Goal: Information Seeking & Learning: Check status

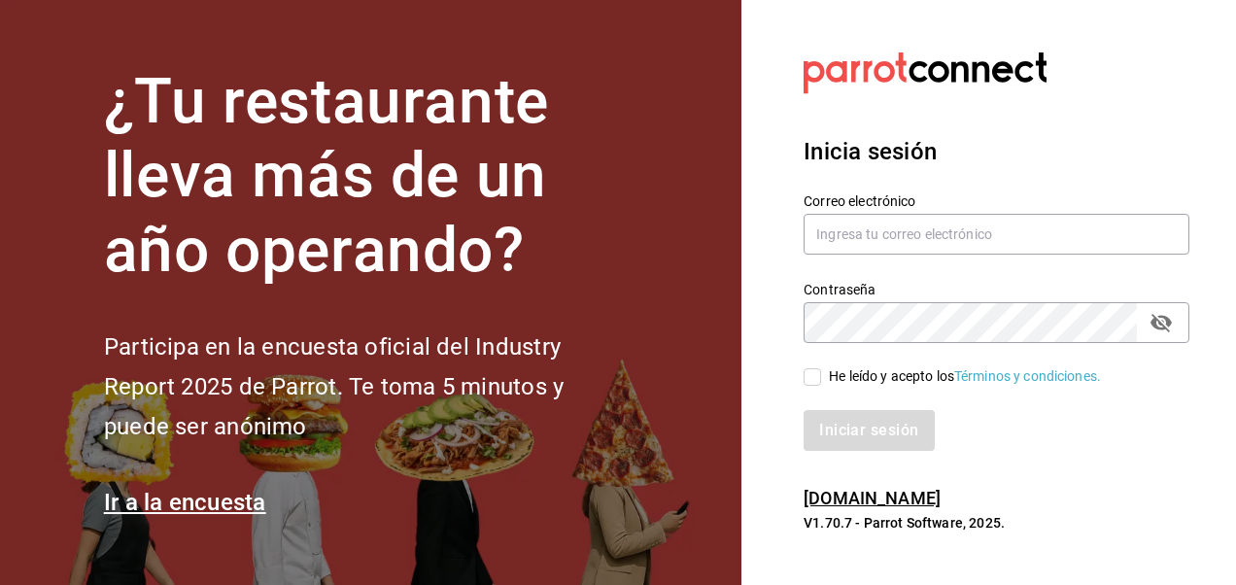
click at [1145, 52] on div at bounding box center [997, 73] width 386 height 53
click at [721, 187] on section "¿Tu restaurante lleva más de un año operando? Participa en la encuesta oficial …" at bounding box center [371, 292] width 742 height 585
click at [895, 243] on input "text" at bounding box center [997, 234] width 386 height 41
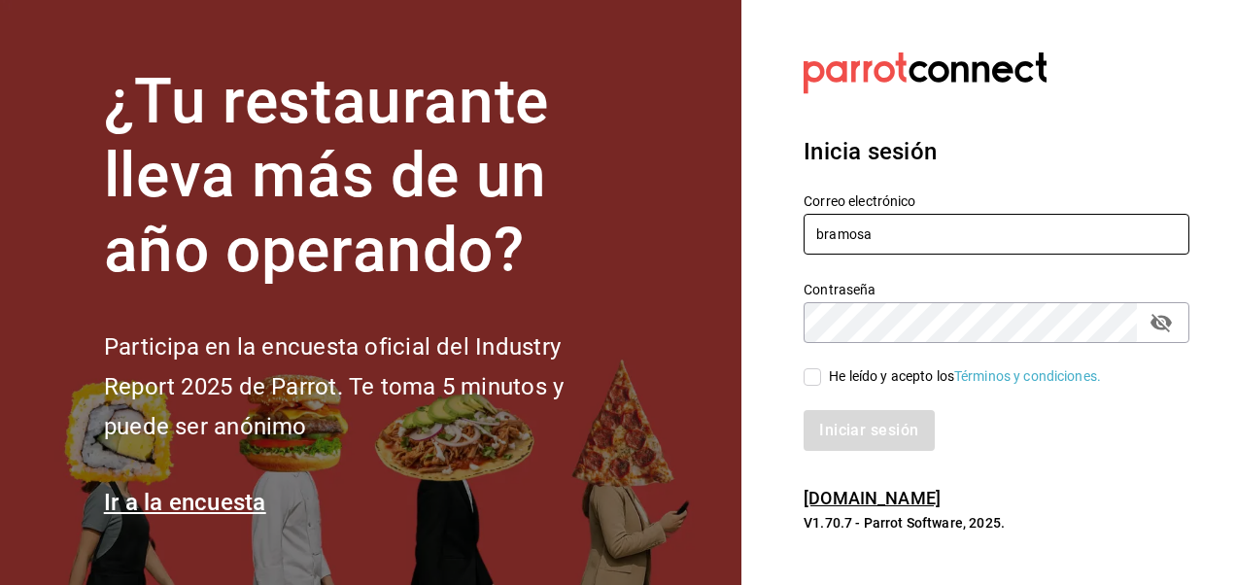
type input "bramosal@outlook.com"
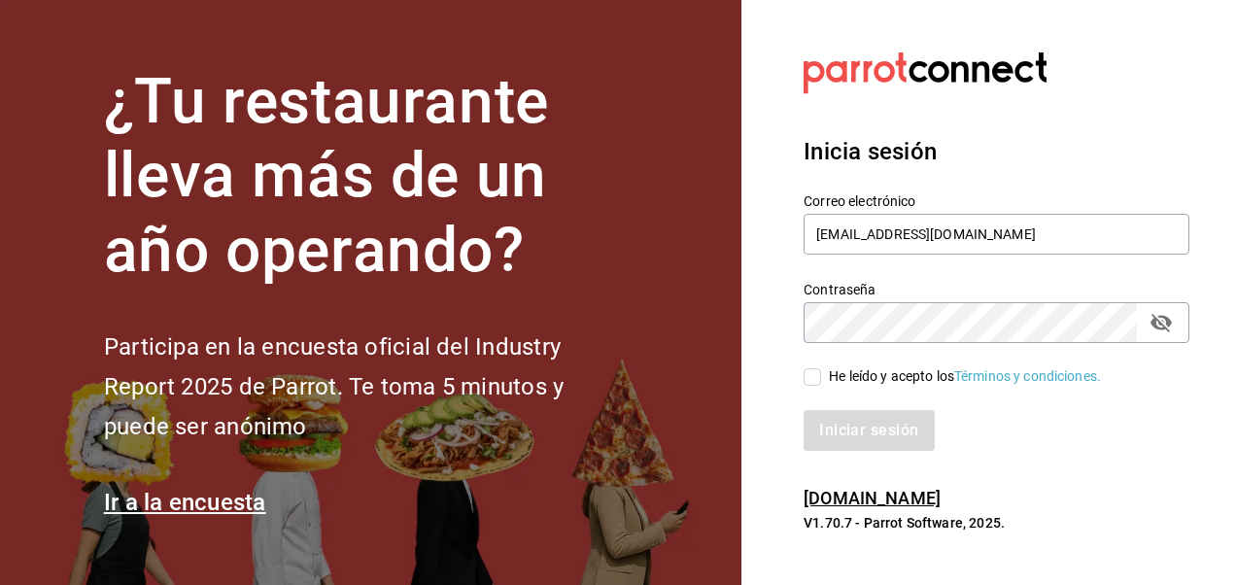
click at [813, 379] on input "He leído y acepto los Términos y condiciones." at bounding box center [812, 376] width 17 height 17
checkbox input "true"
click at [863, 420] on button "Iniciar sesión" at bounding box center [870, 430] width 132 height 41
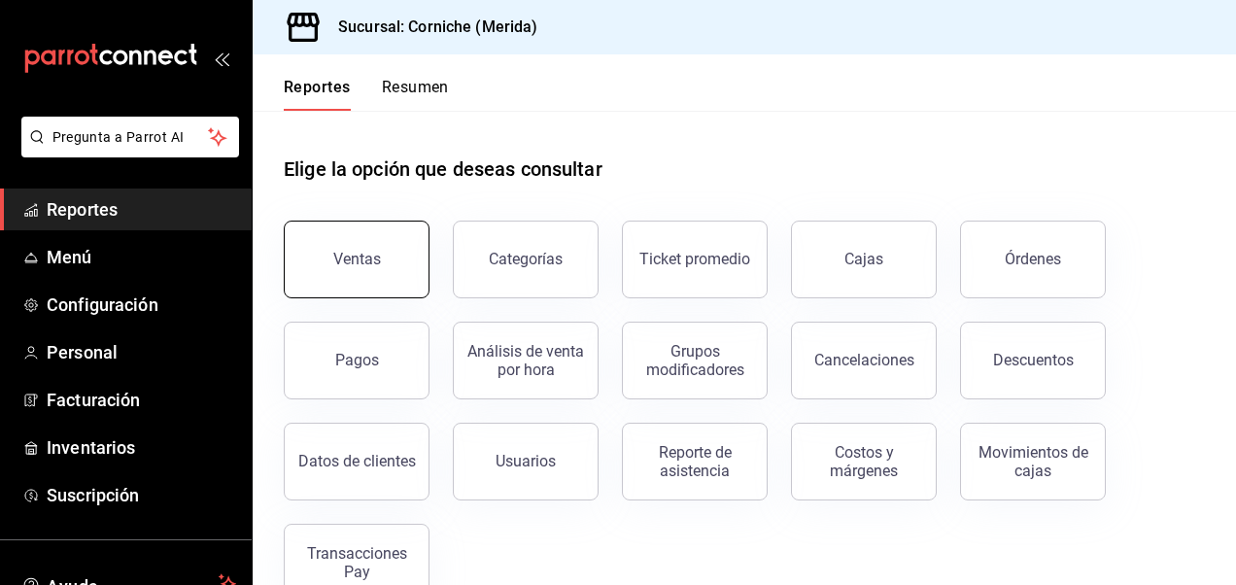
click at [339, 276] on button "Ventas" at bounding box center [357, 260] width 146 height 78
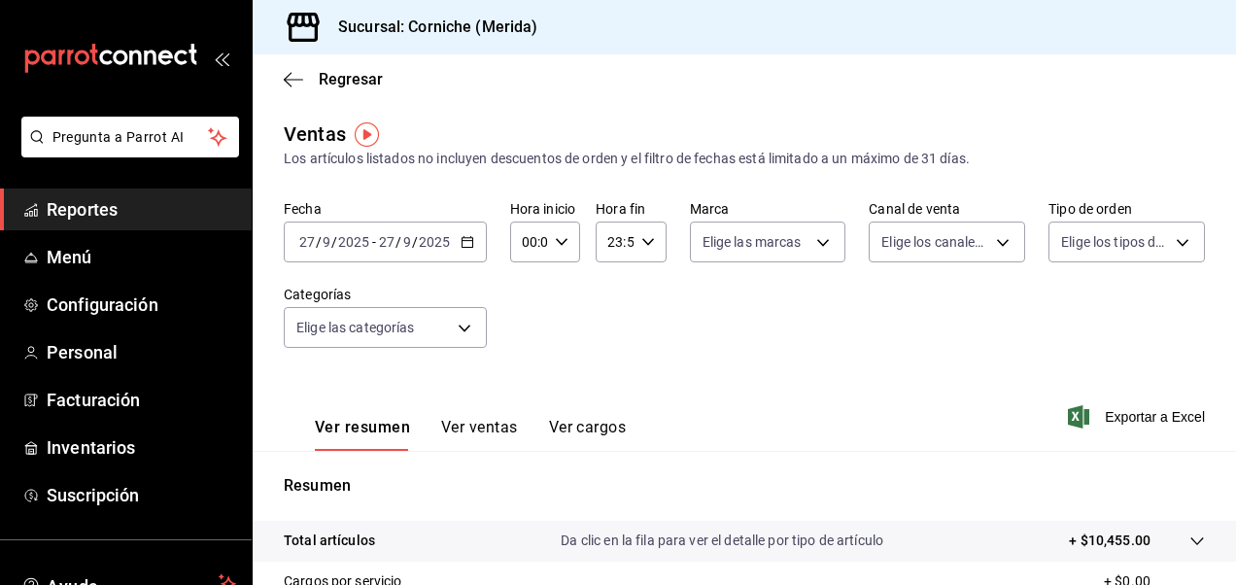
scroll to position [346, 0]
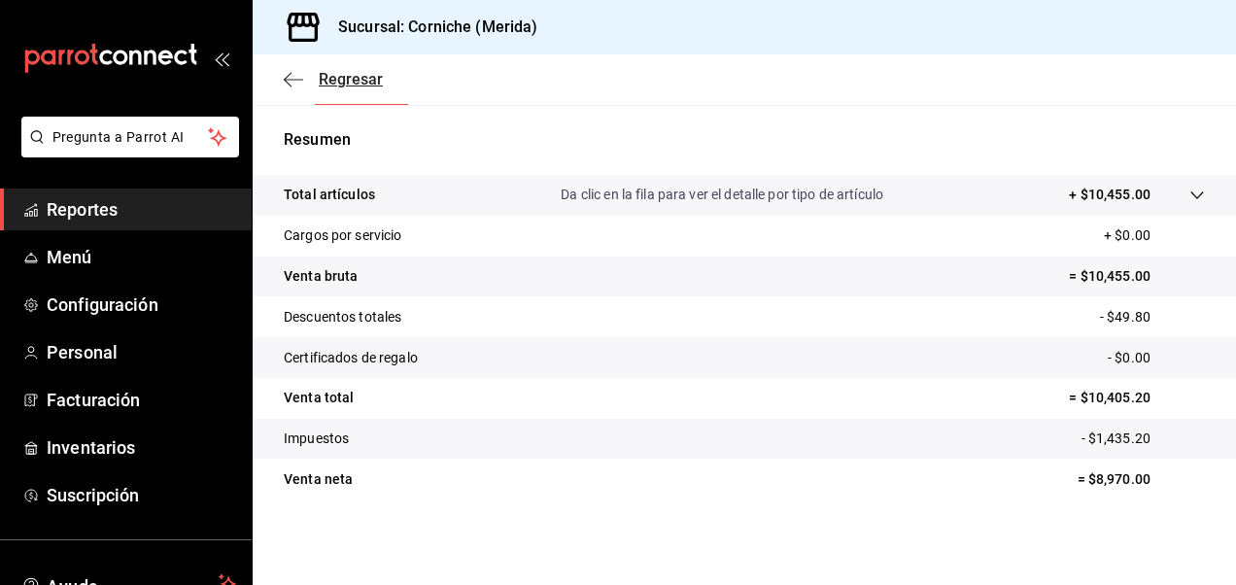
click at [294, 80] on icon "button" at bounding box center [293, 79] width 19 height 1
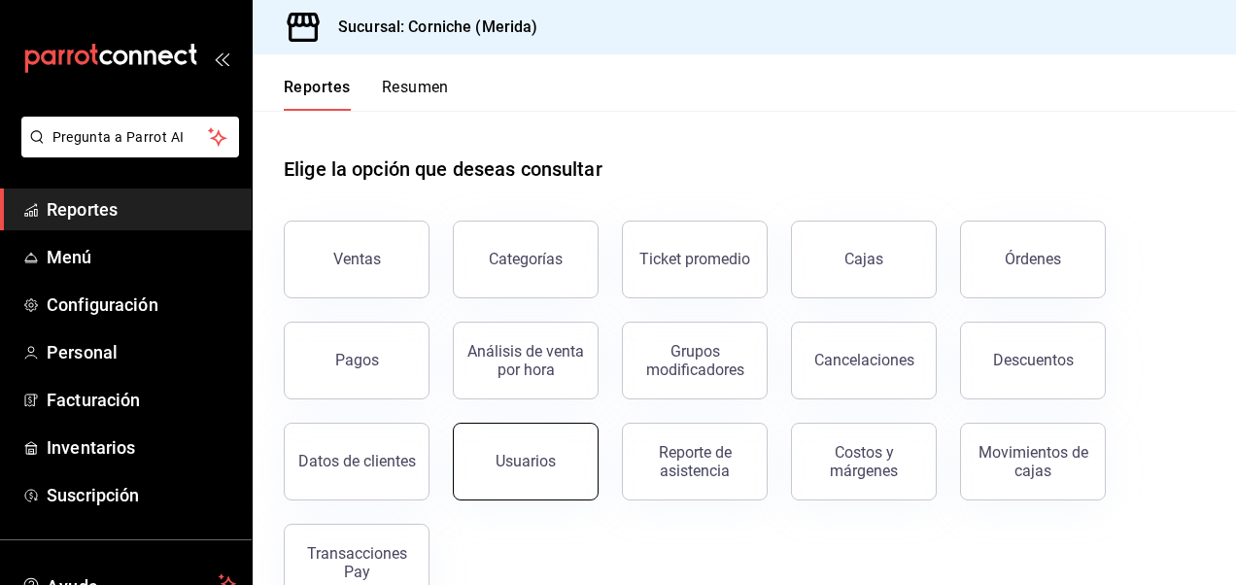
scroll to position [47, 0]
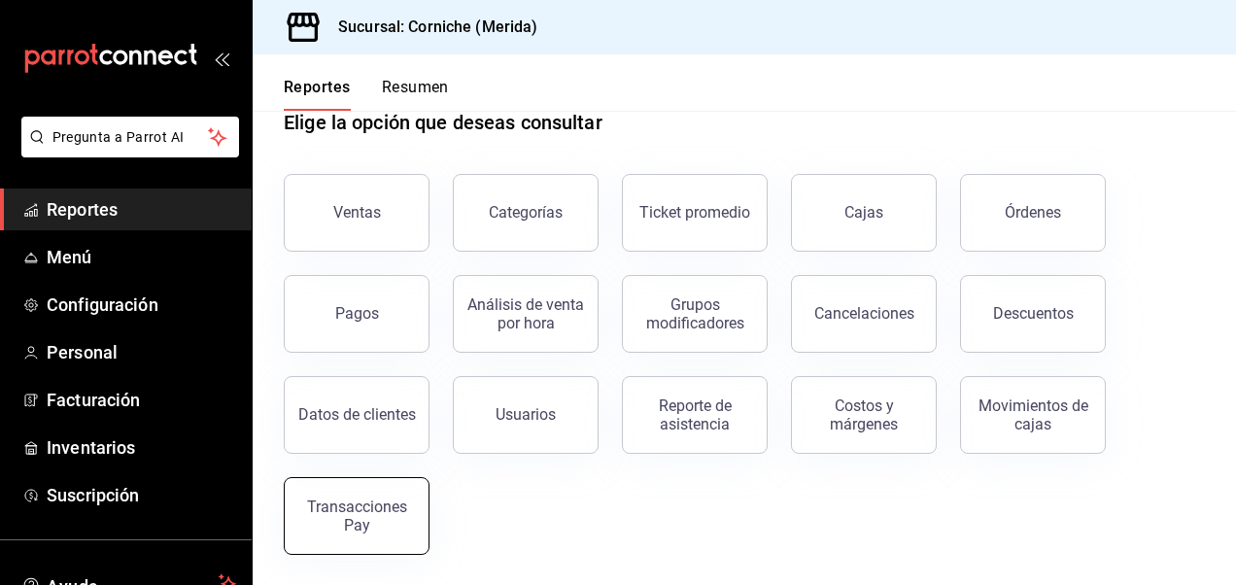
click at [335, 527] on div "Transacciones Pay" at bounding box center [356, 516] width 121 height 37
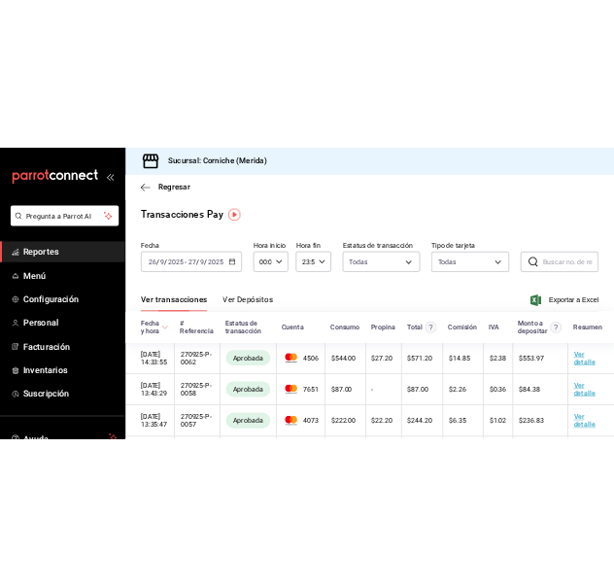
scroll to position [42, 0]
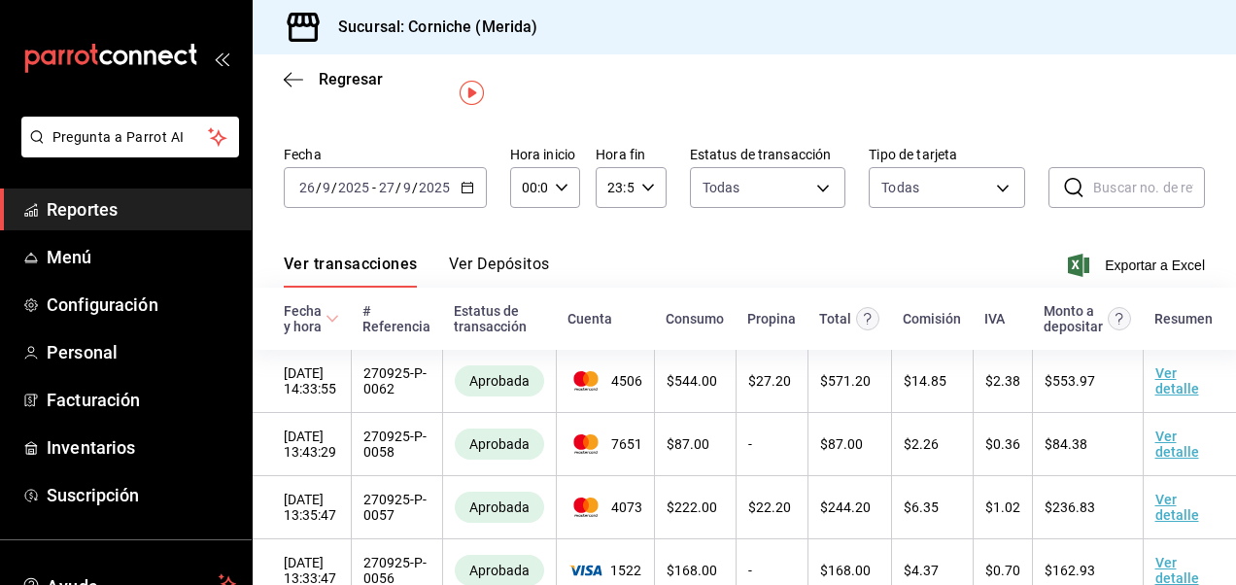
click at [474, 189] on div "[DATE] [DATE] - [DATE] [DATE]" at bounding box center [385, 187] width 203 height 41
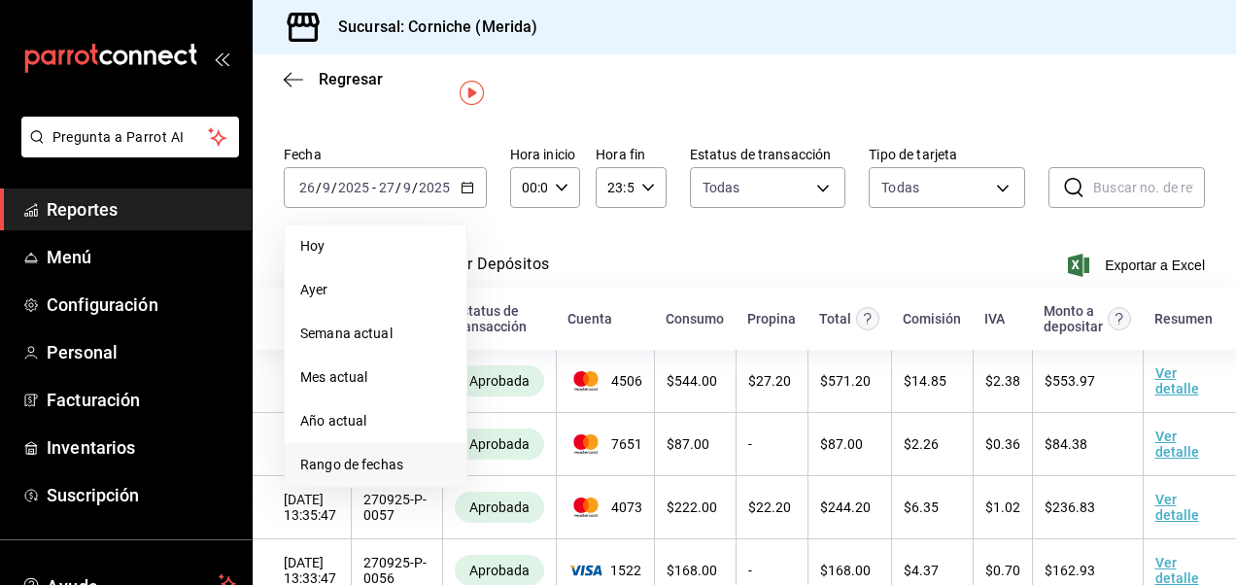
click at [344, 459] on span "Rango de fechas" at bounding box center [375, 465] width 151 height 20
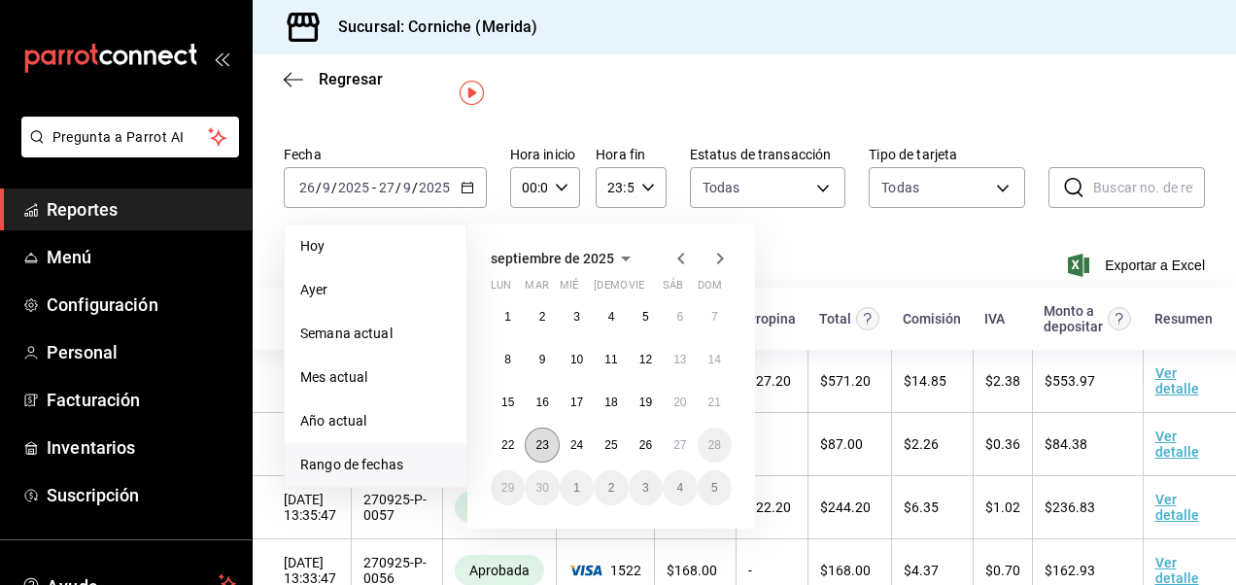
click at [536, 449] on abbr "23" at bounding box center [542, 445] width 13 height 14
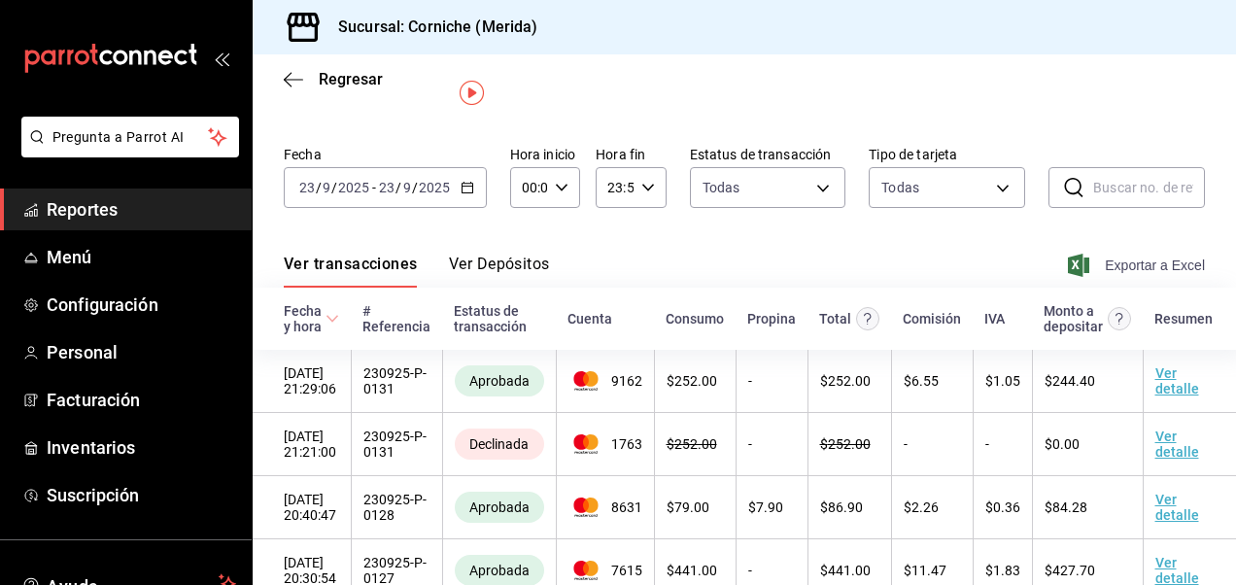
click at [1134, 266] on span "Exportar a Excel" at bounding box center [1138, 265] width 133 height 23
click at [462, 187] on icon "button" at bounding box center [468, 188] width 14 height 14
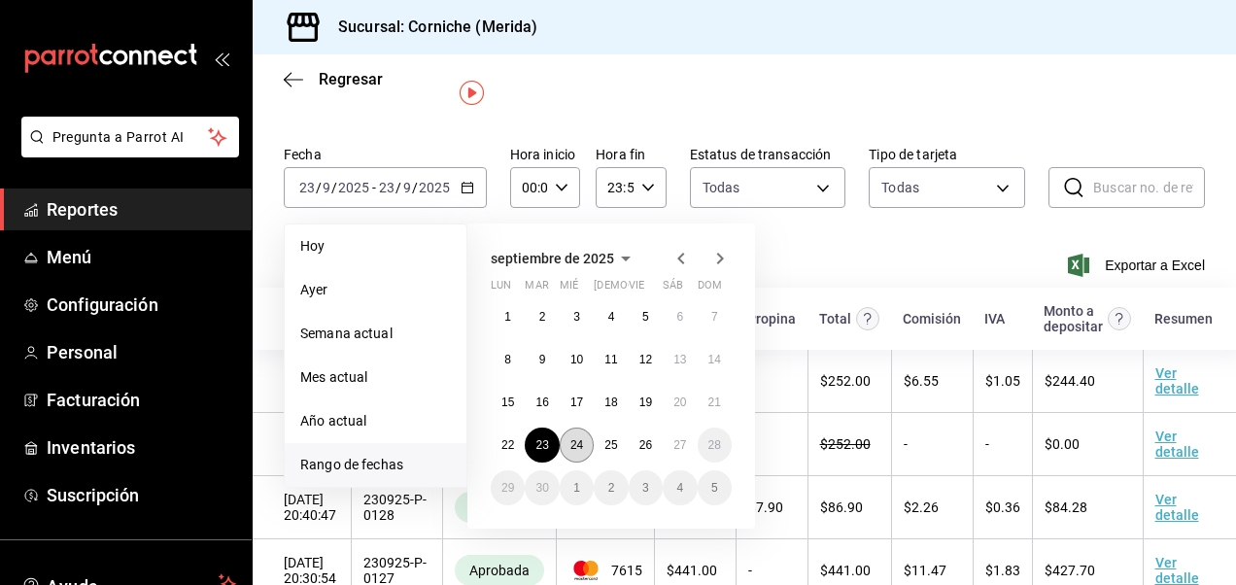
click at [587, 453] on button "24" at bounding box center [577, 445] width 34 height 35
click at [580, 446] on abbr "24" at bounding box center [577, 445] width 13 height 14
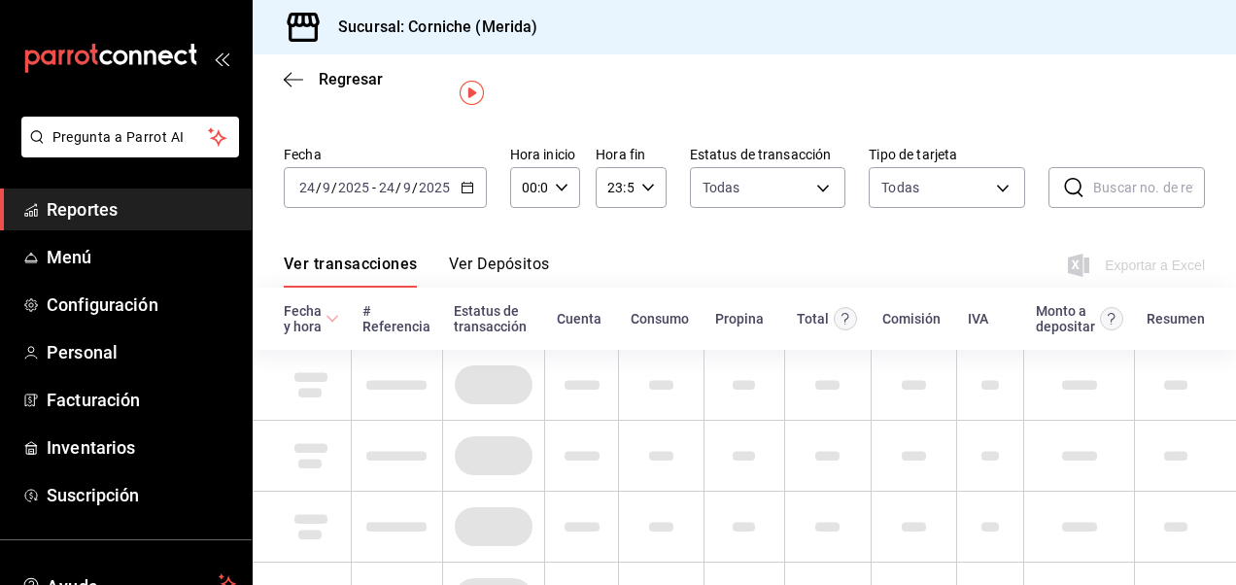
click at [580, 446] on td at bounding box center [582, 456] width 74 height 71
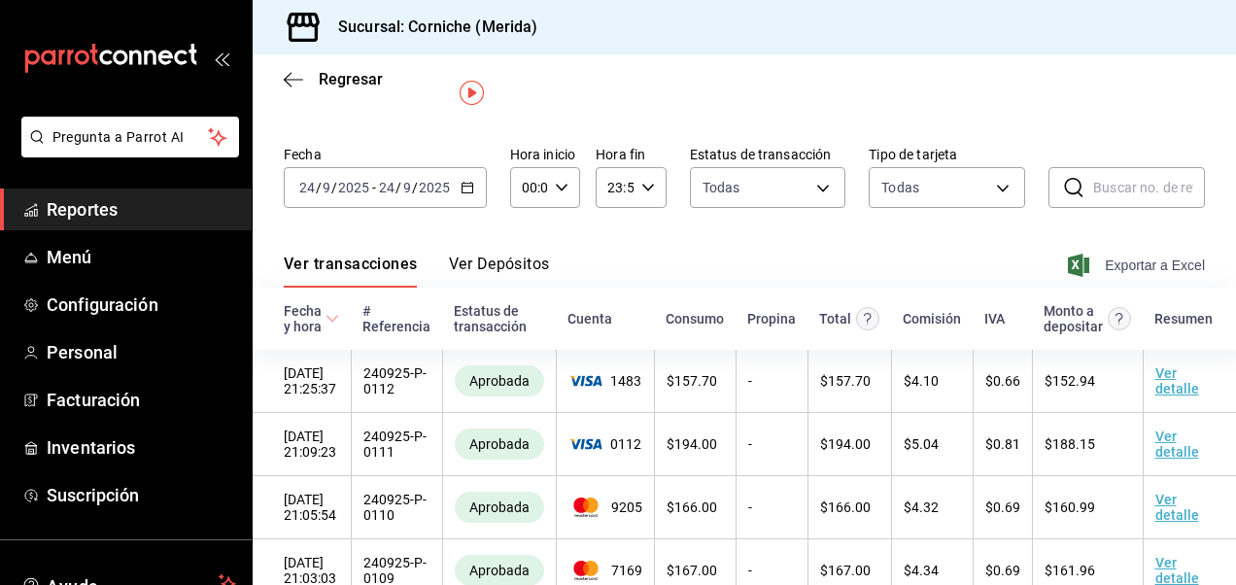
click at [1162, 266] on span "Exportar a Excel" at bounding box center [1138, 265] width 133 height 23
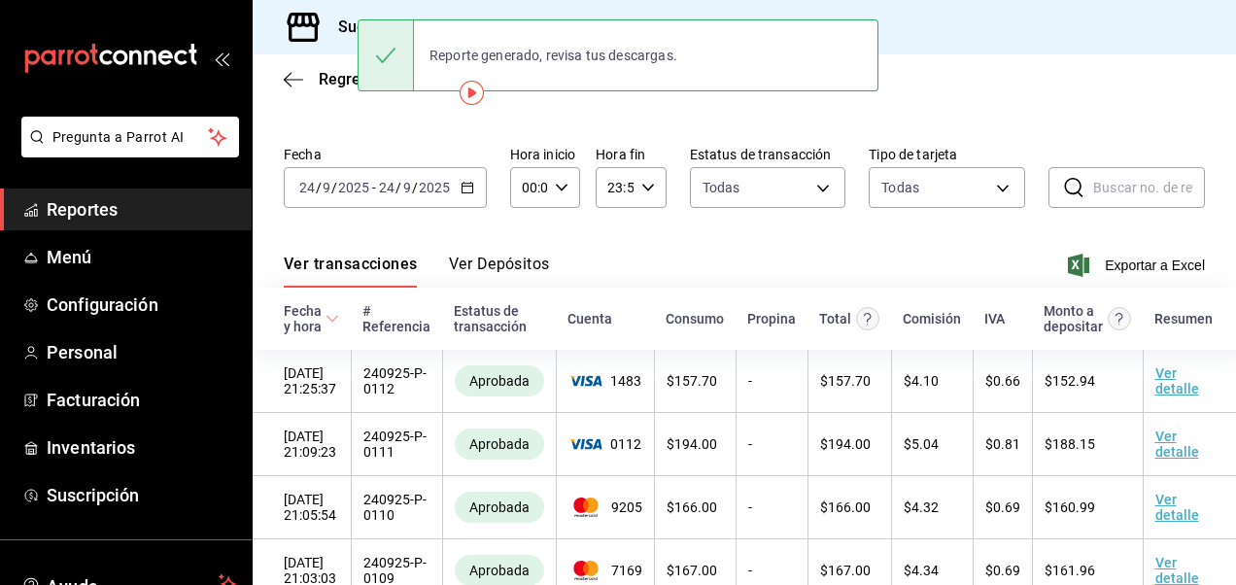
click at [525, 231] on div "Ver transacciones Ver Depósitos Exportar a Excel" at bounding box center [744, 259] width 921 height 56
click at [469, 190] on icon "button" at bounding box center [468, 188] width 14 height 14
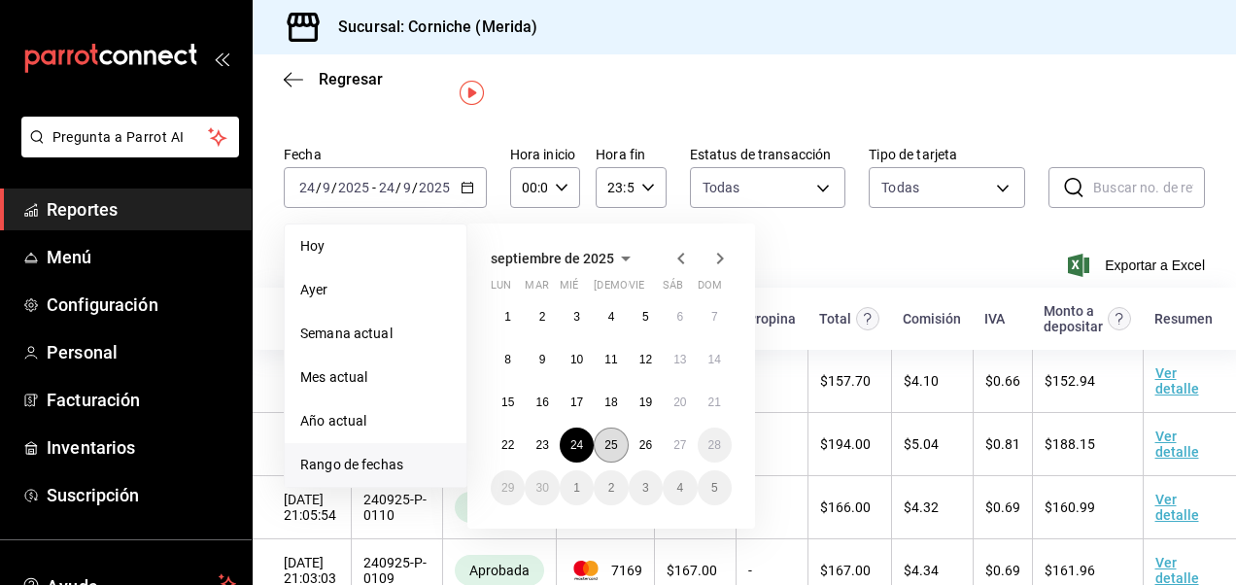
click at [618, 447] on button "25" at bounding box center [611, 445] width 34 height 35
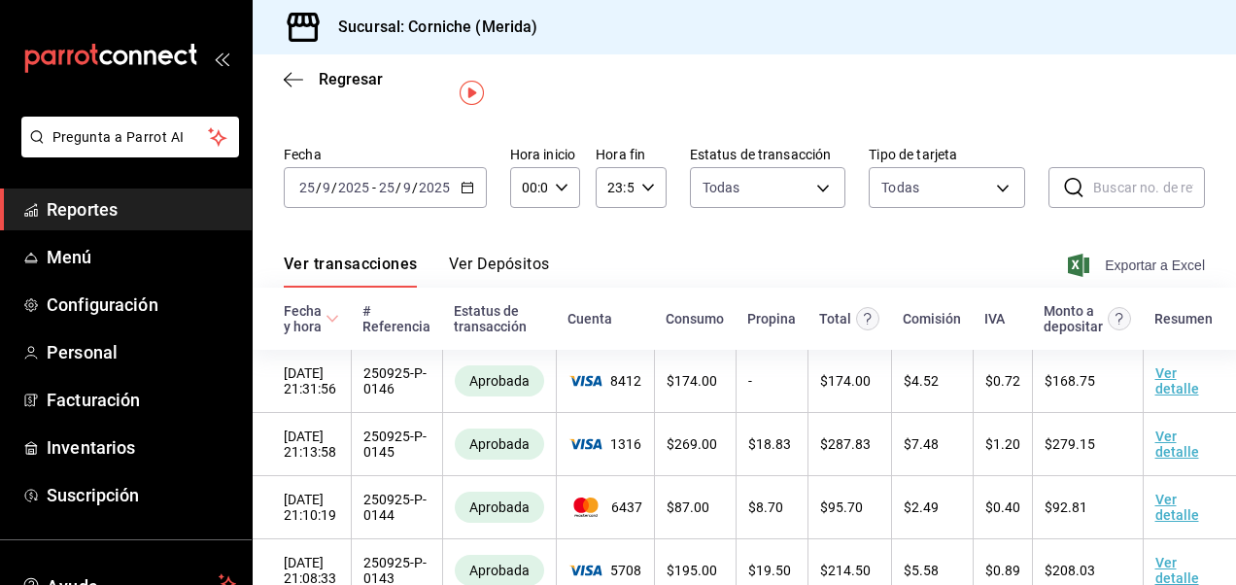
click at [1131, 263] on span "Exportar a Excel" at bounding box center [1138, 265] width 133 height 23
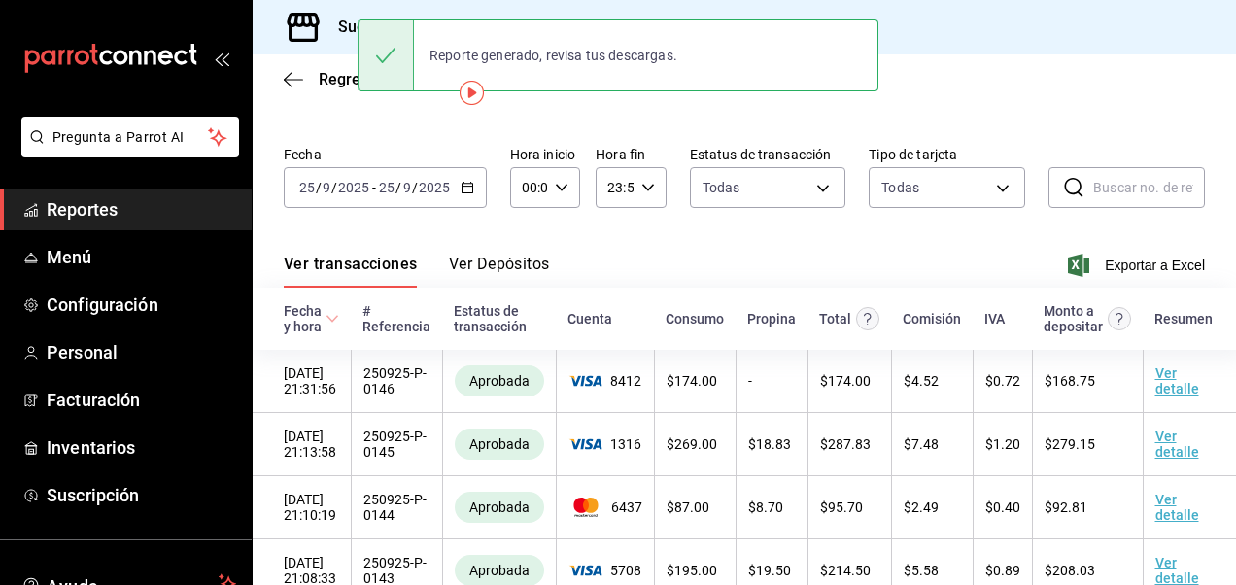
click at [466, 194] on div "[DATE] [DATE] - [DATE] [DATE]" at bounding box center [385, 187] width 203 height 41
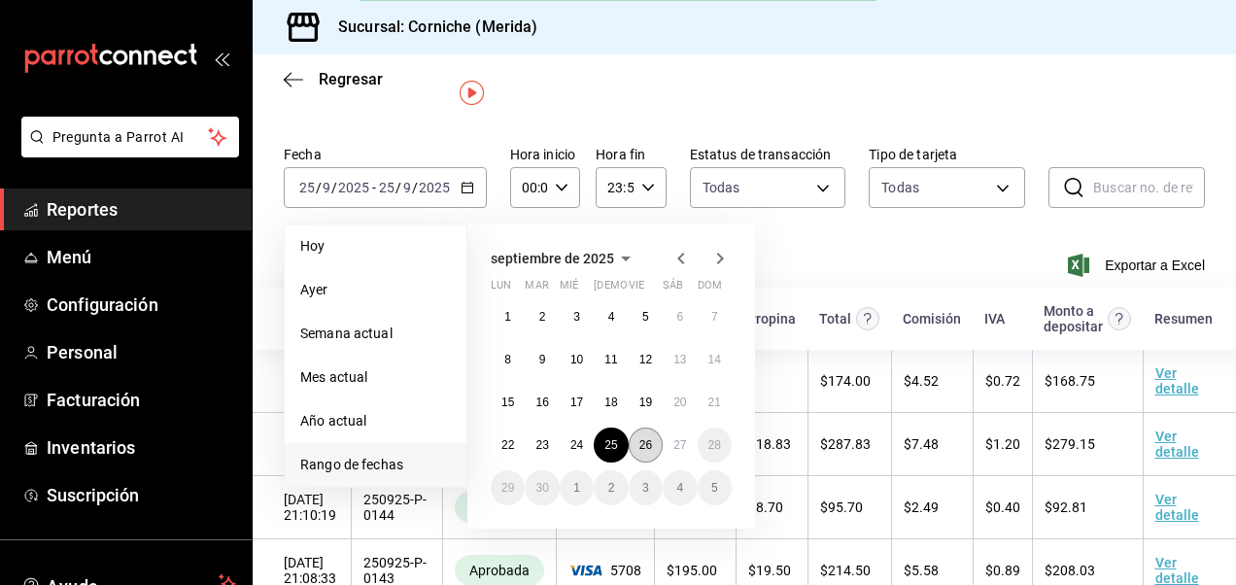
click at [649, 441] on abbr "26" at bounding box center [646, 445] width 13 height 14
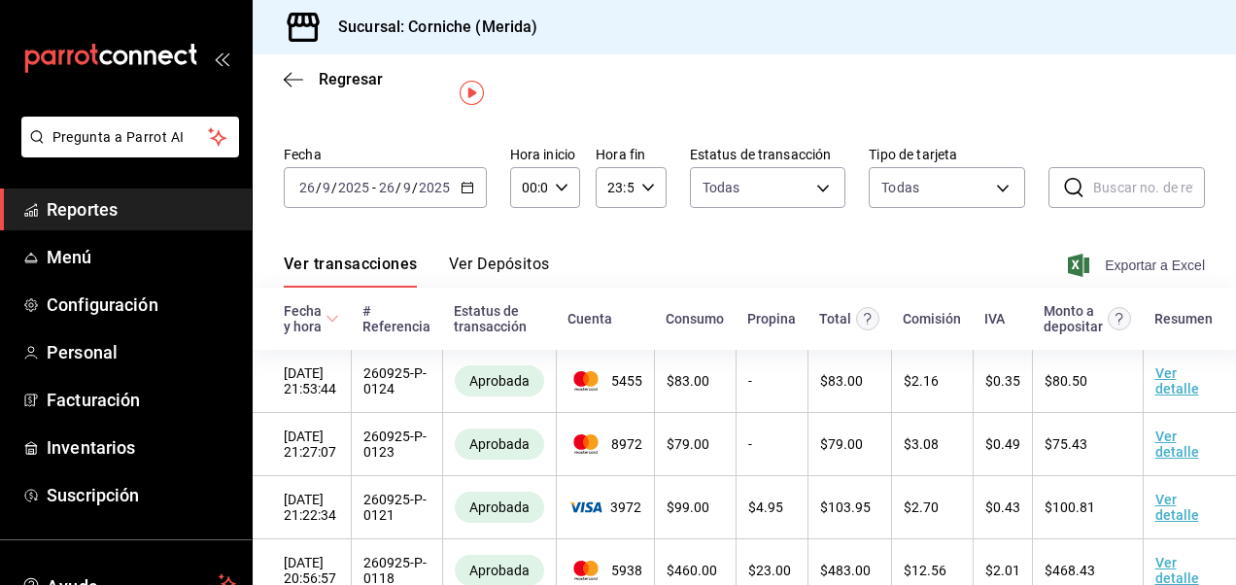
click at [1099, 275] on span "Exportar a Excel" at bounding box center [1138, 265] width 133 height 23
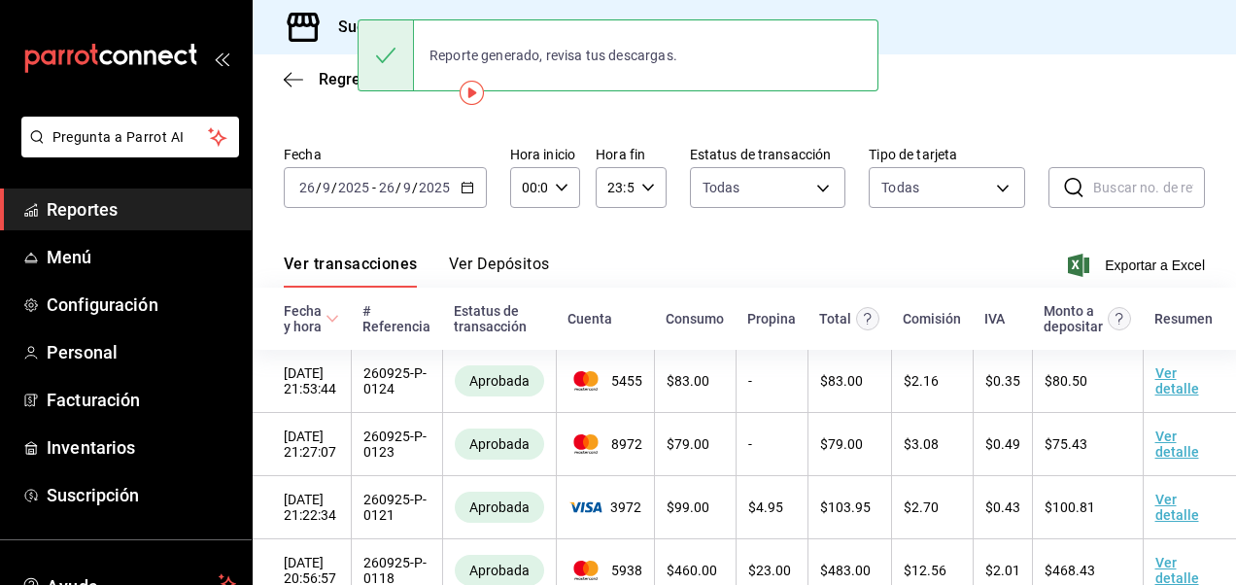
click at [466, 193] on icon "button" at bounding box center [468, 188] width 14 height 14
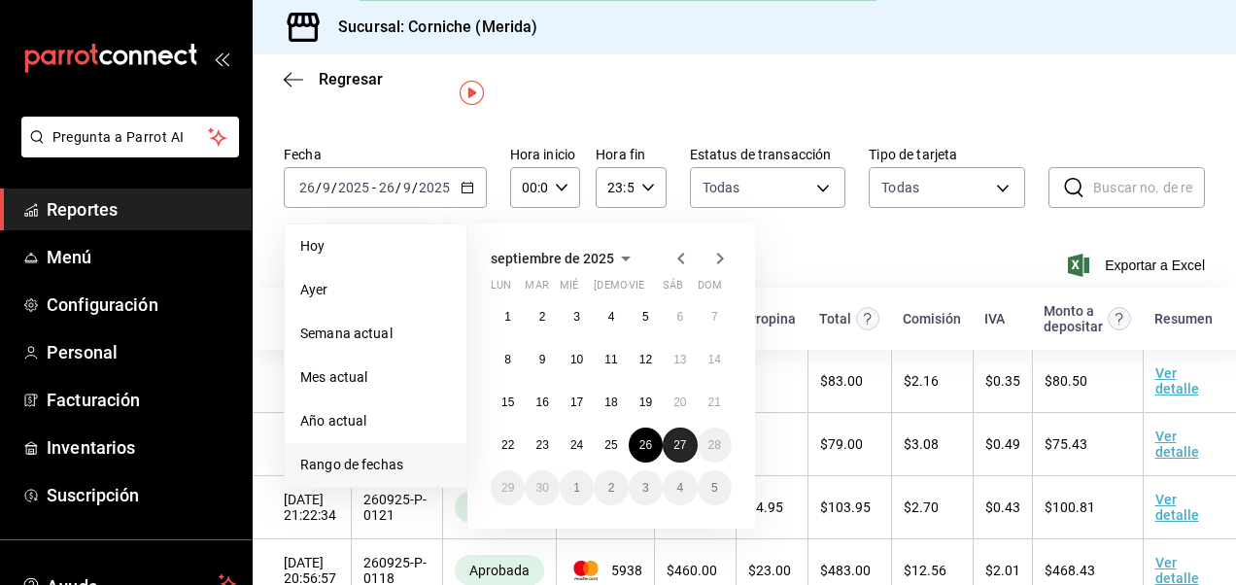
click at [680, 445] on abbr "27" at bounding box center [680, 445] width 13 height 14
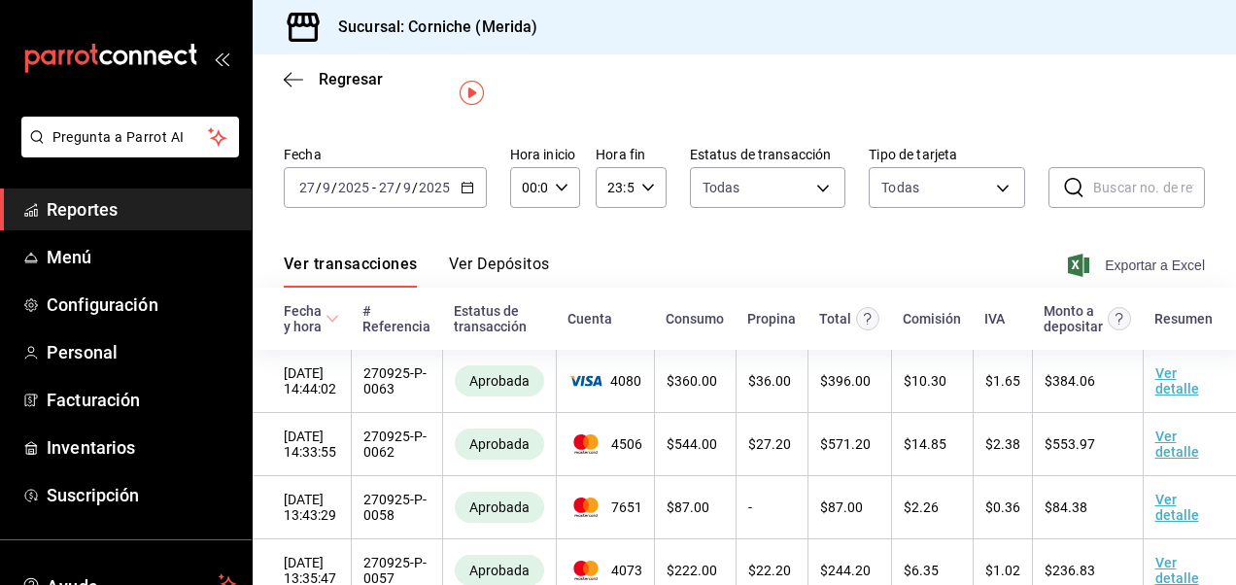
click at [1157, 265] on span "Exportar a Excel" at bounding box center [1138, 265] width 133 height 23
click at [583, 251] on div "Ver transacciones Ver Depósitos Exportar a Excel" at bounding box center [744, 259] width 921 height 56
click at [735, 249] on div "Ver transacciones Ver Depósitos Exportar a Excel" at bounding box center [744, 259] width 921 height 56
click at [280, 80] on div "Regresar" at bounding box center [745, 79] width 984 height 50
click at [296, 78] on icon "button" at bounding box center [293, 79] width 19 height 17
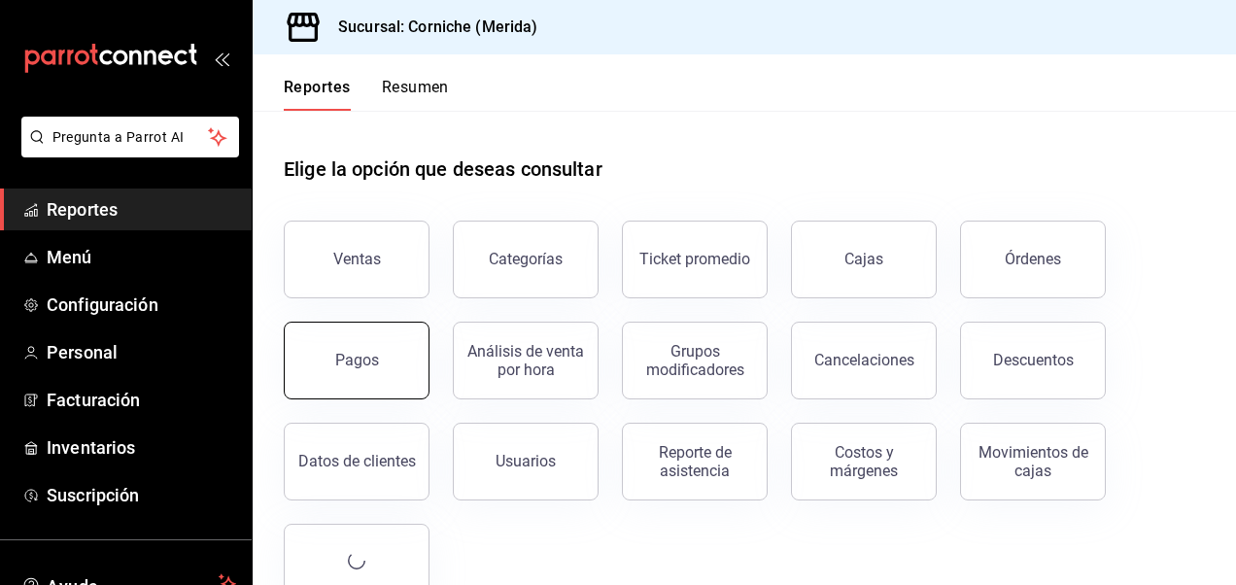
click at [389, 340] on button "Pagos" at bounding box center [357, 361] width 146 height 78
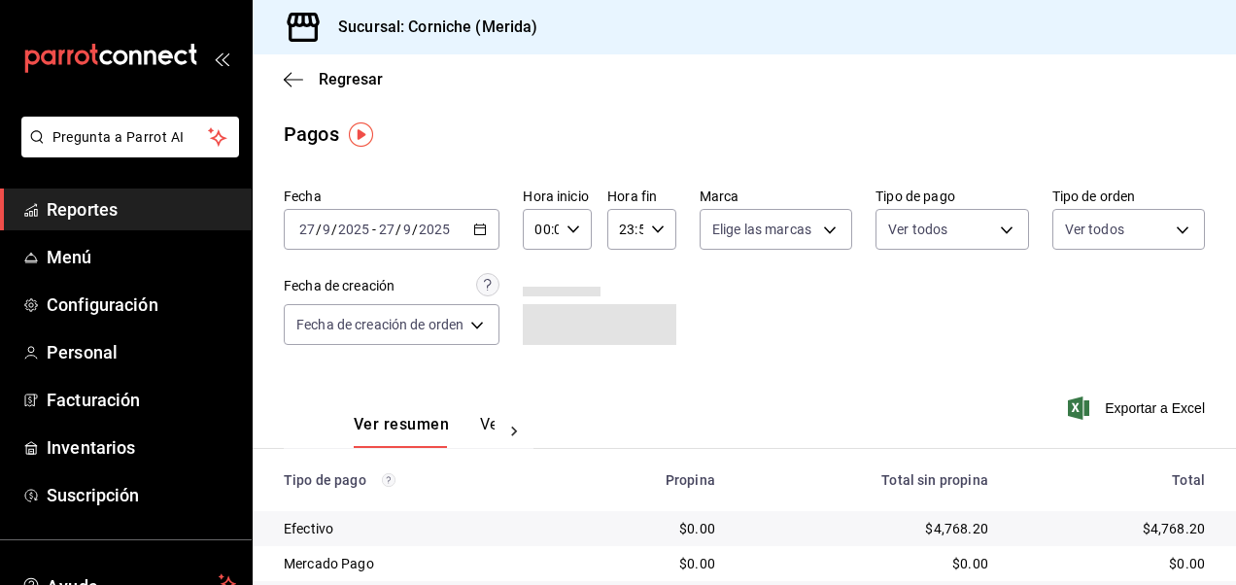
click at [481, 220] on div "[DATE] [DATE] - [DATE] [DATE]" at bounding box center [392, 229] width 216 height 41
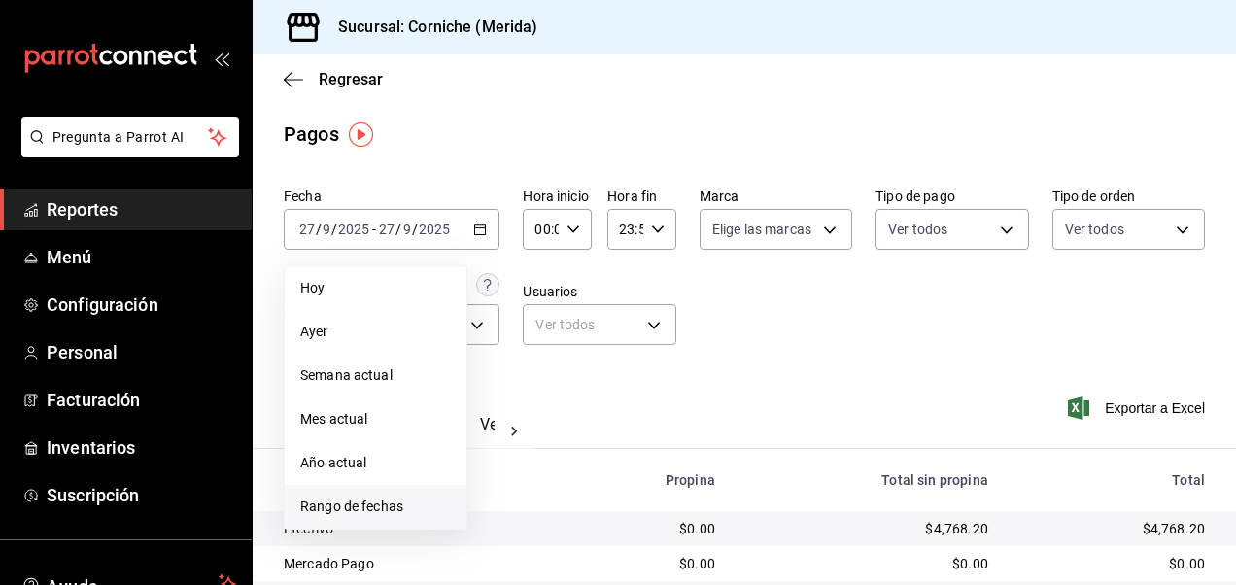
click at [332, 502] on span "Rango de fechas" at bounding box center [375, 507] width 151 height 20
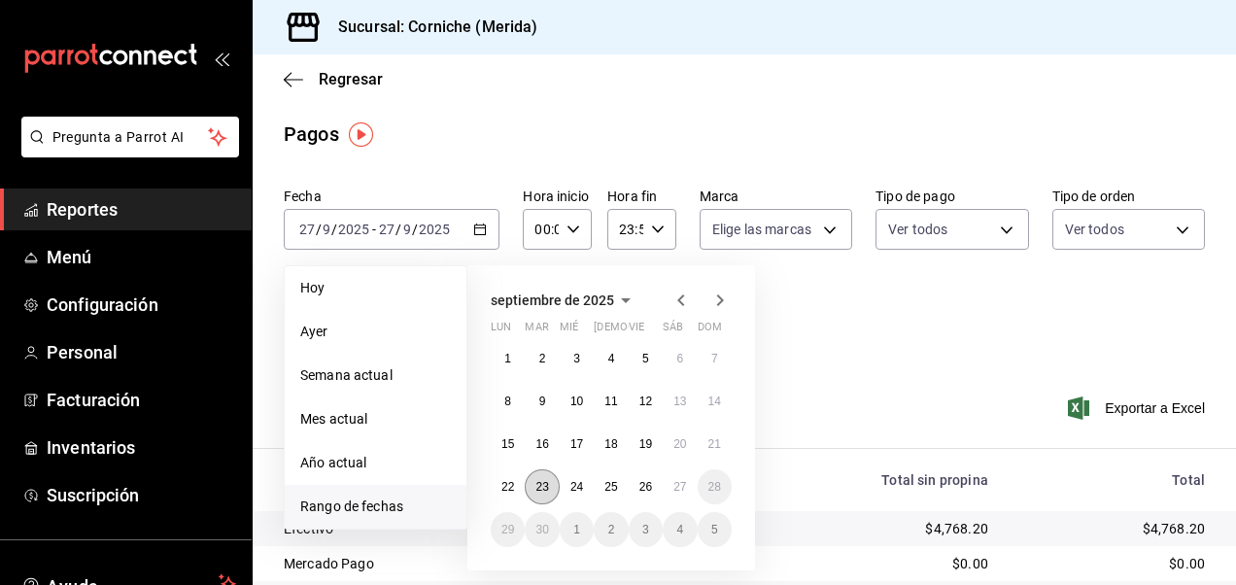
click at [542, 490] on abbr "23" at bounding box center [542, 487] width 13 height 14
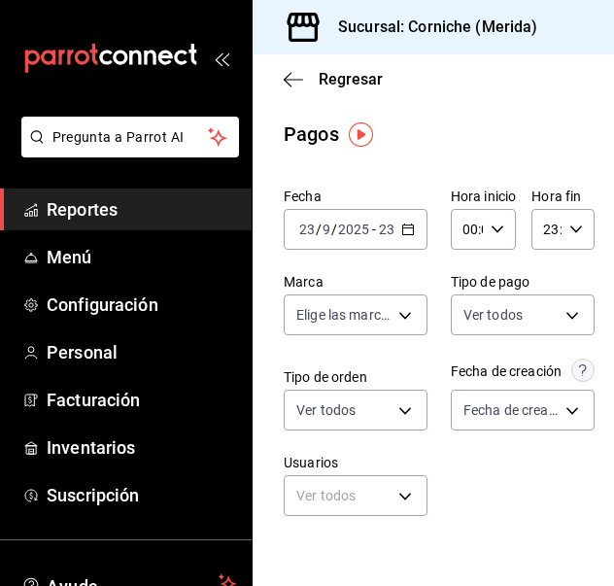
click at [401, 225] on icon "button" at bounding box center [408, 230] width 14 height 14
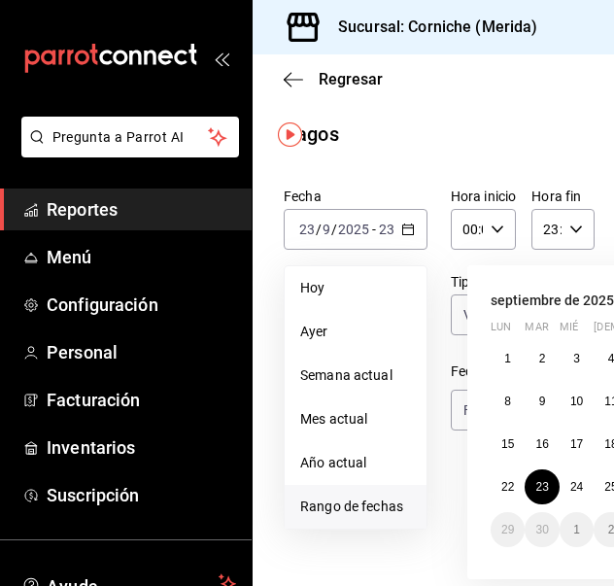
scroll to position [0, 81]
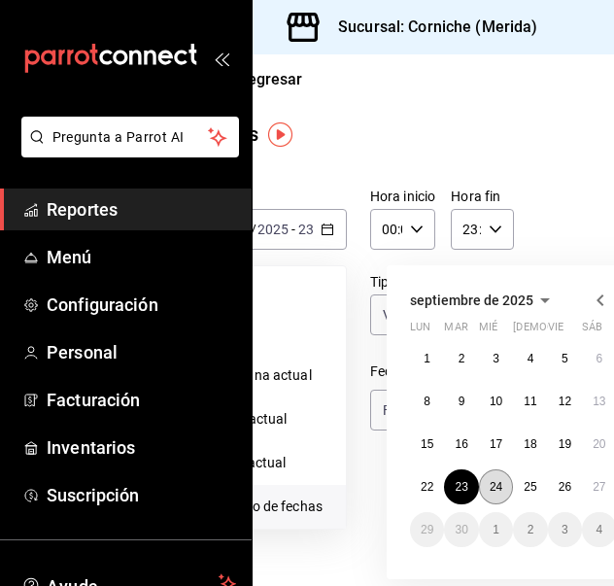
click at [497, 491] on abbr "24" at bounding box center [496, 487] width 13 height 14
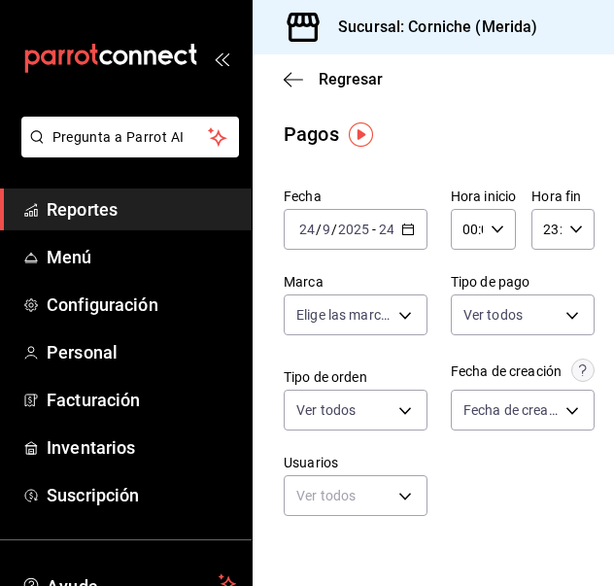
click at [402, 228] on \(Stroke\) "button" at bounding box center [407, 227] width 11 height 1
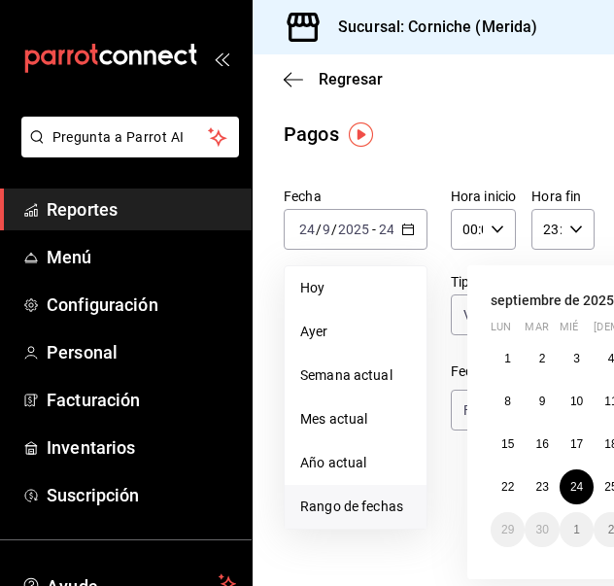
click at [459, 137] on div "Pagos" at bounding box center [434, 134] width 362 height 29
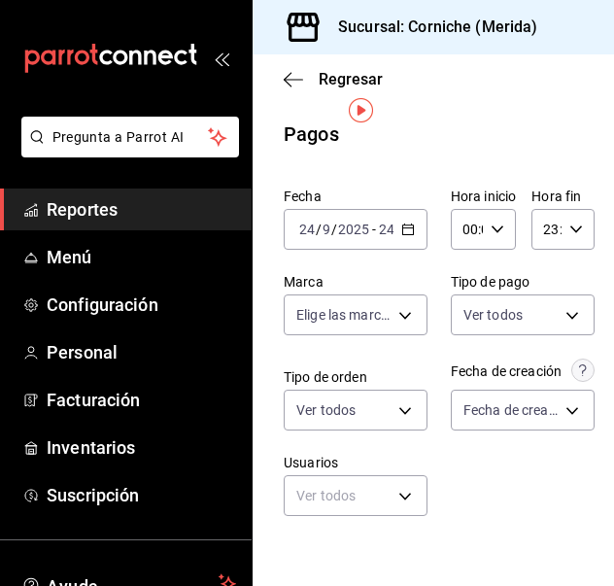
scroll to position [411, 0]
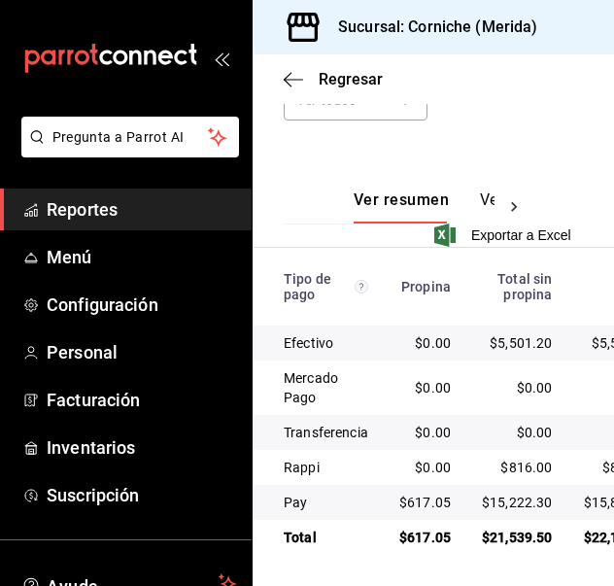
click at [275, 76] on div "Regresar" at bounding box center [434, 79] width 362 height 50
drag, startPoint x: 299, startPoint y: 84, endPoint x: 275, endPoint y: 76, distance: 25.5
click at [275, 76] on div "Regresar" at bounding box center [434, 79] width 362 height 50
click at [284, 79] on icon "button" at bounding box center [288, 79] width 8 height 15
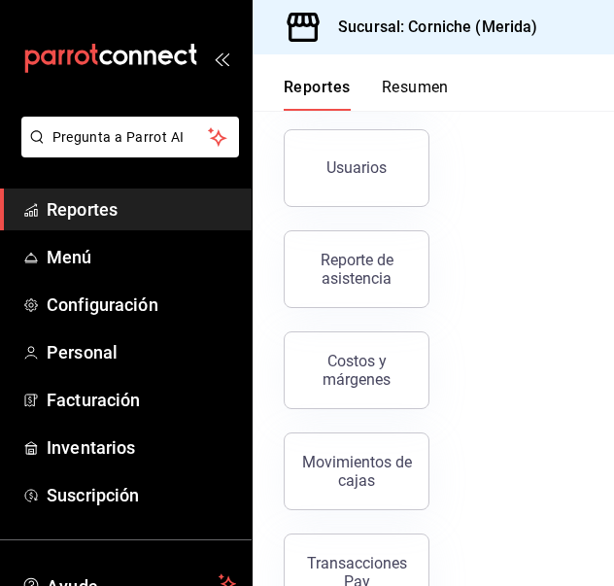
scroll to position [1288, 0]
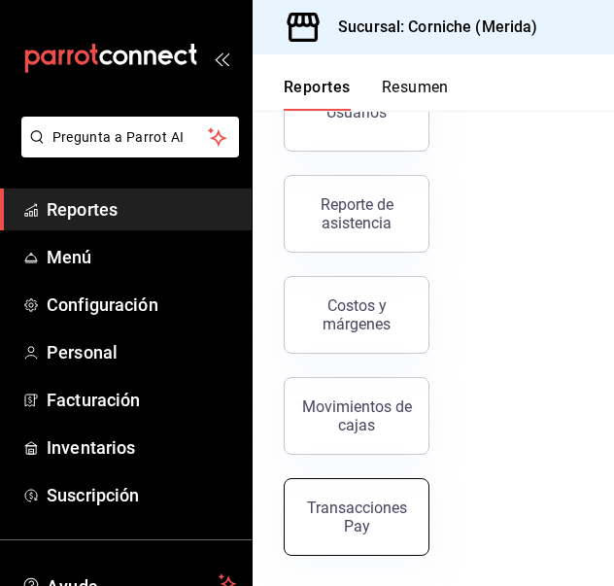
click at [351, 500] on div "Transacciones Pay" at bounding box center [356, 517] width 121 height 37
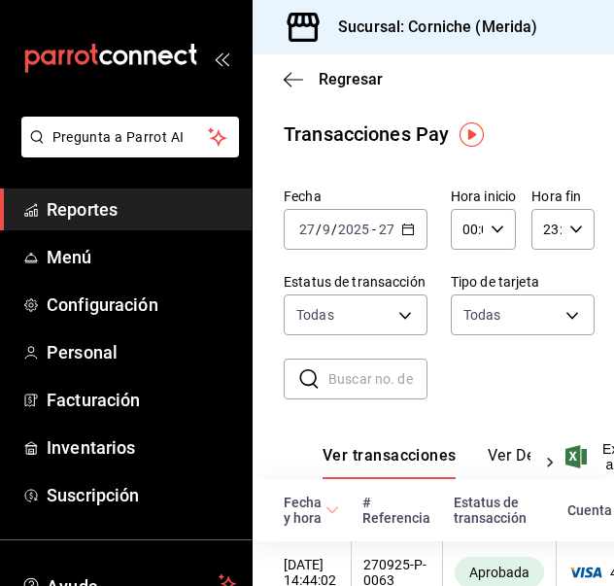
click at [404, 223] on icon "button" at bounding box center [408, 230] width 14 height 14
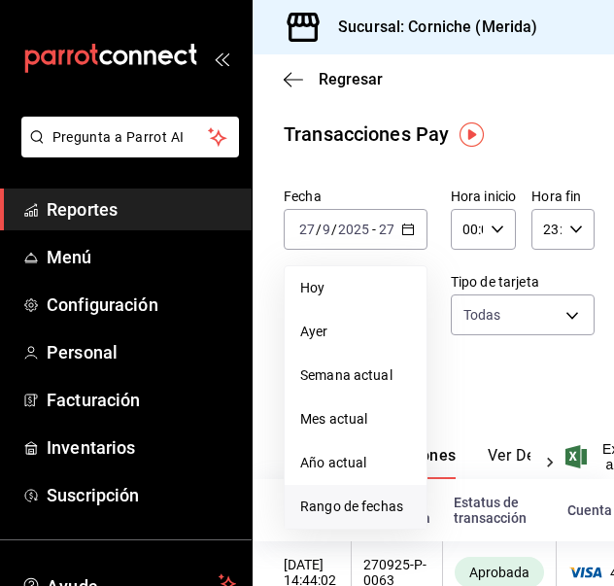
click at [361, 501] on span "Rango de fechas" at bounding box center [355, 507] width 111 height 20
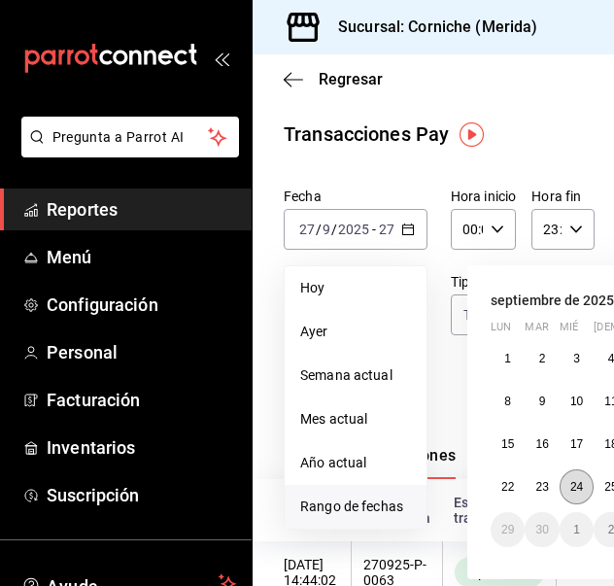
click at [571, 485] on abbr "24" at bounding box center [577, 487] width 13 height 14
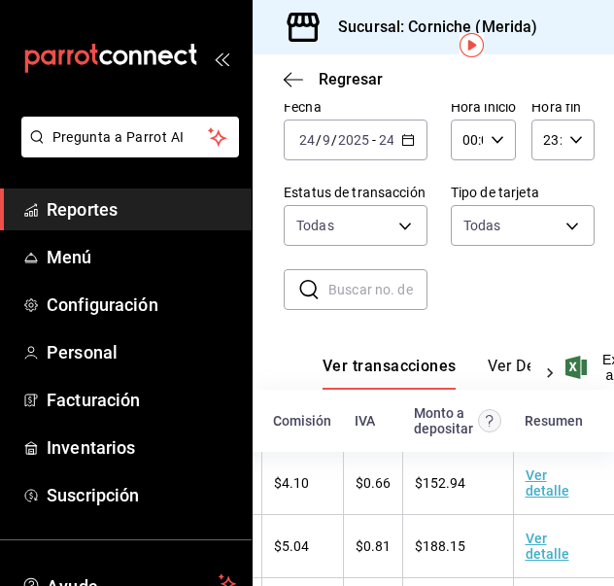
scroll to position [89, 54]
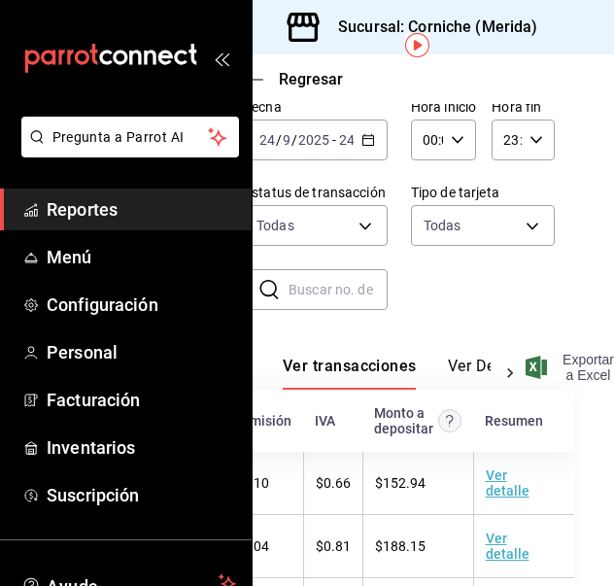
click at [556, 363] on span "Exportar a Excel" at bounding box center [572, 367] width 85 height 31
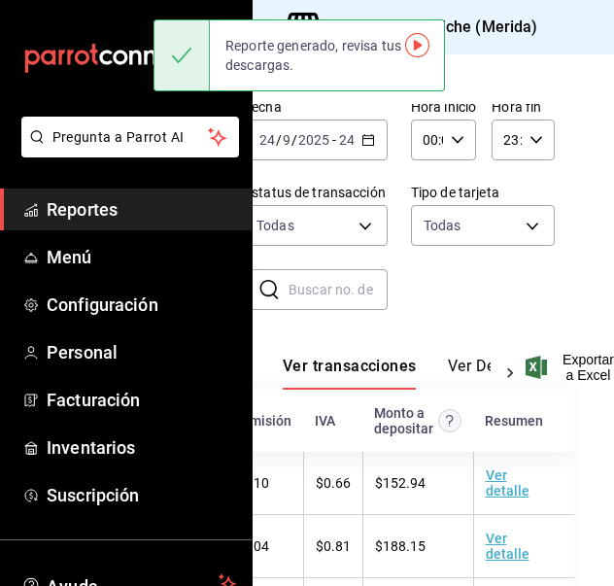
click at [567, 207] on div "Regresar Transacciones Pay Fecha [DATE] [DATE] - [DATE] [DATE] Hora inicio 00:0…" at bounding box center [434, 320] width 362 height 532
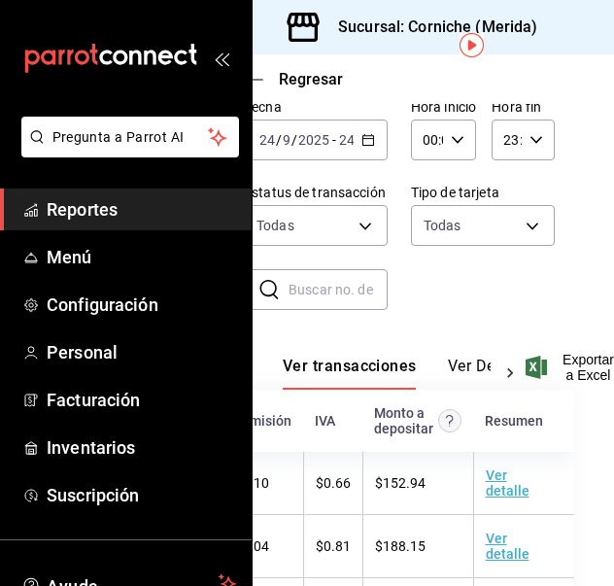
scroll to position [89, 0]
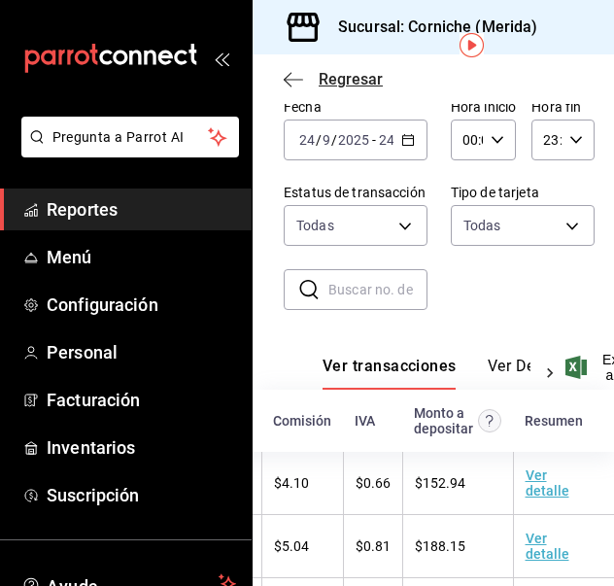
click at [295, 81] on icon "button" at bounding box center [293, 79] width 19 height 17
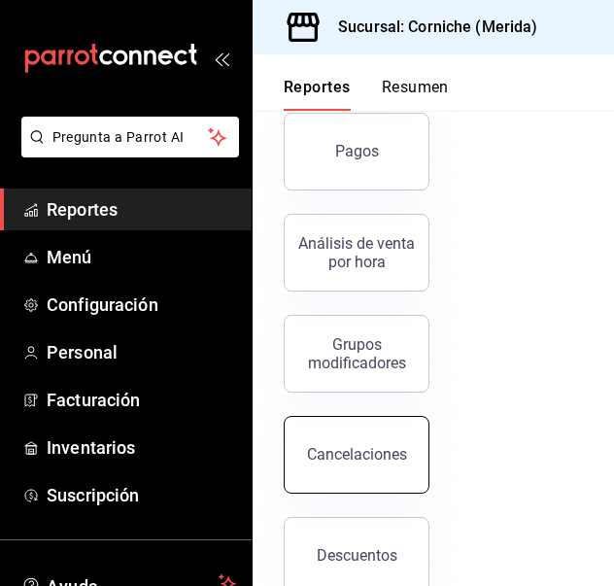
scroll to position [632, 0]
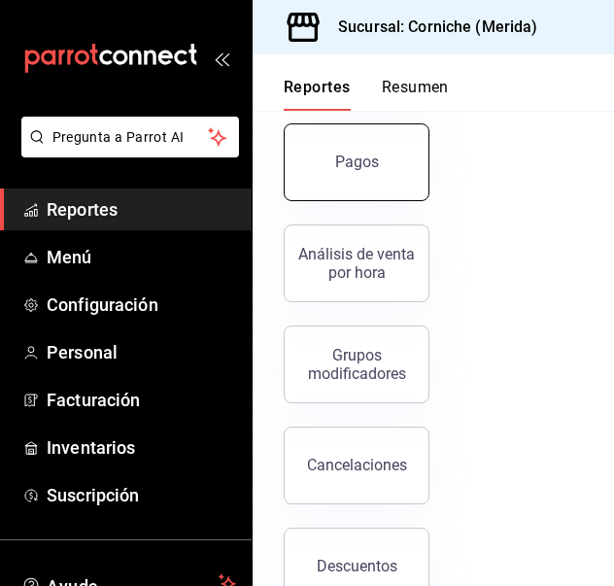
click at [383, 175] on button "Pagos" at bounding box center [357, 162] width 146 height 78
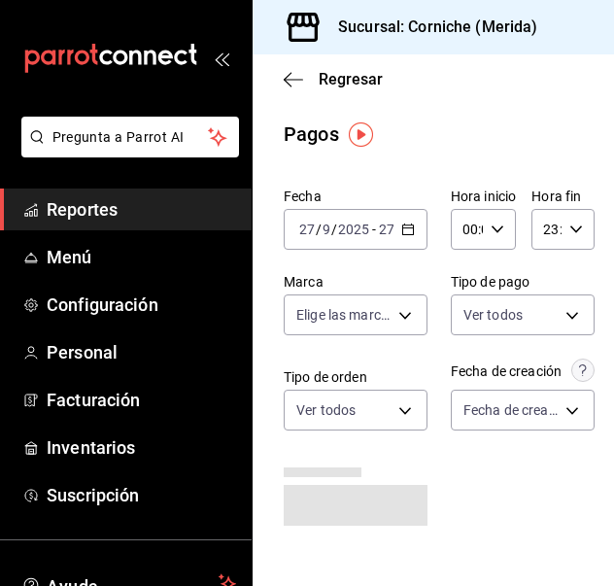
click at [404, 231] on icon "button" at bounding box center [408, 230] width 14 height 14
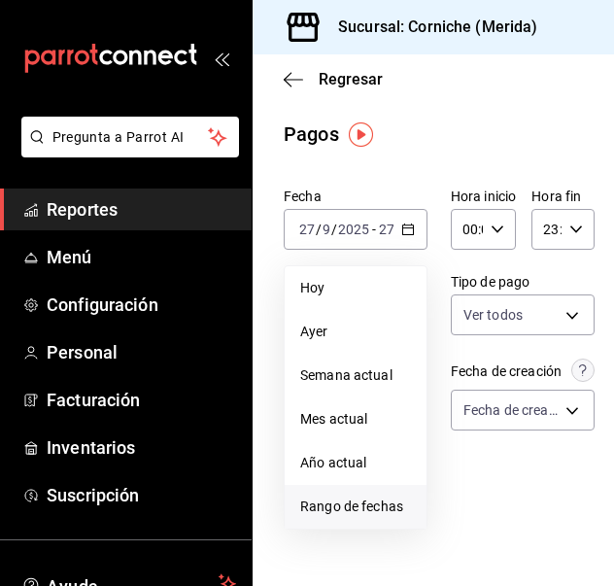
click at [356, 514] on span "Rango de fechas" at bounding box center [355, 507] width 111 height 20
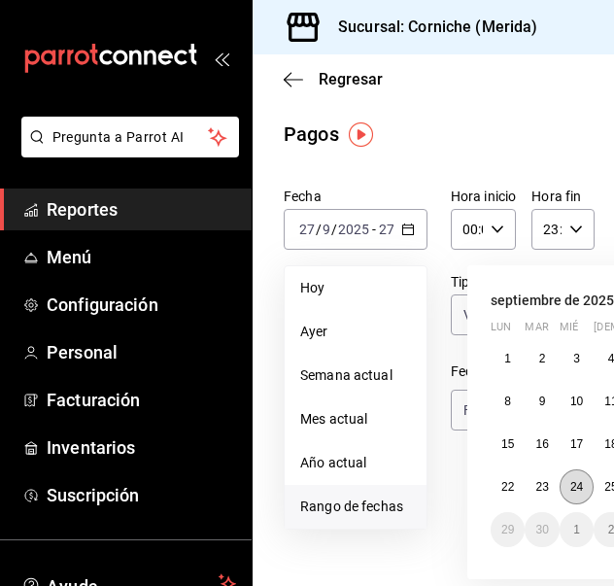
click at [569, 492] on button "24" at bounding box center [577, 486] width 34 height 35
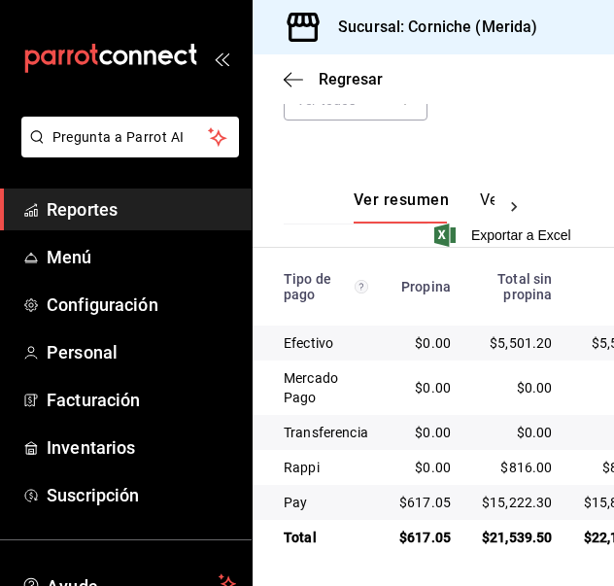
scroll to position [410, 0]
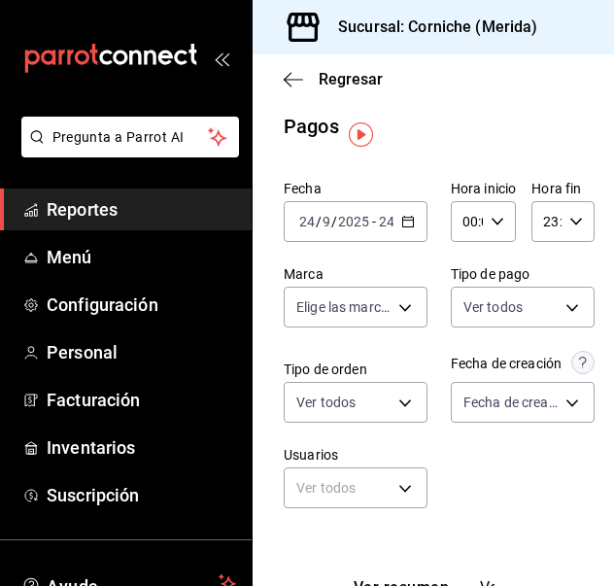
scroll to position [0, 0]
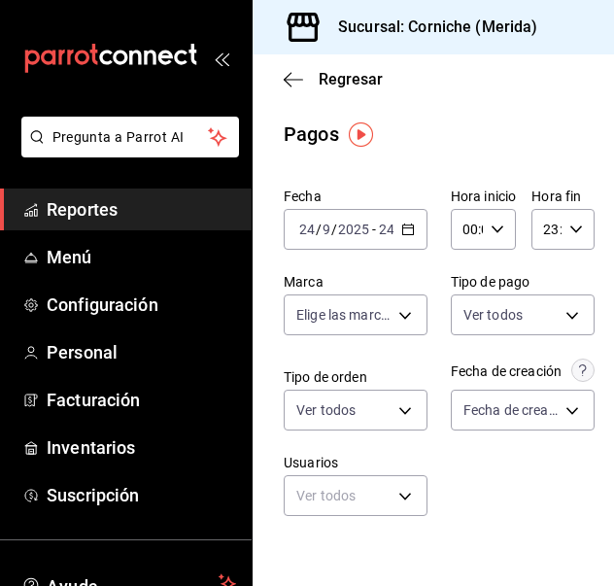
click at [403, 226] on icon "button" at bounding box center [408, 230] width 14 height 14
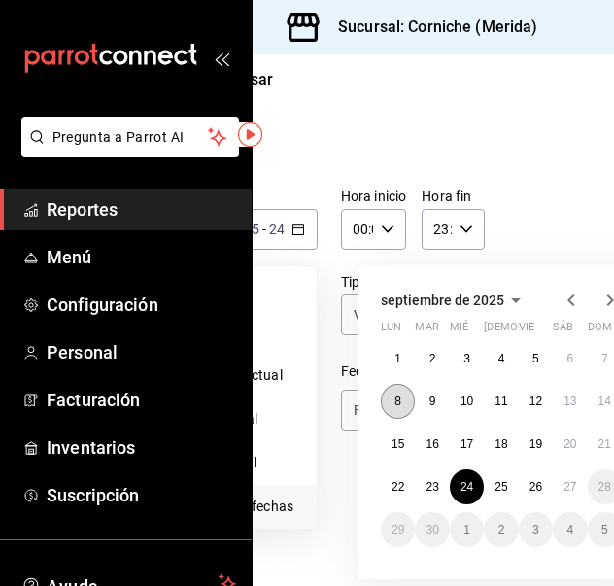
scroll to position [0, 111]
click at [467, 491] on abbr "24" at bounding box center [466, 487] width 13 height 14
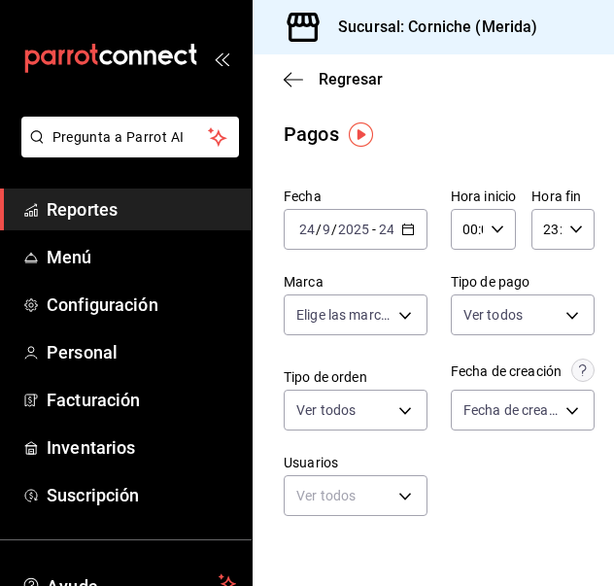
scroll to position [411, 0]
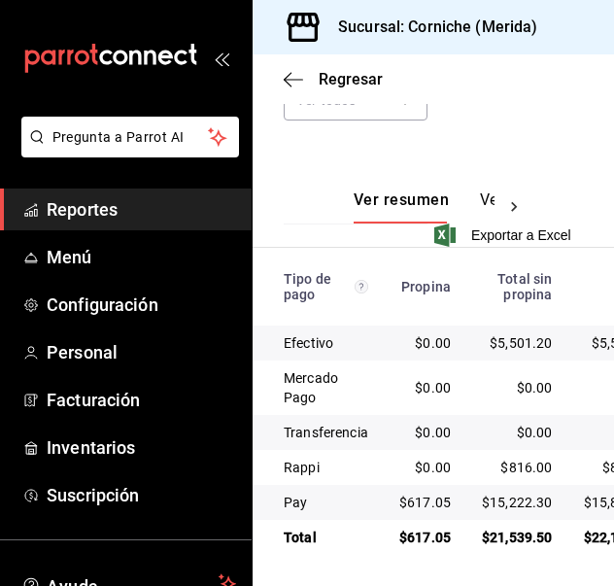
click at [503, 77] on div "Regresar" at bounding box center [434, 79] width 362 height 50
click at [570, 83] on div "Regresar" at bounding box center [434, 79] width 362 height 50
click at [295, 83] on icon "button" at bounding box center [293, 79] width 19 height 17
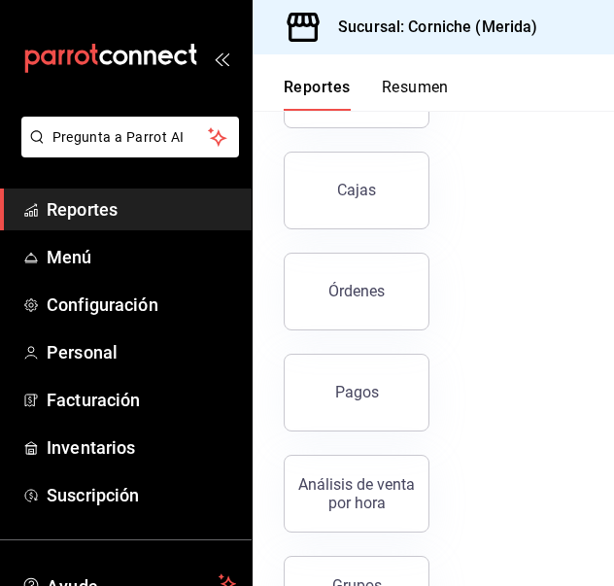
scroll to position [1288, 0]
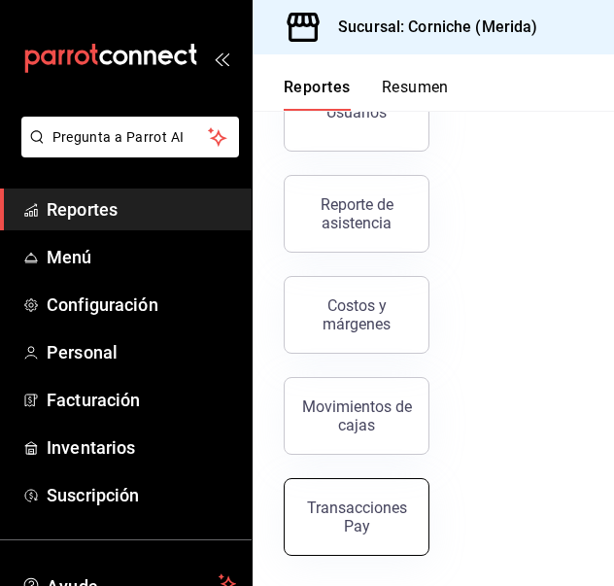
click at [363, 511] on div "Transacciones Pay" at bounding box center [356, 517] width 121 height 37
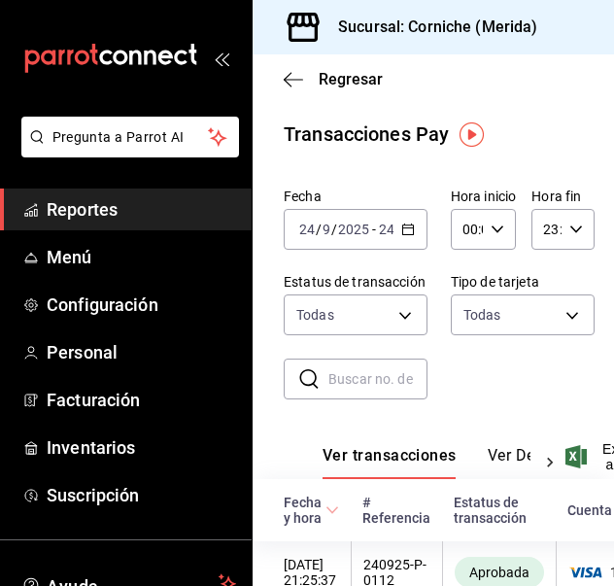
click at [414, 234] on div "[DATE] [DATE] - [DATE] [DATE]" at bounding box center [356, 229] width 144 height 41
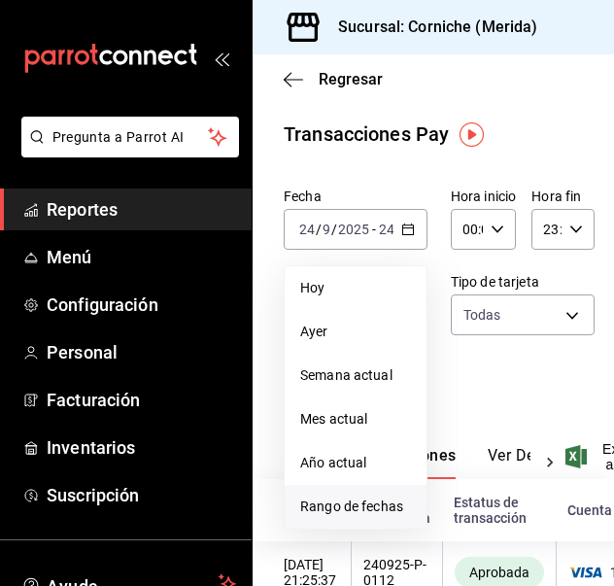
click at [356, 492] on li "Rango de fechas" at bounding box center [356, 507] width 142 height 44
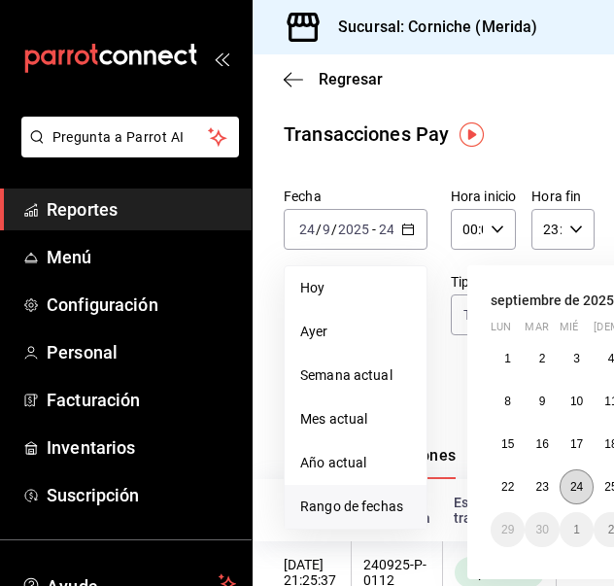
click at [573, 480] on abbr "24" at bounding box center [577, 487] width 13 height 14
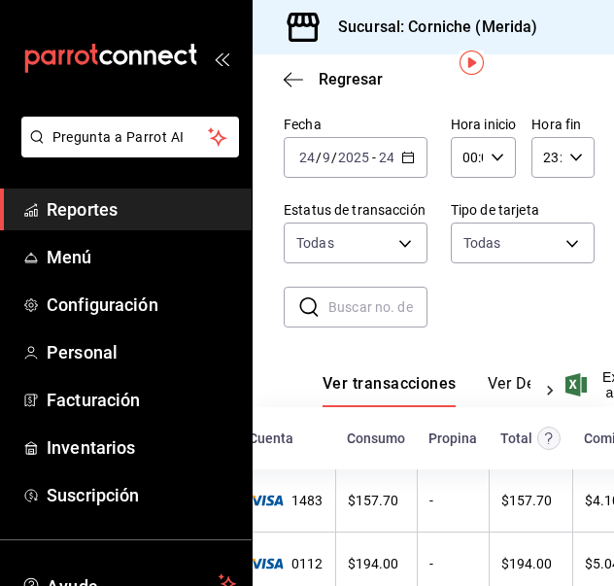
scroll to position [72, 54]
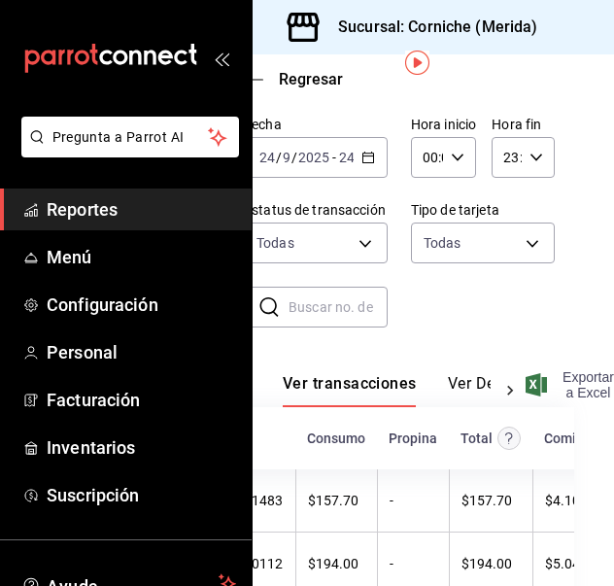
click at [566, 379] on span "Exportar a Excel" at bounding box center [572, 384] width 85 height 31
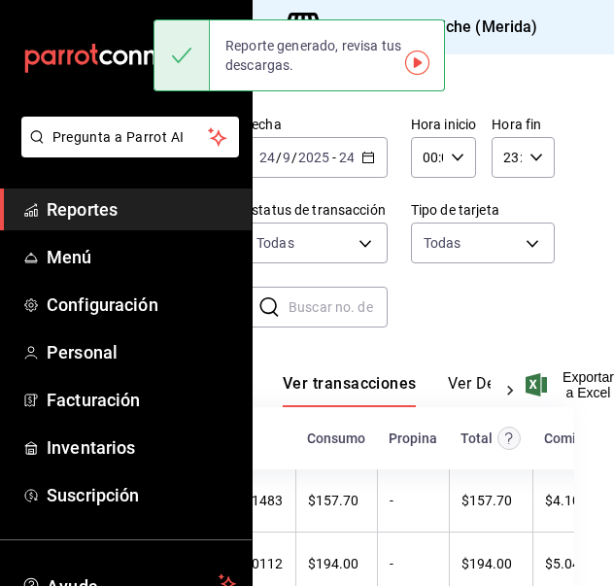
click at [588, 92] on div "Regresar Transacciones Pay Fecha [DATE] [DATE] - [DATE] [DATE] Hora inicio 00:0…" at bounding box center [434, 320] width 362 height 532
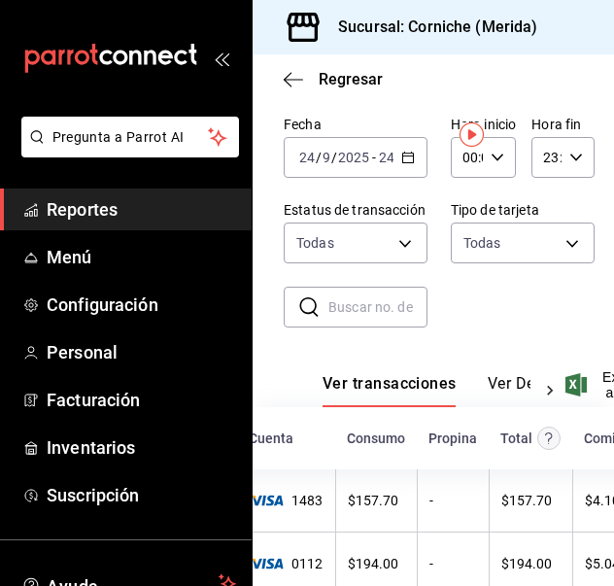
scroll to position [0, 0]
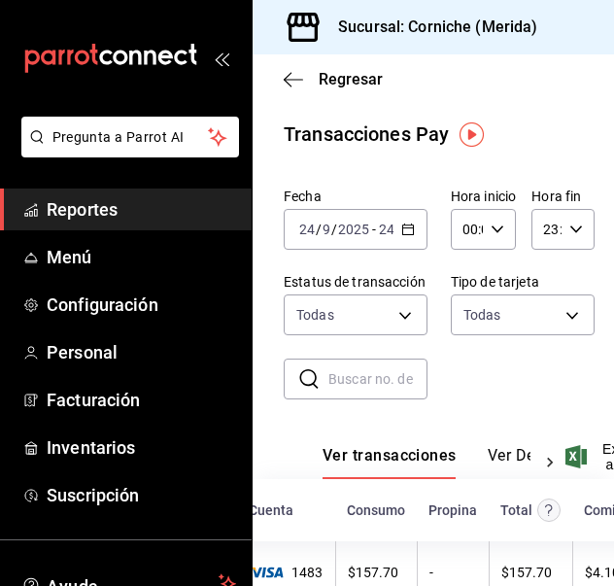
click at [293, 90] on div "Regresar" at bounding box center [434, 79] width 362 height 50
click at [293, 87] on icon "button" at bounding box center [293, 79] width 19 height 17
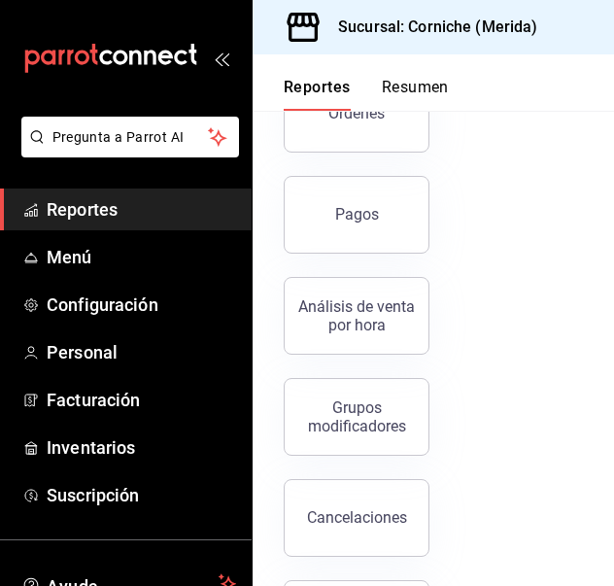
scroll to position [515, 0]
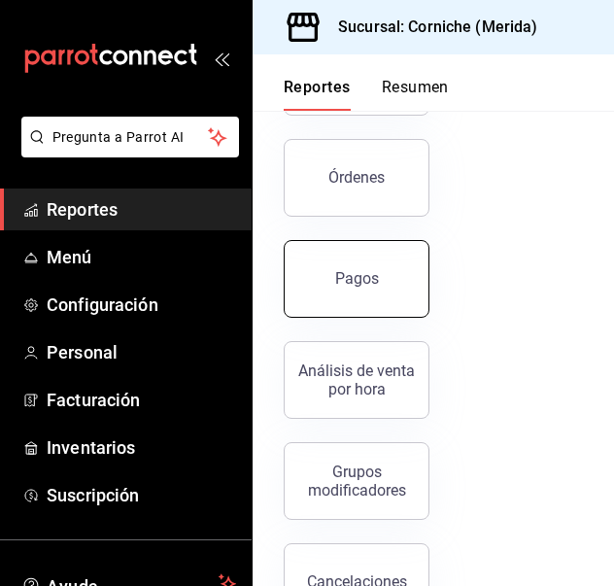
click at [354, 264] on button "Pagos" at bounding box center [357, 279] width 146 height 78
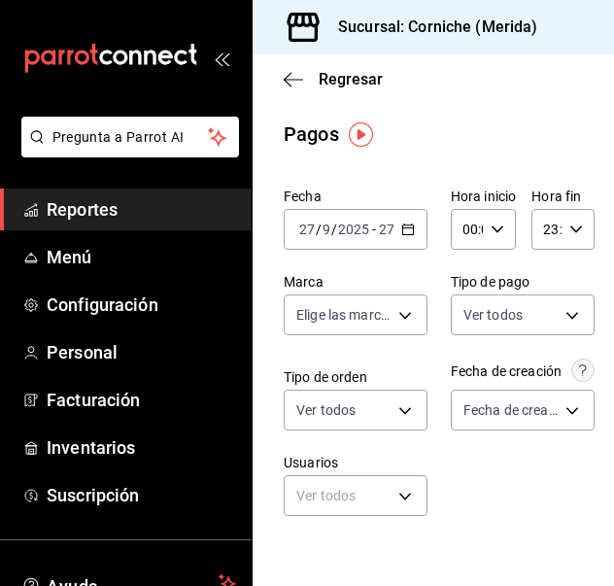
click at [399, 247] on div "[DATE] [DATE] - [DATE] [DATE]" at bounding box center [356, 229] width 144 height 41
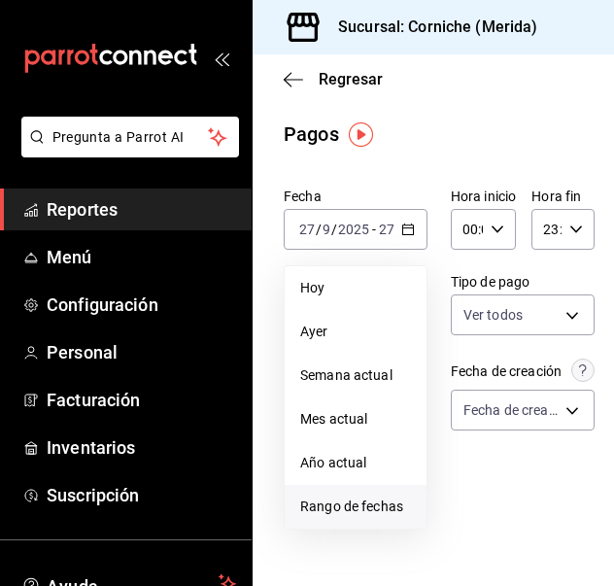
click at [346, 506] on span "Rango de fechas" at bounding box center [355, 507] width 111 height 20
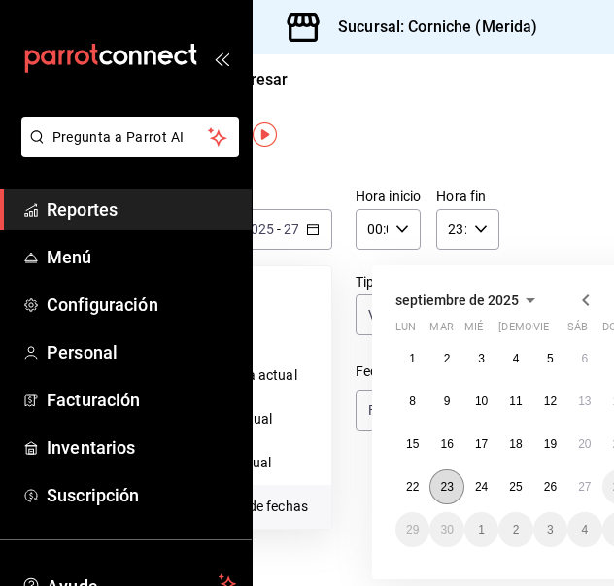
scroll to position [0, 96]
click at [472, 479] on button "24" at bounding box center [481, 486] width 34 height 35
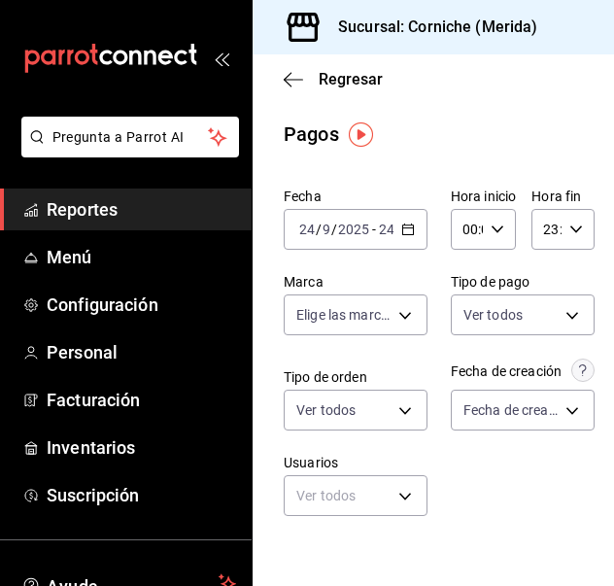
click at [405, 221] on div "[DATE] [DATE] - [DATE] [DATE]" at bounding box center [356, 229] width 144 height 41
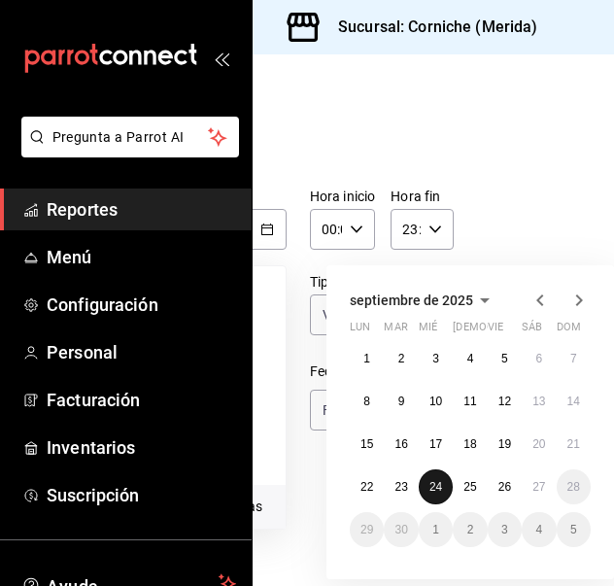
scroll to position [0, 145]
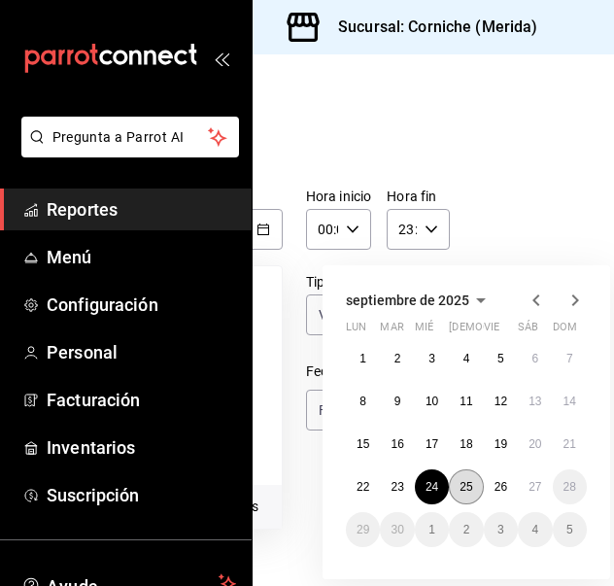
click at [458, 491] on button "25" at bounding box center [466, 486] width 34 height 35
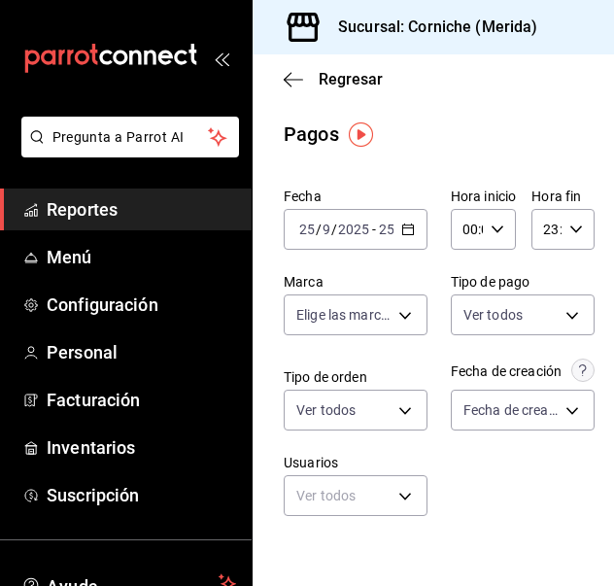
click at [401, 234] on icon "button" at bounding box center [408, 230] width 14 height 14
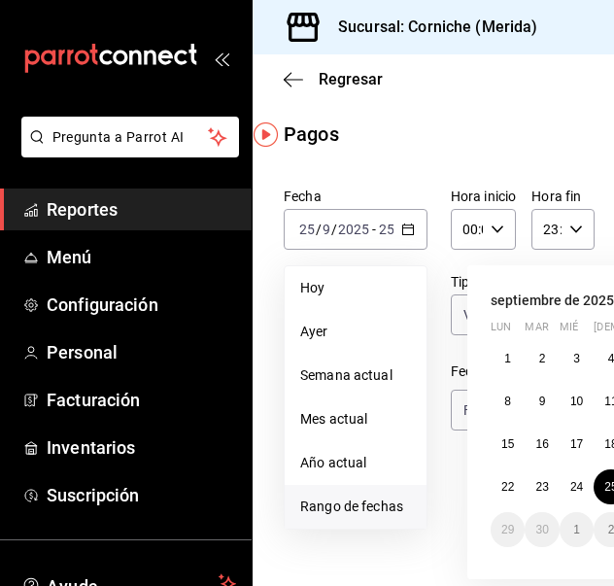
scroll to position [0, 175]
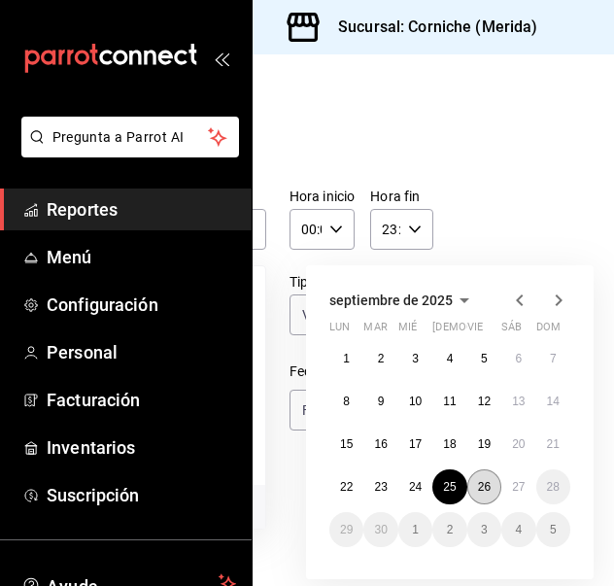
click at [479, 483] on button "26" at bounding box center [484, 486] width 34 height 35
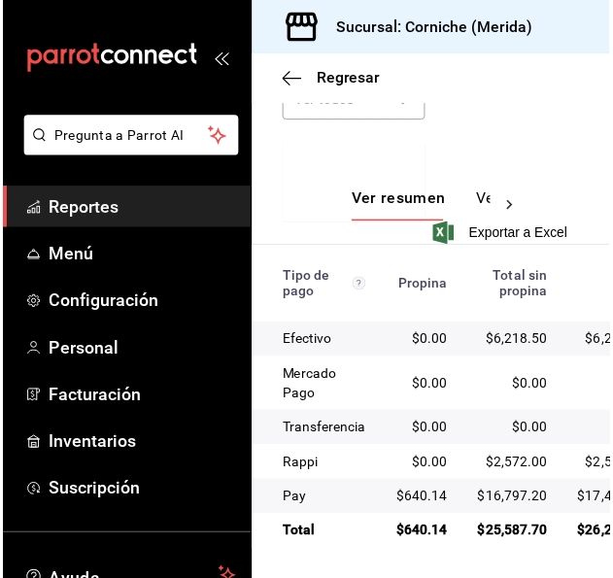
scroll to position [410, 0]
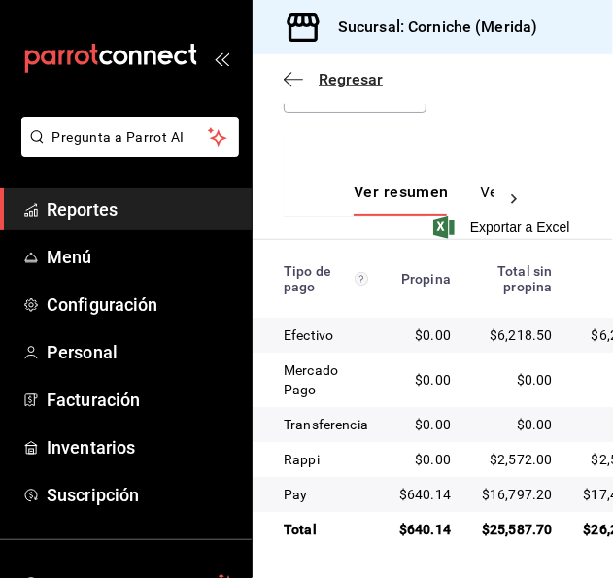
click at [296, 75] on icon "button" at bounding box center [293, 79] width 19 height 17
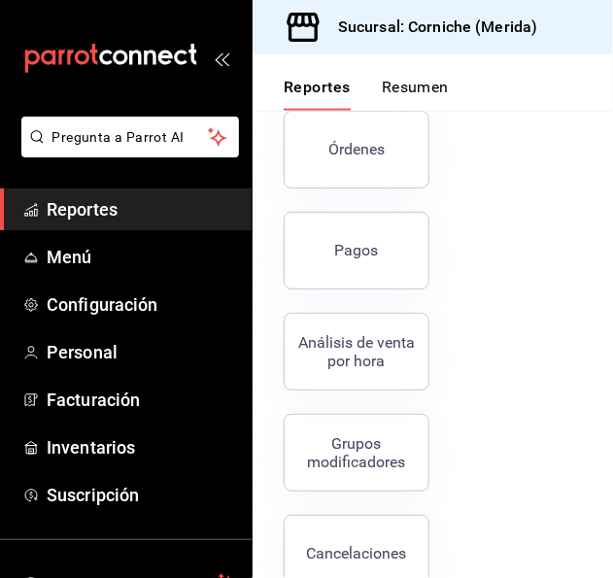
scroll to position [582, 0]
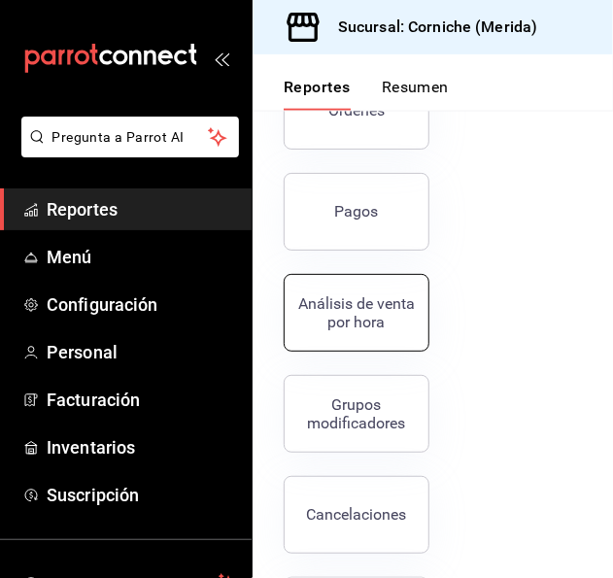
click at [392, 322] on div "Análisis de venta por hora" at bounding box center [356, 312] width 121 height 37
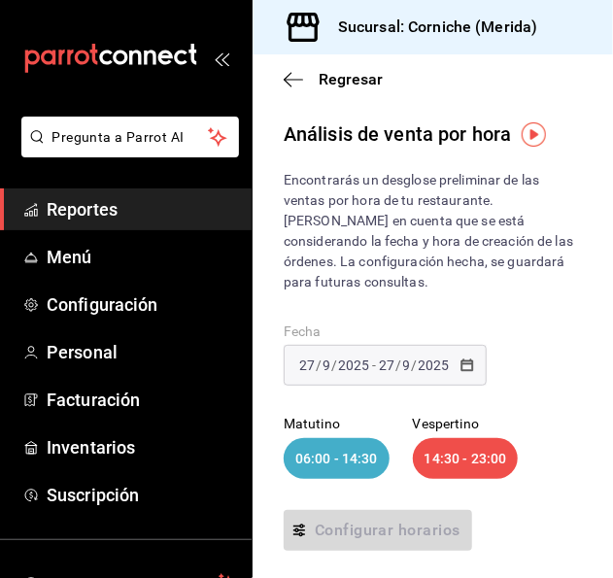
scroll to position [109, 0]
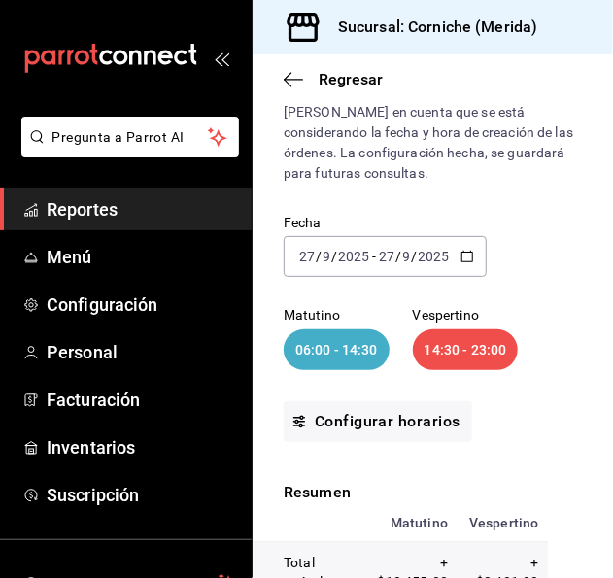
click at [480, 254] on div "[DATE] [DATE] - [DATE] [DATE]" at bounding box center [385, 256] width 203 height 41
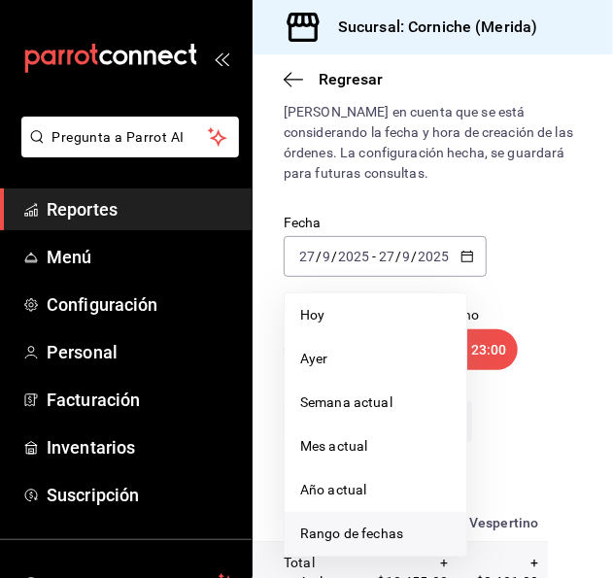
click at [392, 546] on li "Rango de fechas" at bounding box center [376, 534] width 182 height 44
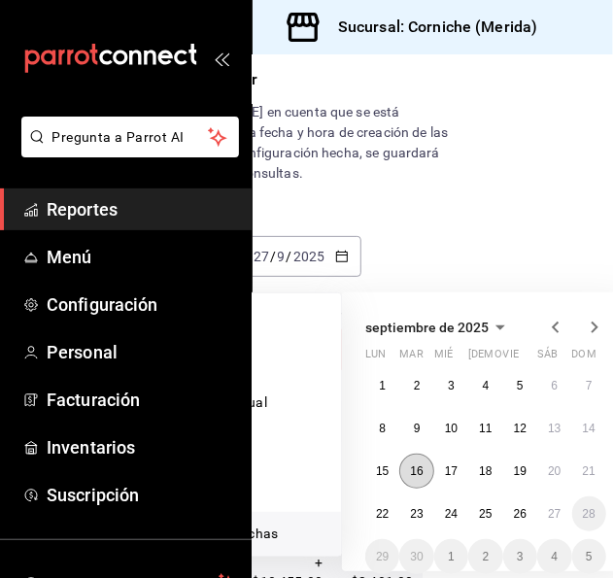
scroll to position [109, 159]
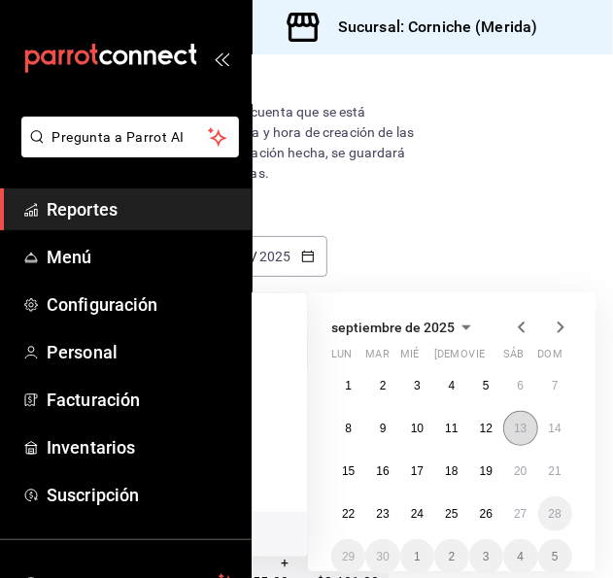
click at [519, 432] on abbr "13" at bounding box center [520, 429] width 13 height 14
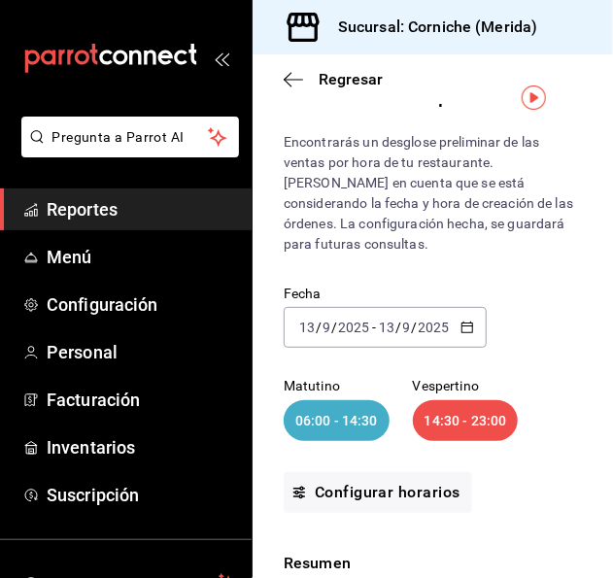
scroll to position [36, 0]
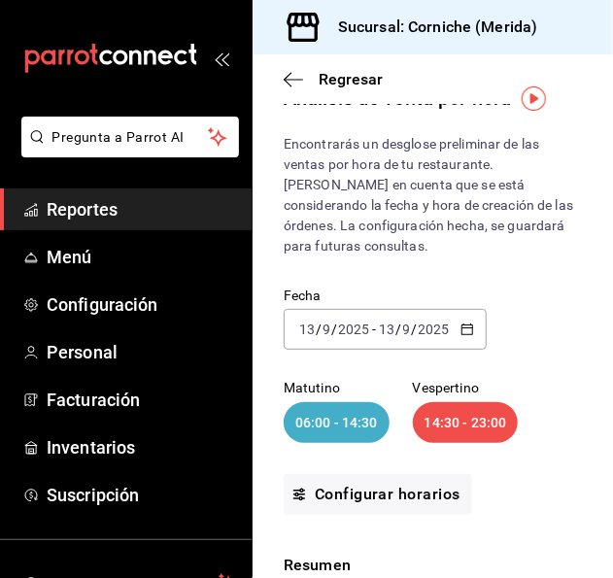
click at [466, 329] on icon "button" at bounding box center [468, 330] width 14 height 14
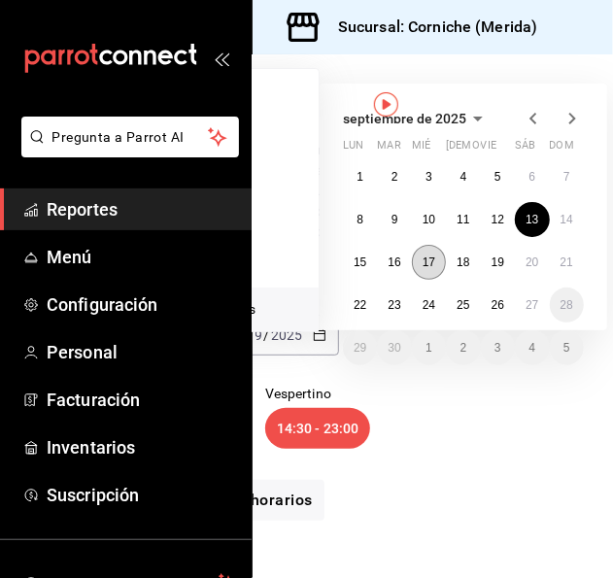
scroll to position [30, 149]
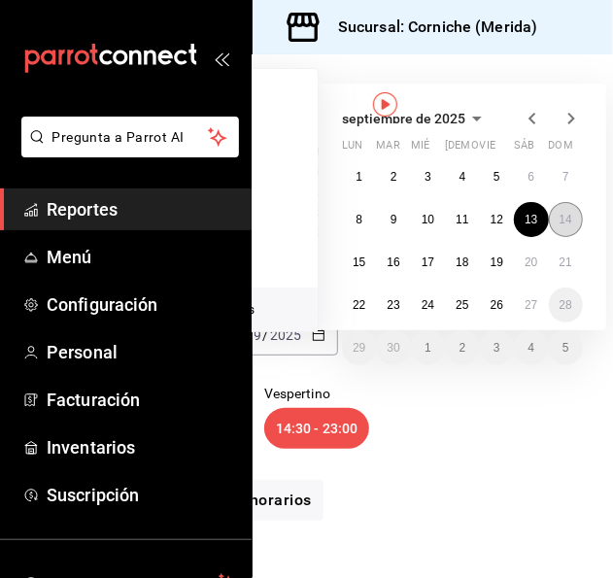
click at [566, 225] on button "14" at bounding box center [566, 219] width 34 height 35
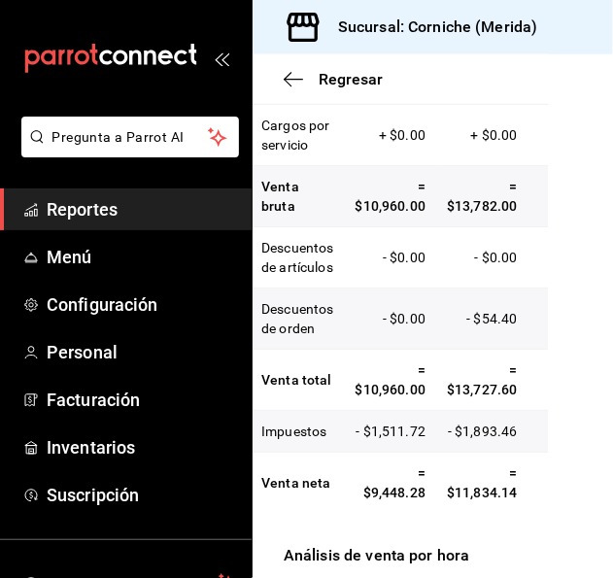
scroll to position [0, 23]
click at [294, 73] on icon "button" at bounding box center [293, 79] width 19 height 17
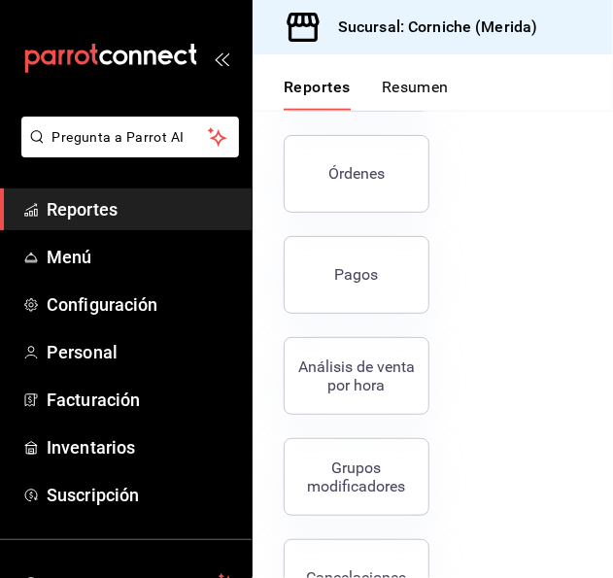
scroll to position [523, 0]
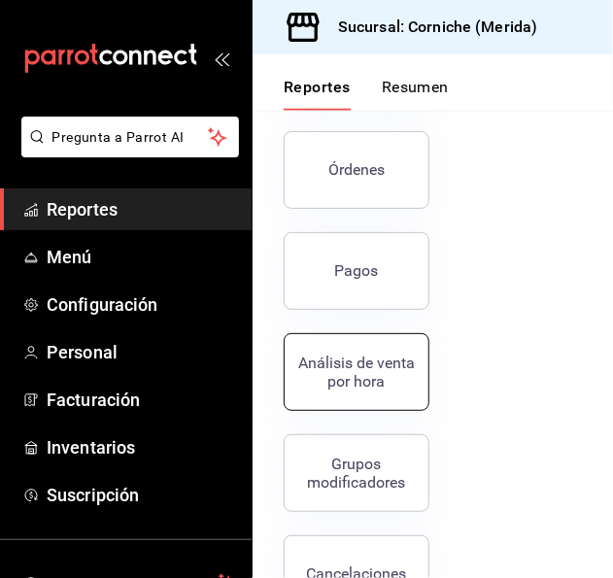
click at [377, 379] on div "Análisis de venta por hora" at bounding box center [356, 372] width 121 height 37
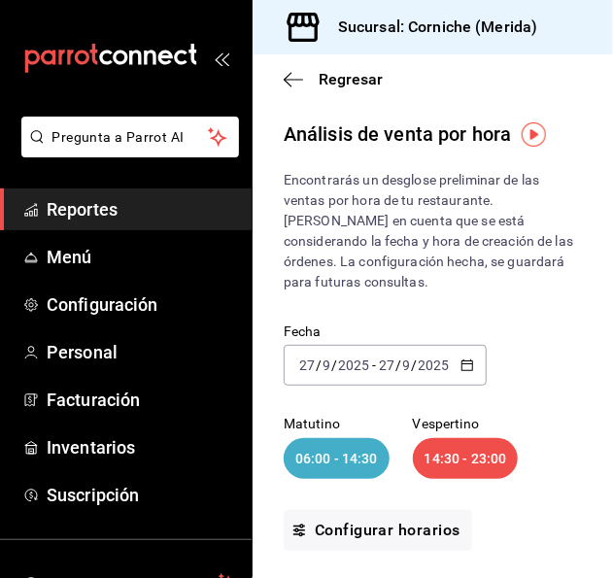
click at [466, 364] on icon "button" at bounding box center [468, 366] width 14 height 14
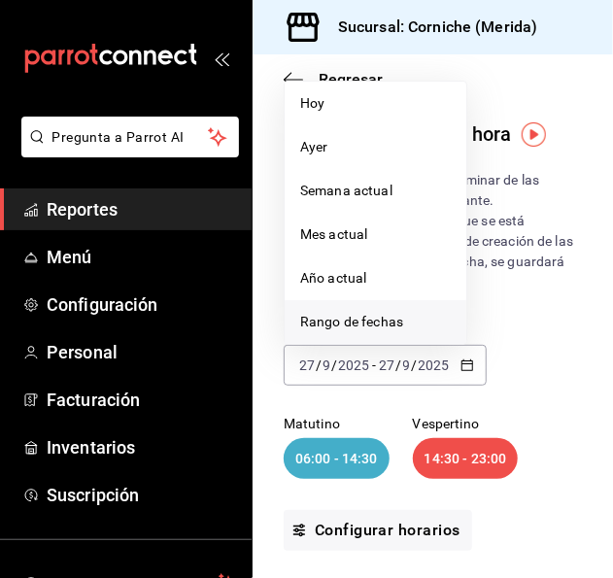
click at [373, 316] on span "Rango de fechas" at bounding box center [375, 322] width 151 height 20
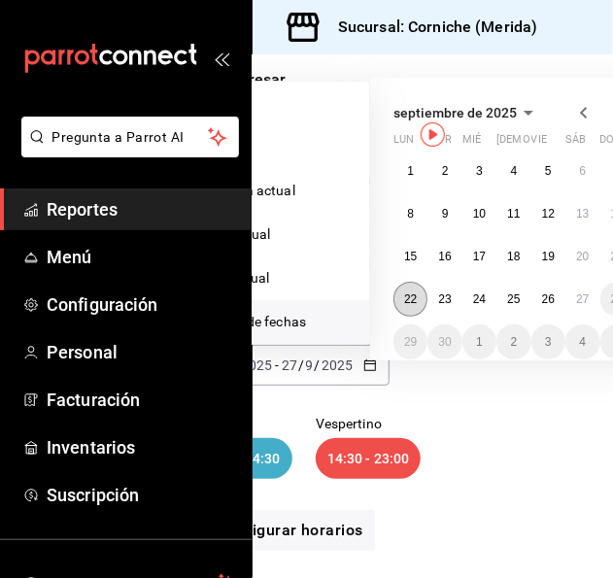
scroll to position [0, 101]
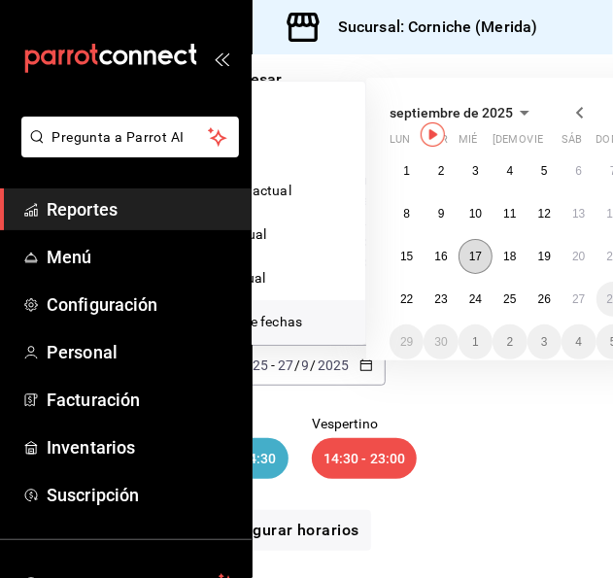
click at [470, 260] on abbr "17" at bounding box center [475, 257] width 13 height 14
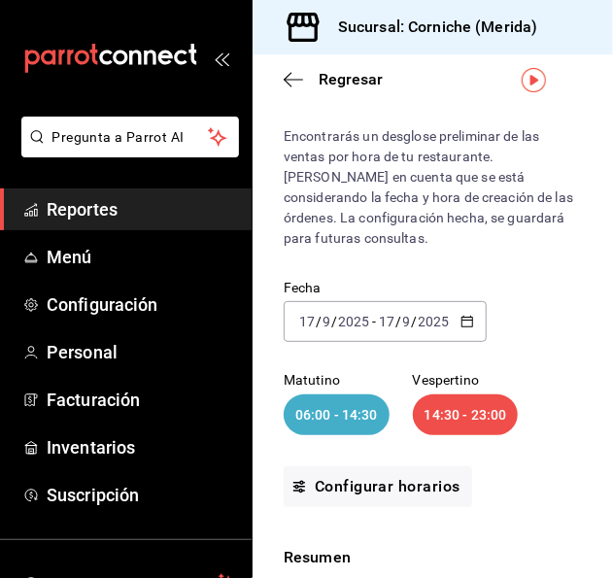
scroll to position [4, 0]
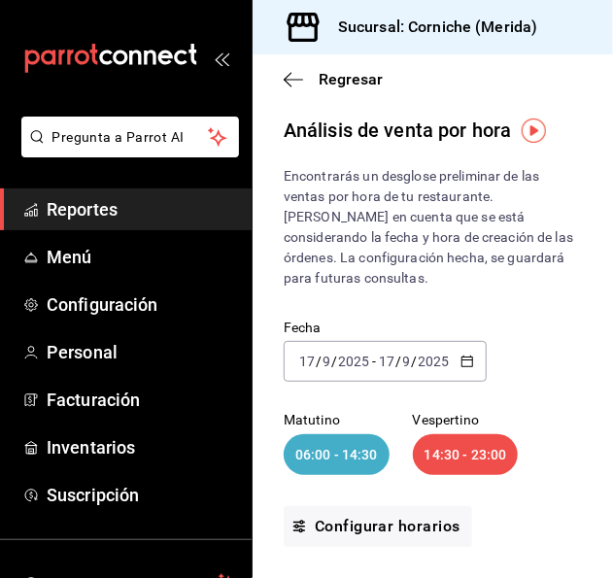
click at [470, 371] on div "[DATE] [DATE] - [DATE] [DATE]" at bounding box center [385, 361] width 203 height 41
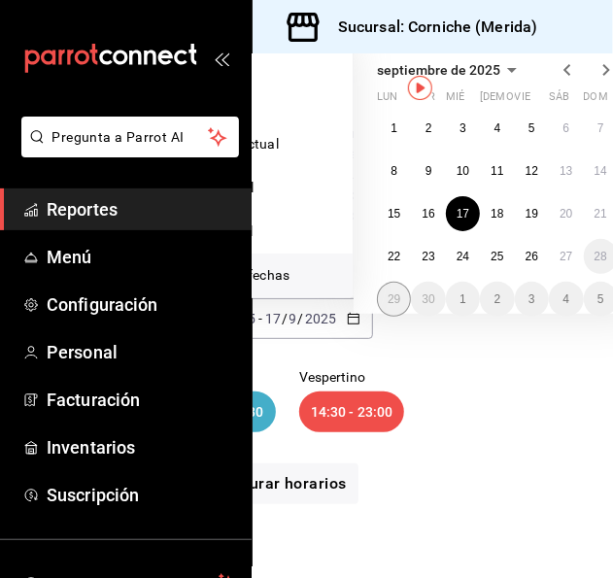
scroll to position [47, 115]
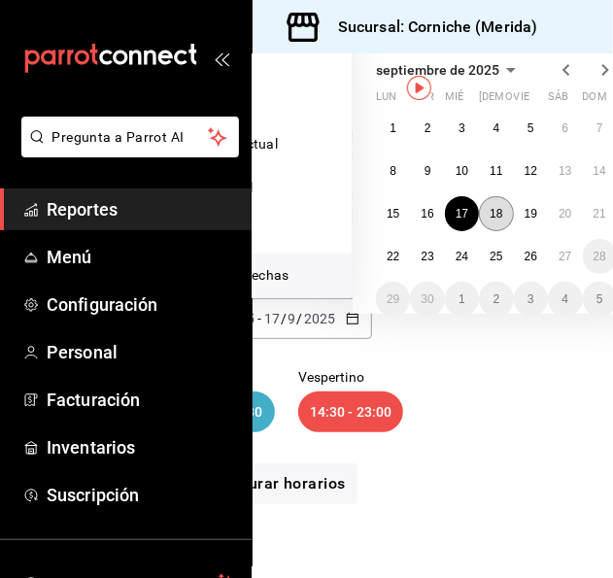
click at [502, 213] on abbr "18" at bounding box center [496, 214] width 13 height 14
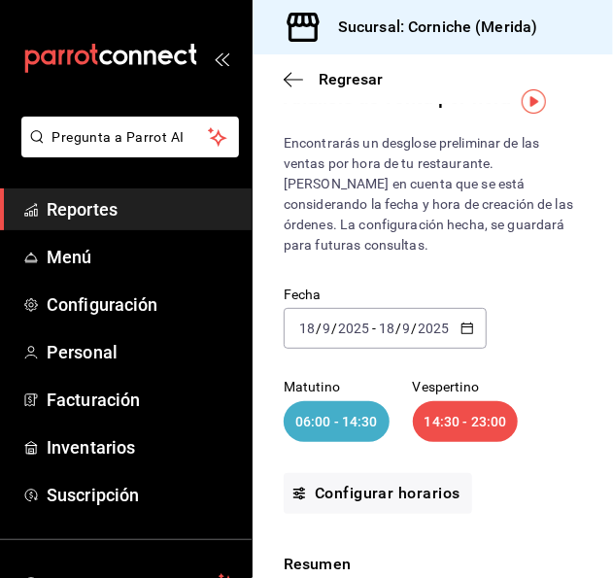
scroll to position [32, 0]
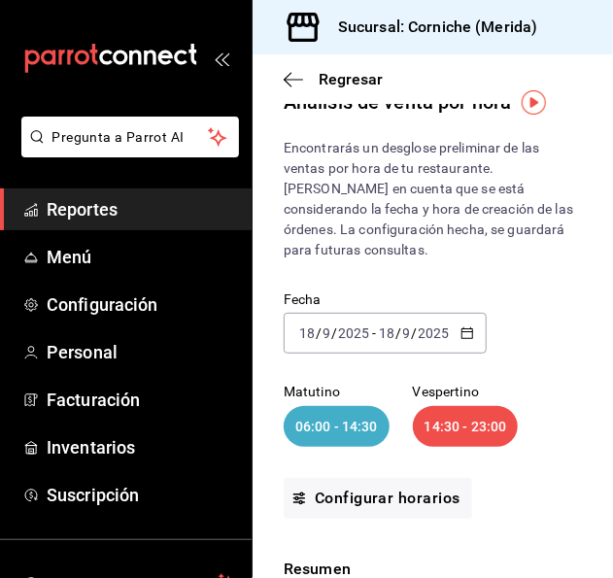
click at [467, 343] on div "[DATE] [DATE] - [DATE] [DATE]" at bounding box center [385, 333] width 203 height 41
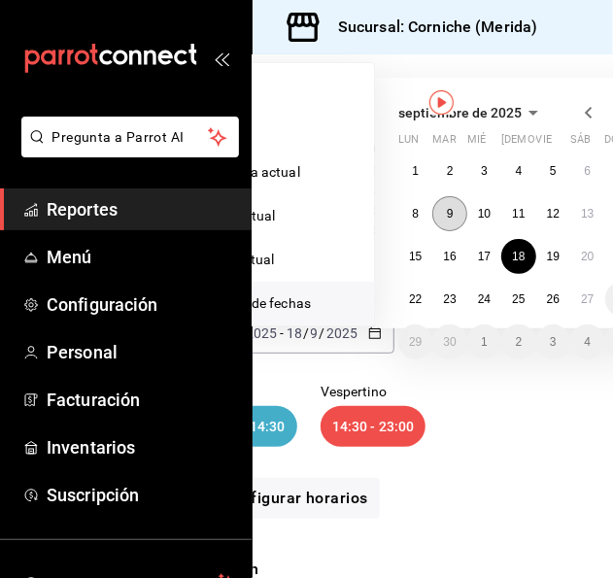
scroll to position [32, 94]
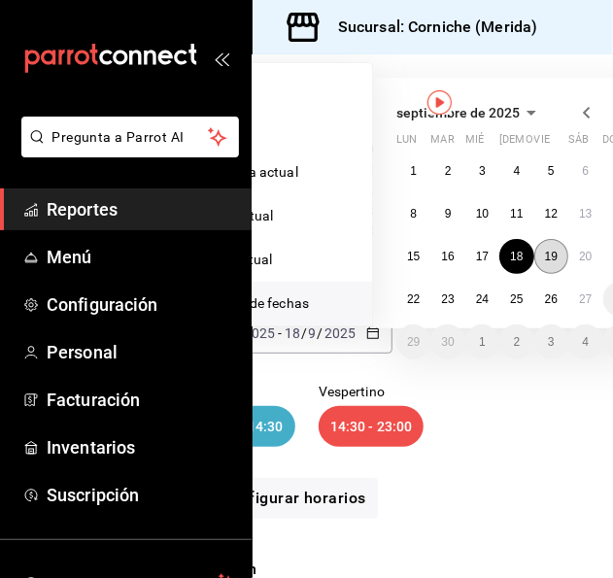
click at [552, 246] on button "19" at bounding box center [552, 256] width 34 height 35
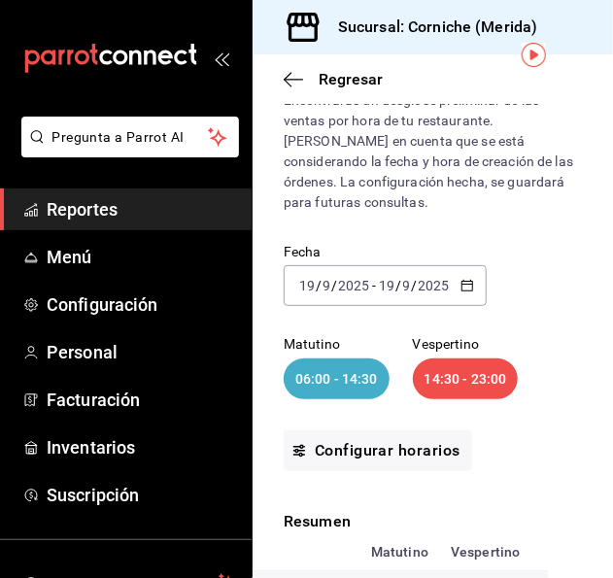
scroll to position [72, 0]
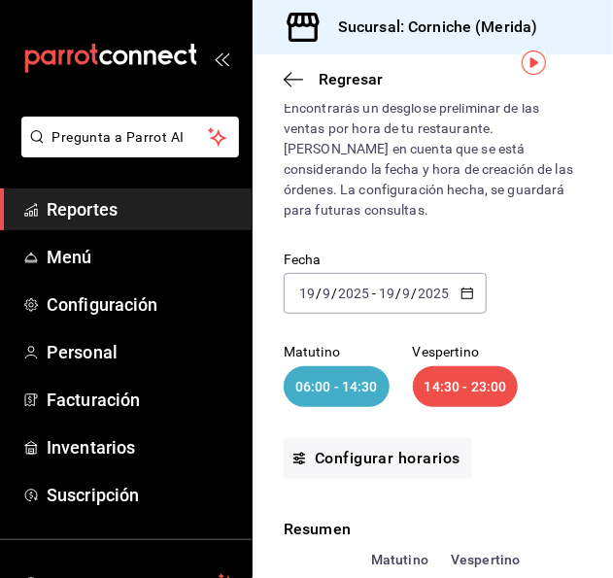
click at [472, 298] on icon "button" at bounding box center [468, 294] width 14 height 14
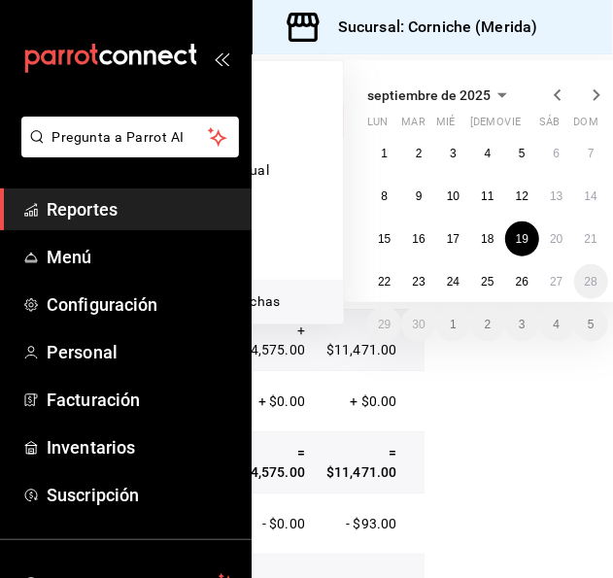
scroll to position [342, 137]
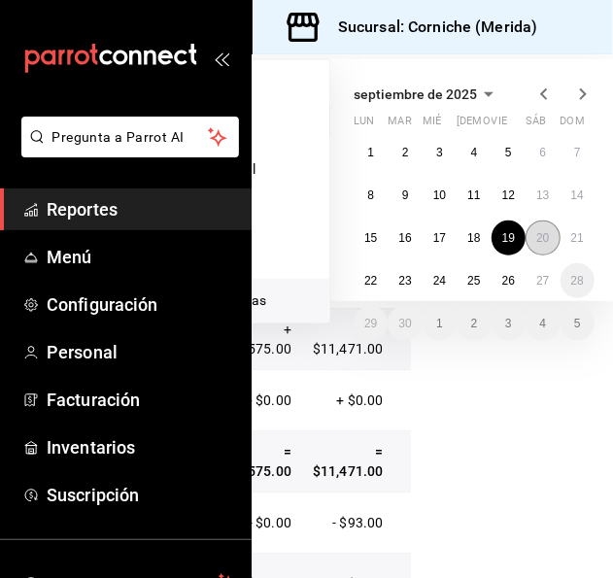
click at [536, 236] on abbr "20" at bounding box center [542, 238] width 13 height 14
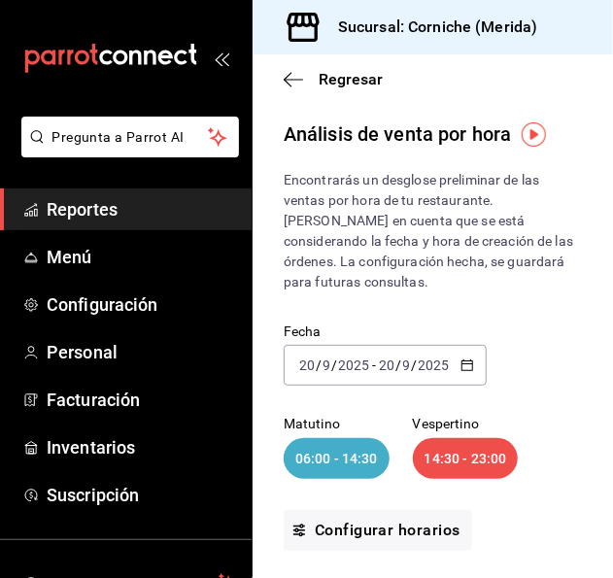
click at [470, 366] on \(Stroke\) "button" at bounding box center [468, 366] width 12 height 11
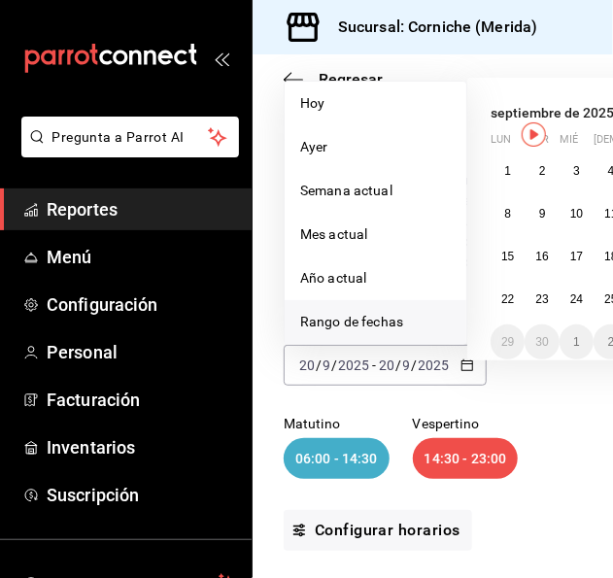
scroll to position [0, 176]
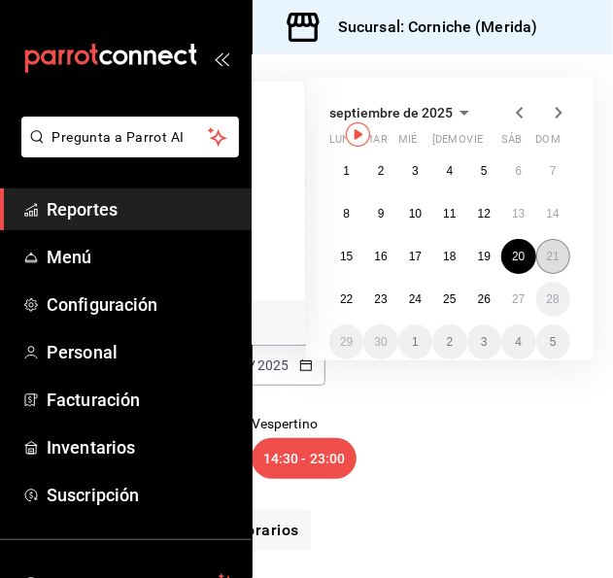
click at [547, 254] on abbr "21" at bounding box center [553, 257] width 13 height 14
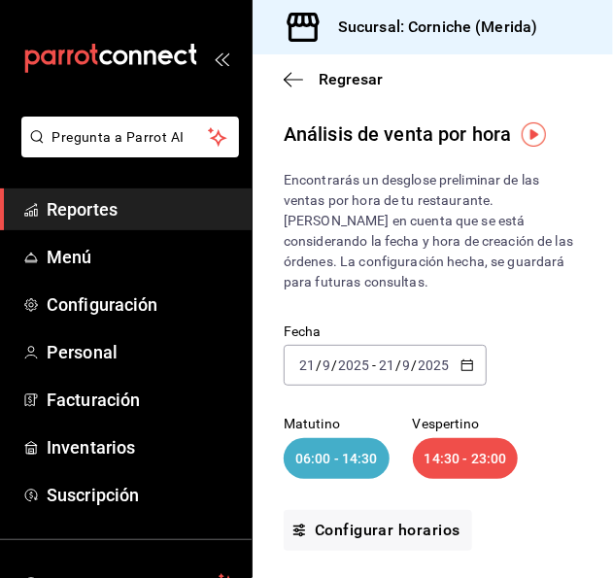
click at [467, 361] on icon "button" at bounding box center [468, 366] width 14 height 14
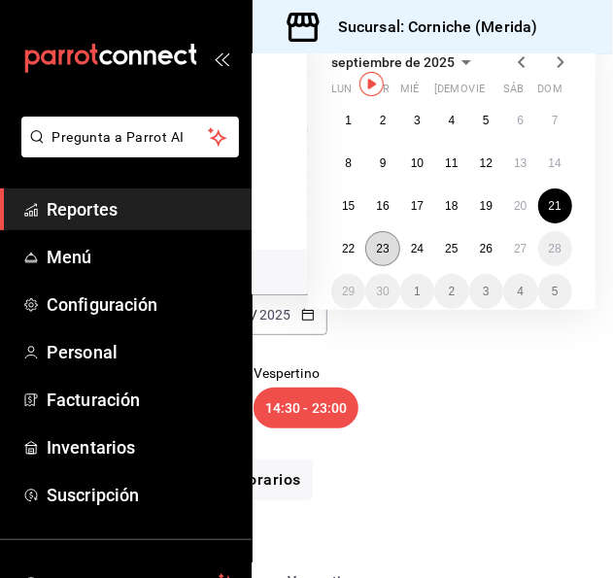
scroll to position [51, 164]
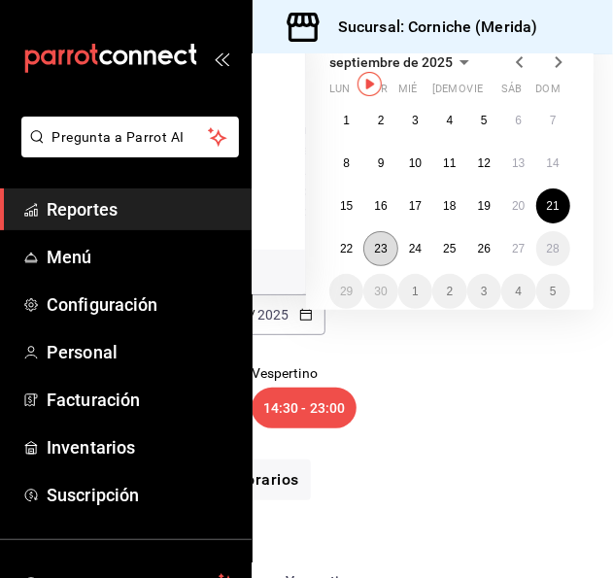
click at [384, 251] on abbr "23" at bounding box center [380, 249] width 13 height 14
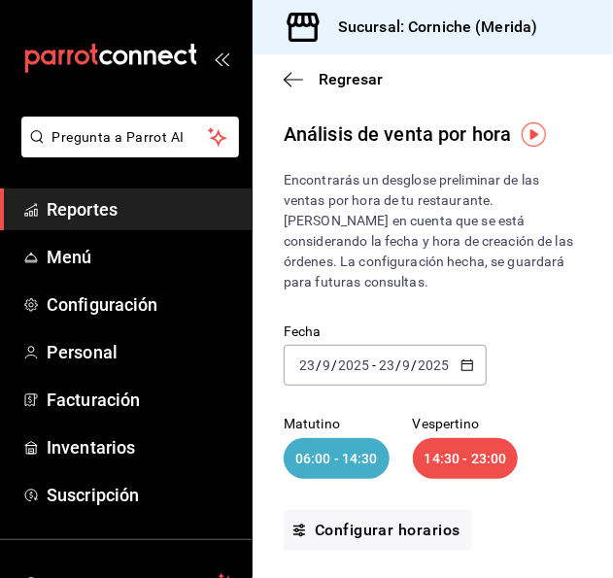
click at [465, 365] on icon "button" at bounding box center [468, 366] width 14 height 14
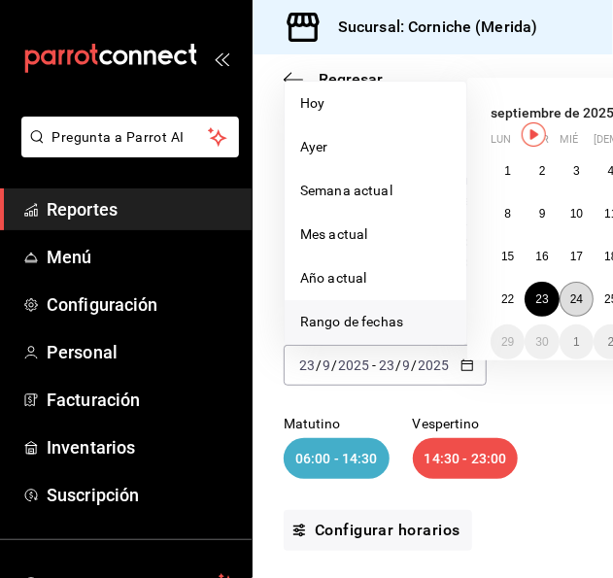
click at [582, 293] on abbr "24" at bounding box center [577, 300] width 13 height 14
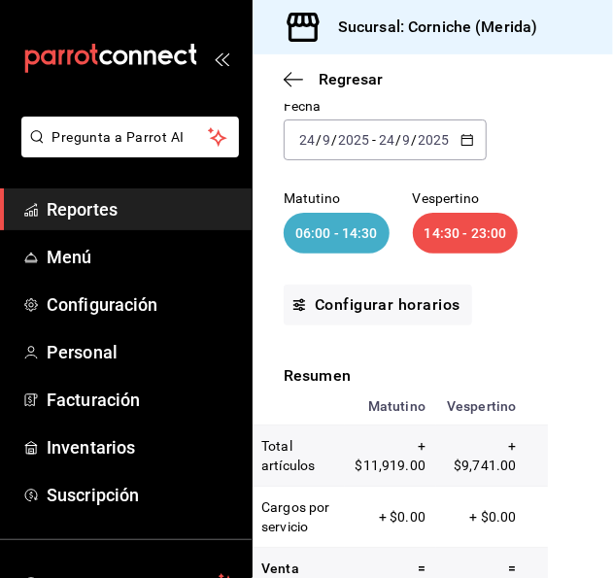
scroll to position [227, 0]
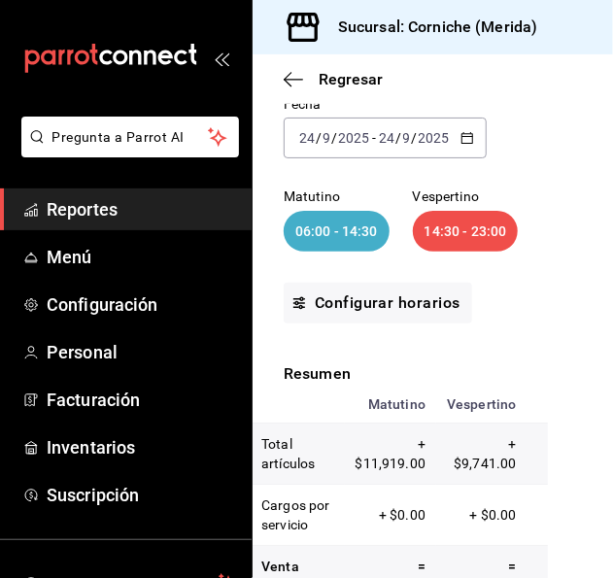
click at [463, 141] on icon "button" at bounding box center [468, 138] width 14 height 14
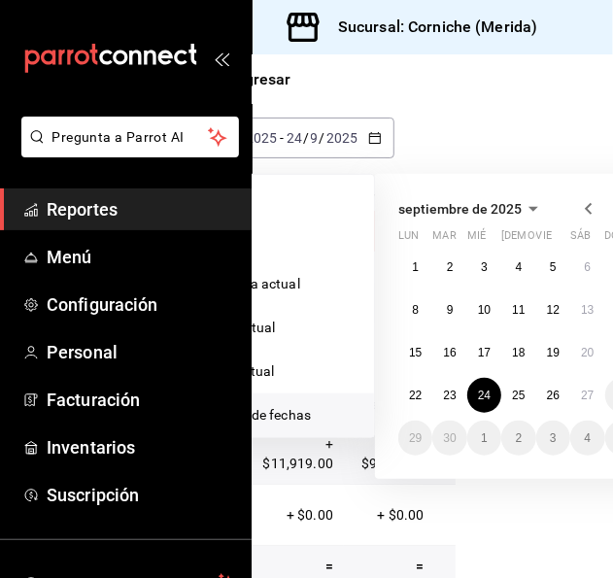
scroll to position [227, 95]
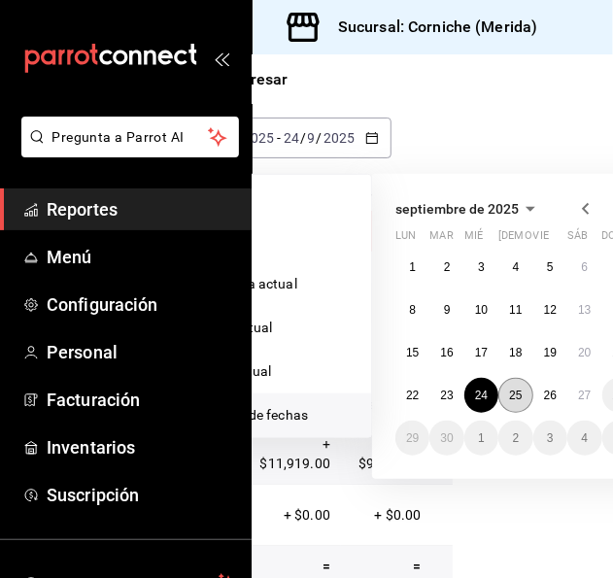
click at [520, 397] on abbr "25" at bounding box center [515, 396] width 13 height 14
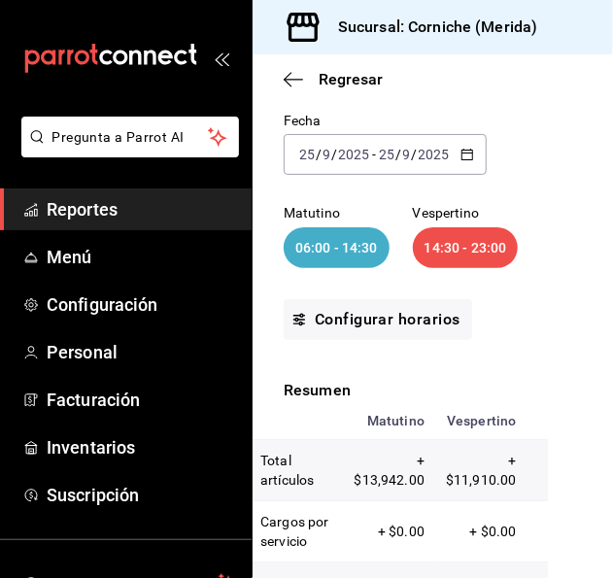
scroll to position [205, 0]
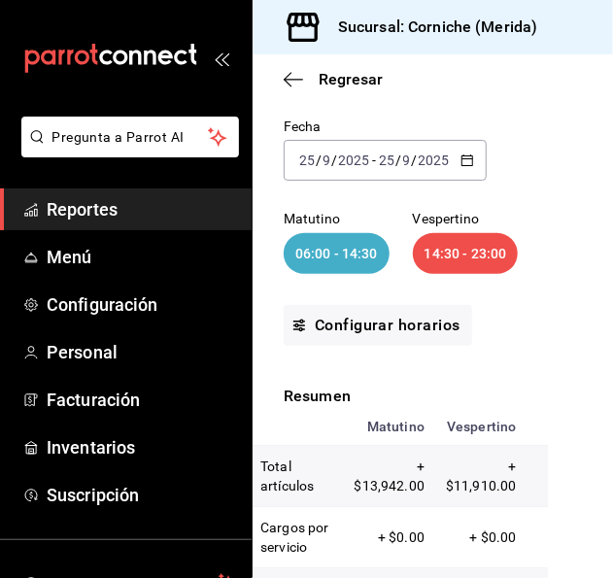
click at [479, 159] on div "[DATE] [DATE] - [DATE] [DATE]" at bounding box center [385, 160] width 203 height 41
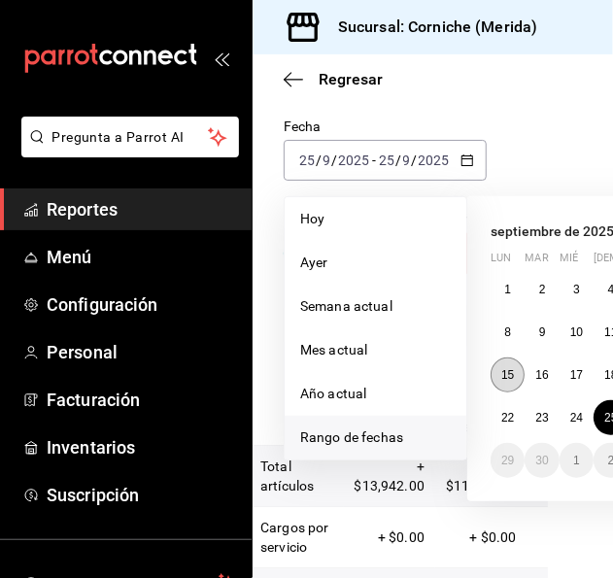
scroll to position [205, 176]
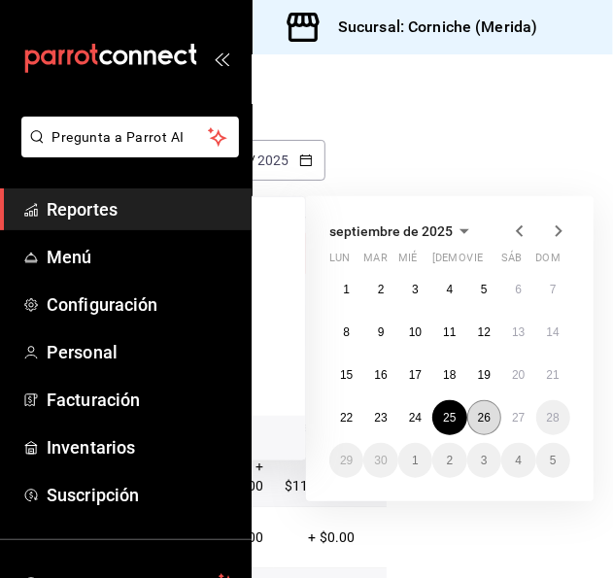
click at [476, 420] on button "26" at bounding box center [484, 417] width 34 height 35
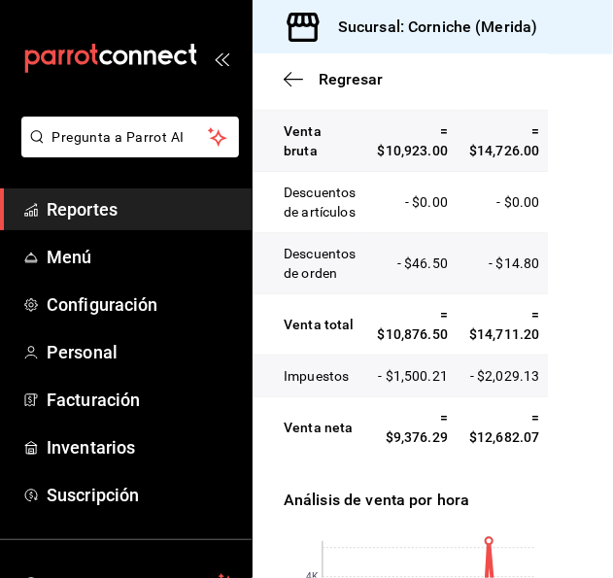
scroll to position [0, 37]
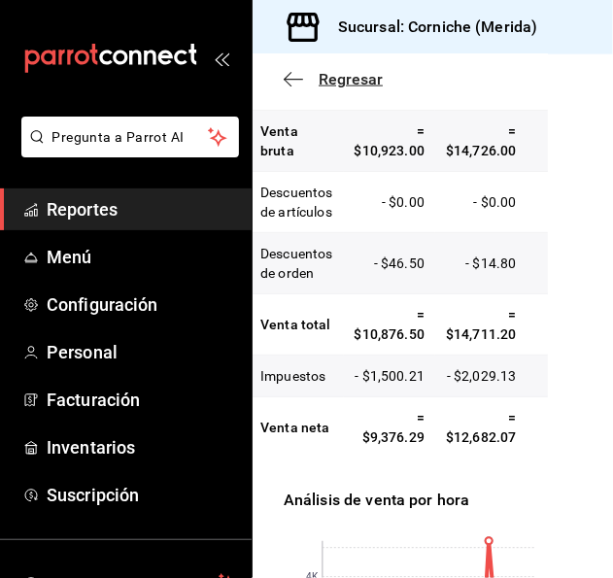
click at [304, 84] on span "Regresar" at bounding box center [333, 79] width 99 height 18
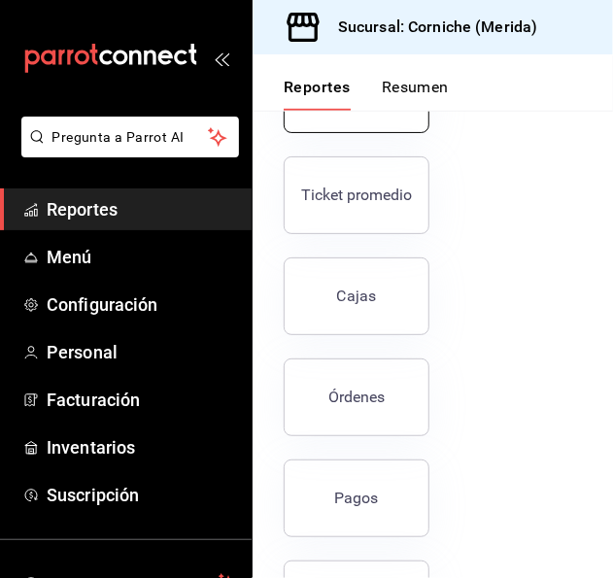
scroll to position [296, 0]
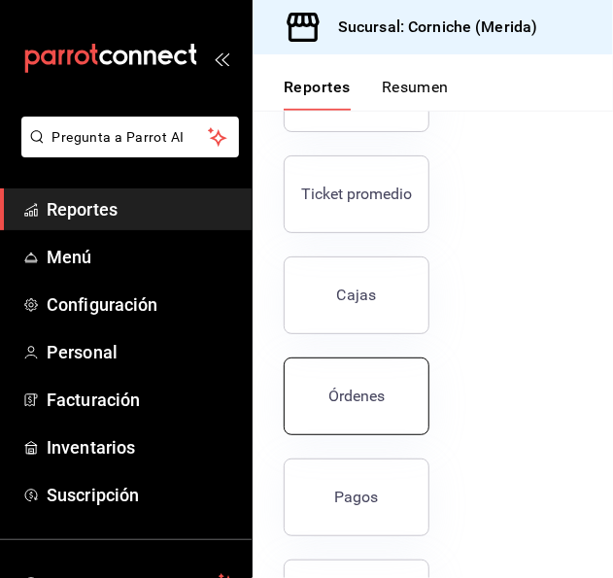
click at [375, 411] on button "Órdenes" at bounding box center [357, 397] width 146 height 78
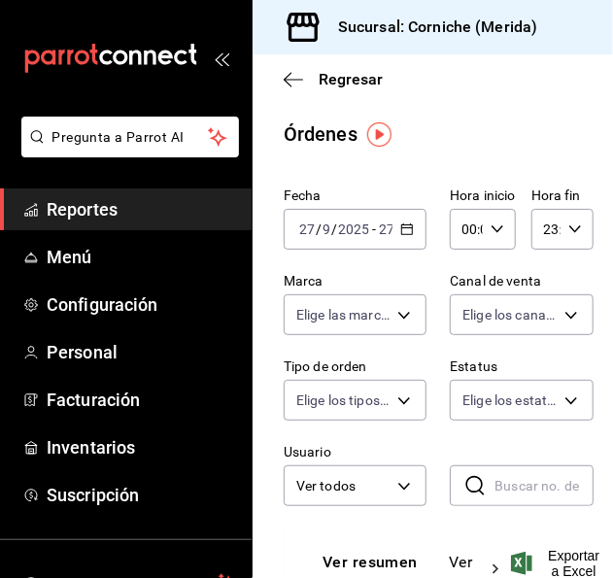
click at [399, 237] on div "[DATE] [DATE] - [DATE] [DATE]" at bounding box center [355, 229] width 143 height 41
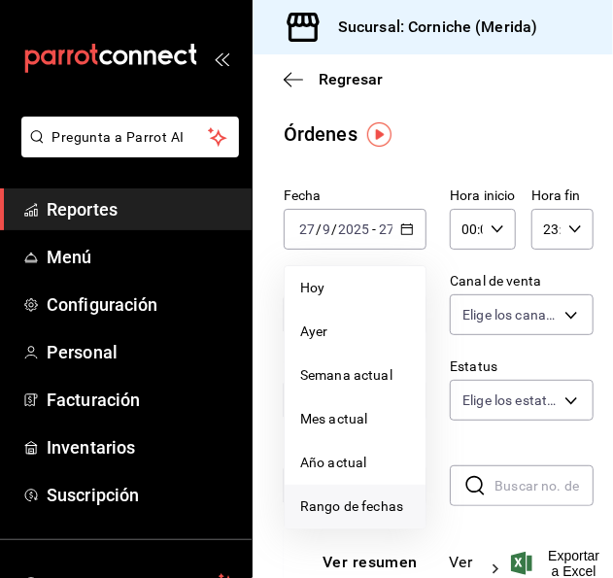
click at [359, 510] on span "Rango de fechas" at bounding box center [355, 507] width 110 height 20
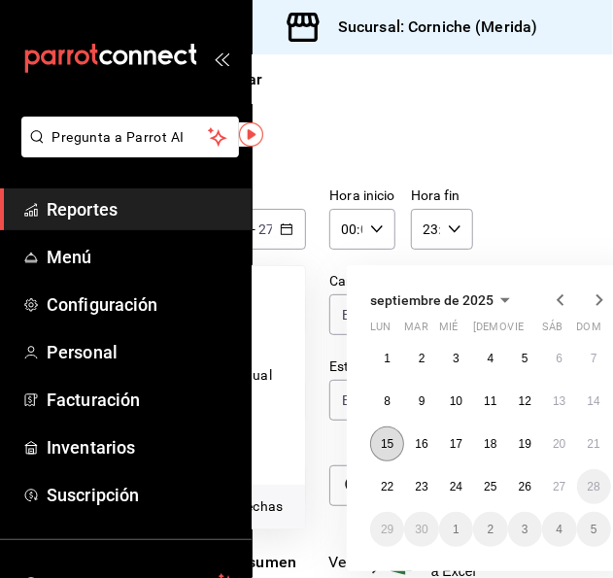
scroll to position [0, 130]
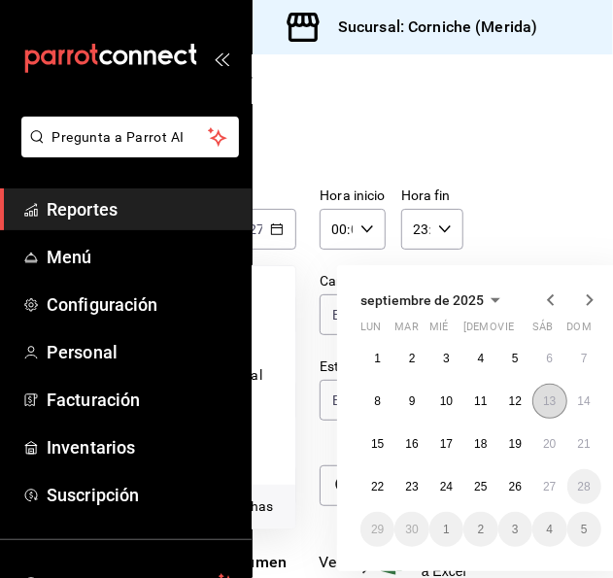
click at [542, 402] on button "13" at bounding box center [550, 401] width 34 height 35
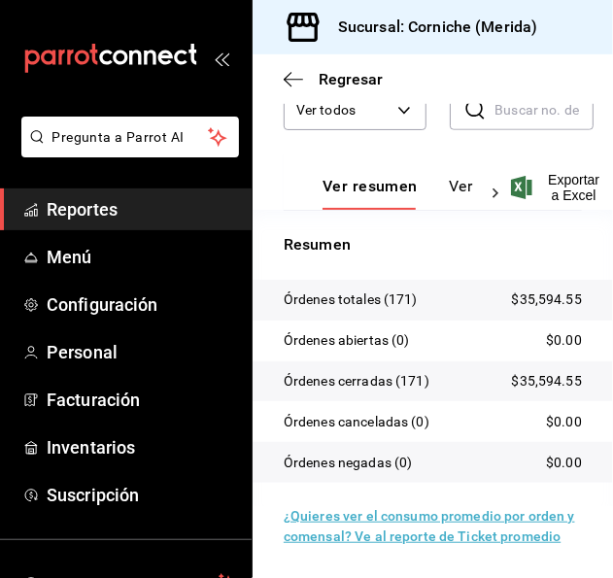
scroll to position [0, 1]
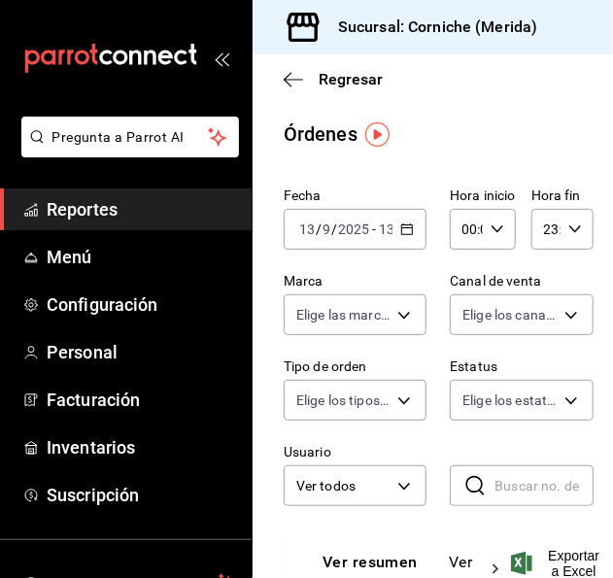
click at [417, 226] on div "[DATE] [DATE] - [DATE] [DATE]" at bounding box center [355, 229] width 143 height 41
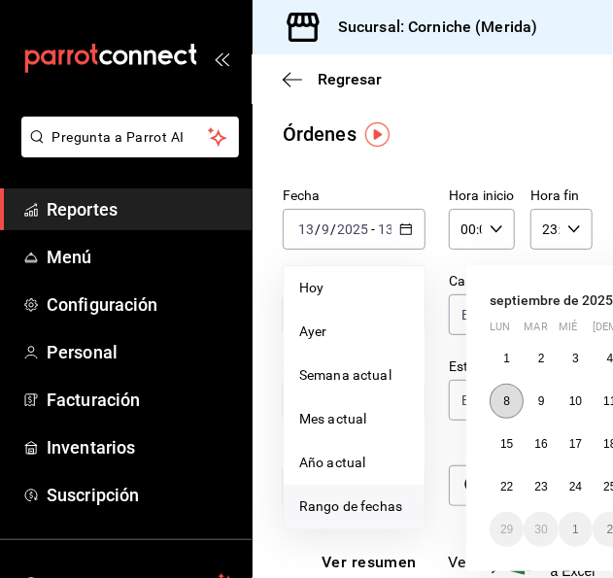
scroll to position [0, 177]
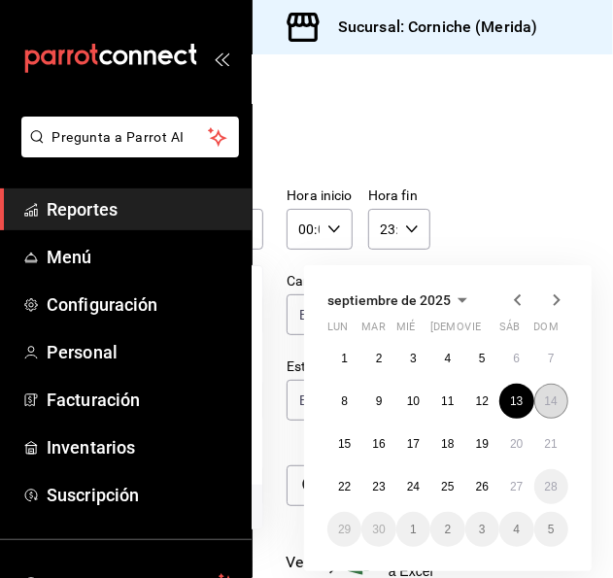
click at [545, 400] on abbr "14" at bounding box center [551, 402] width 13 height 14
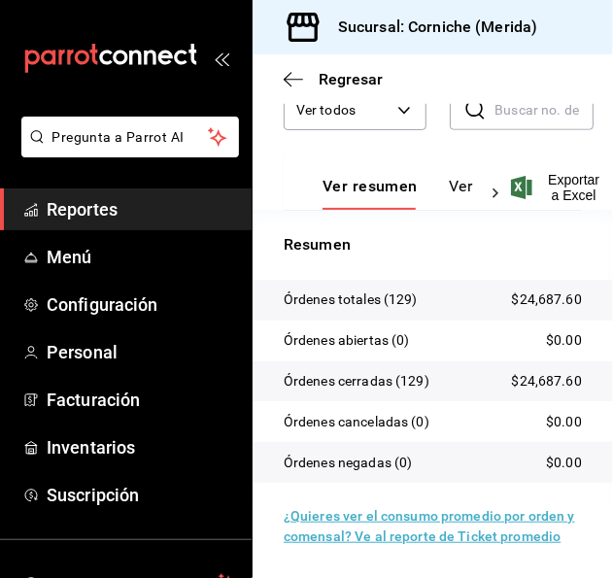
scroll to position [0, 1]
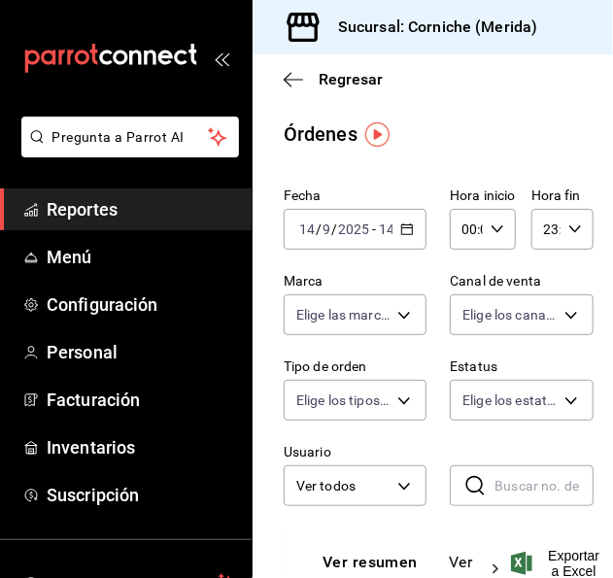
click at [404, 228] on icon "button" at bounding box center [407, 230] width 14 height 14
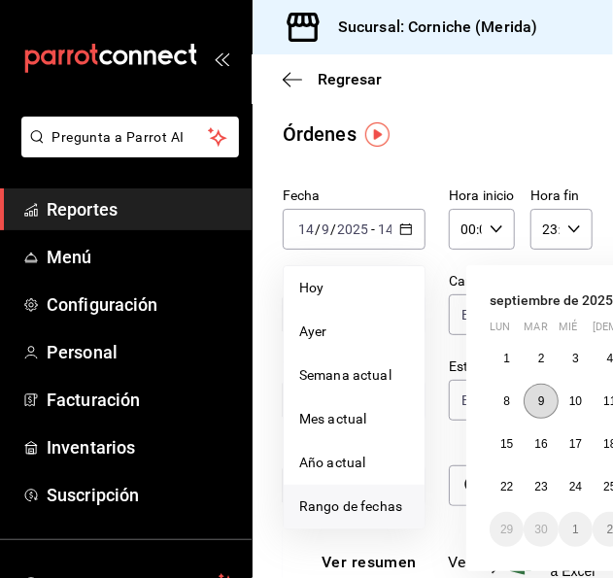
scroll to position [0, 177]
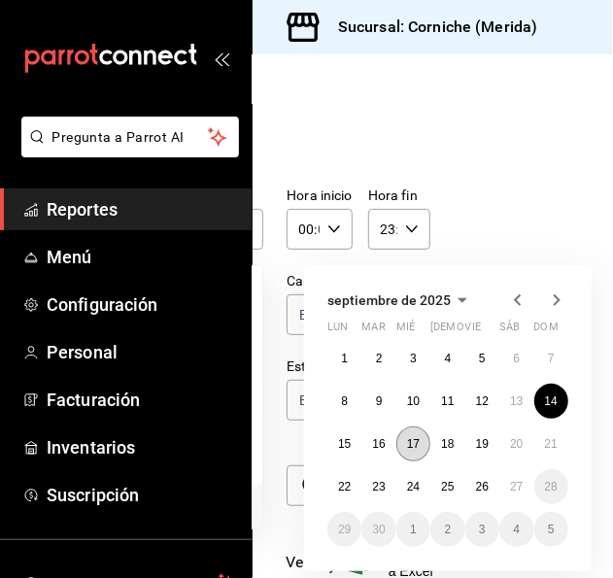
click at [407, 442] on abbr "17" at bounding box center [413, 444] width 13 height 14
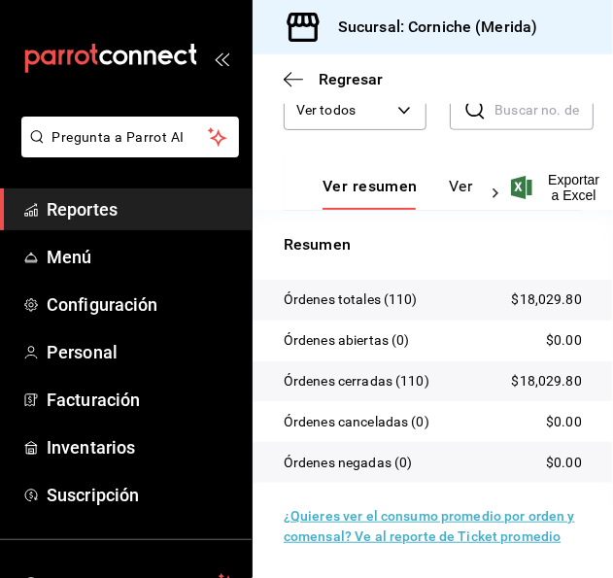
scroll to position [0, 1]
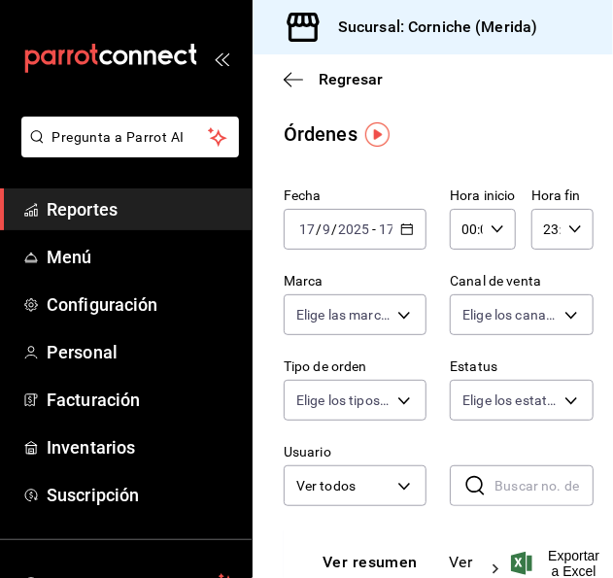
click at [401, 225] on \(Stroke\) "button" at bounding box center [407, 230] width 12 height 11
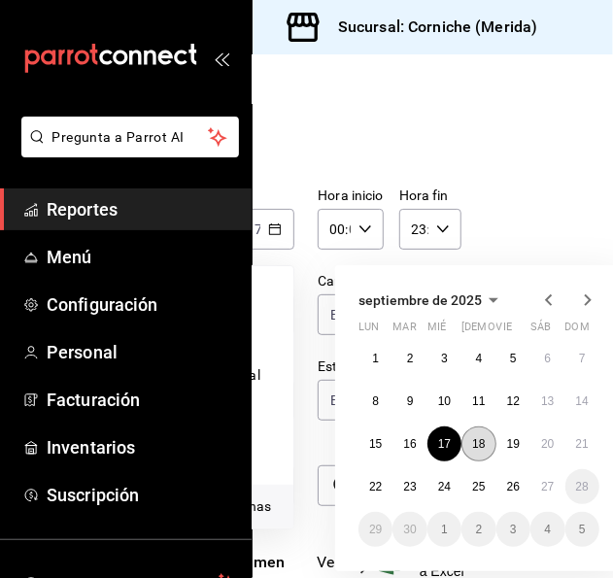
click at [478, 446] on abbr "18" at bounding box center [478, 444] width 13 height 14
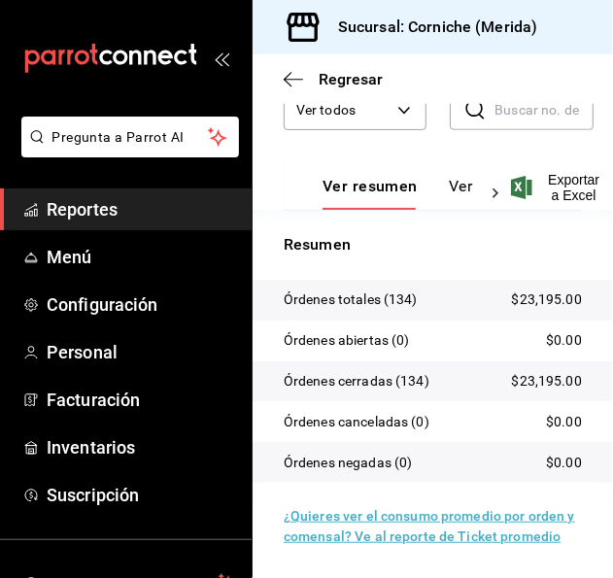
scroll to position [0, 1]
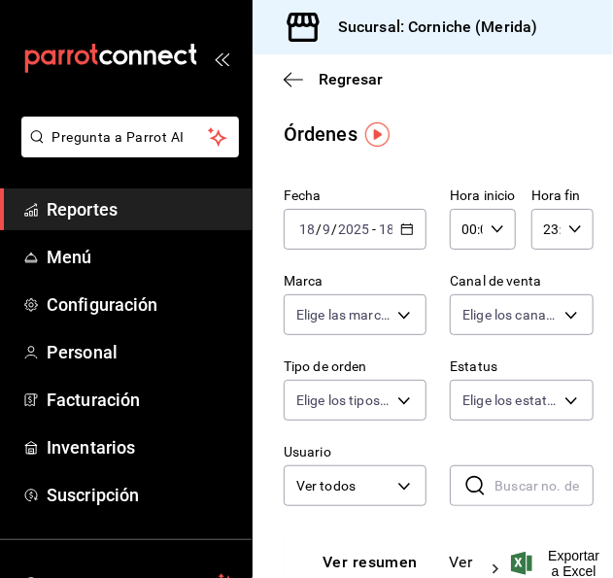
click at [398, 216] on div "[DATE] [DATE] - [DATE] [DATE]" at bounding box center [355, 229] width 143 height 41
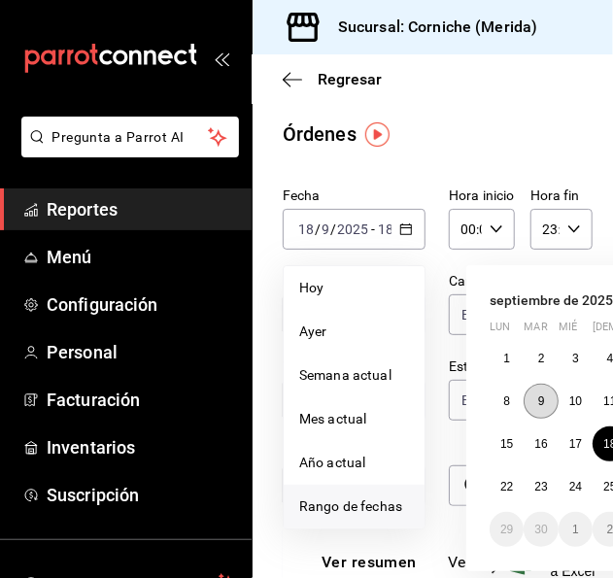
scroll to position [0, 177]
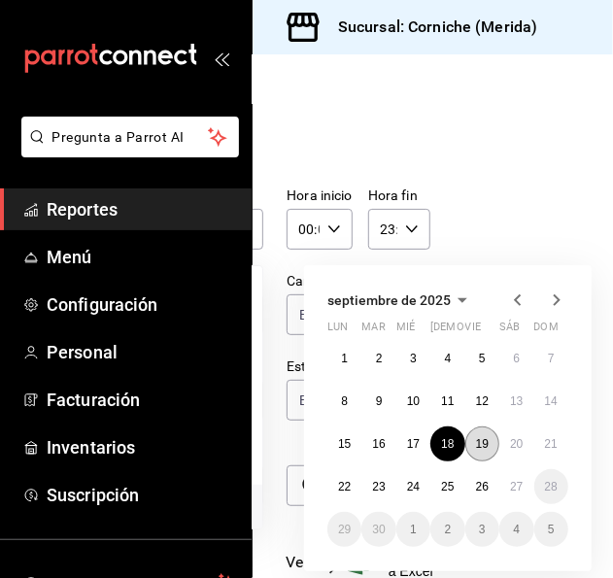
click at [478, 440] on button "19" at bounding box center [483, 444] width 34 height 35
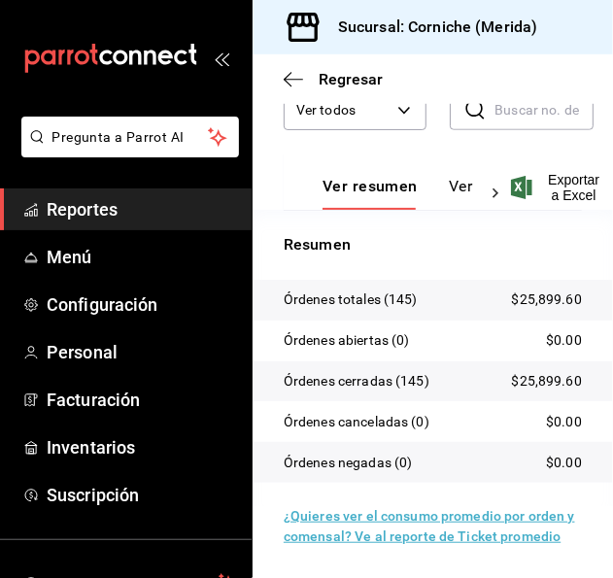
scroll to position [0, 1]
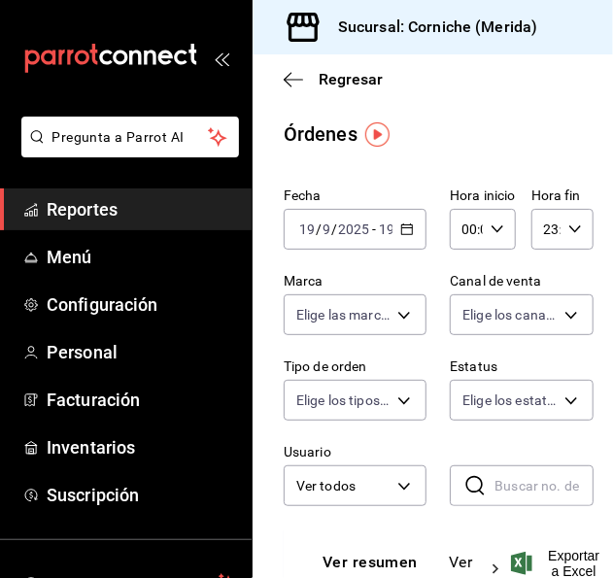
click at [400, 229] on icon "button" at bounding box center [407, 230] width 14 height 14
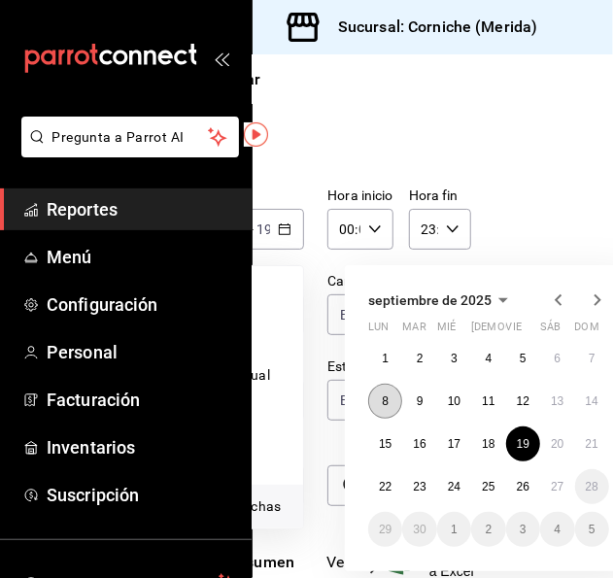
scroll to position [0, 177]
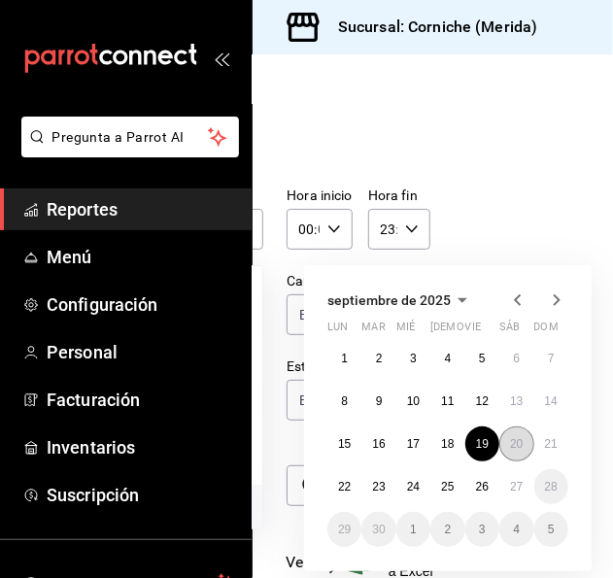
click at [510, 444] on abbr "20" at bounding box center [516, 444] width 13 height 14
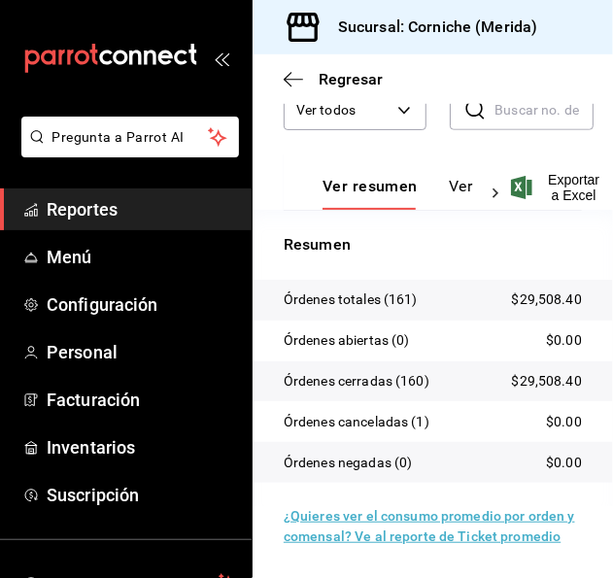
scroll to position [0, 1]
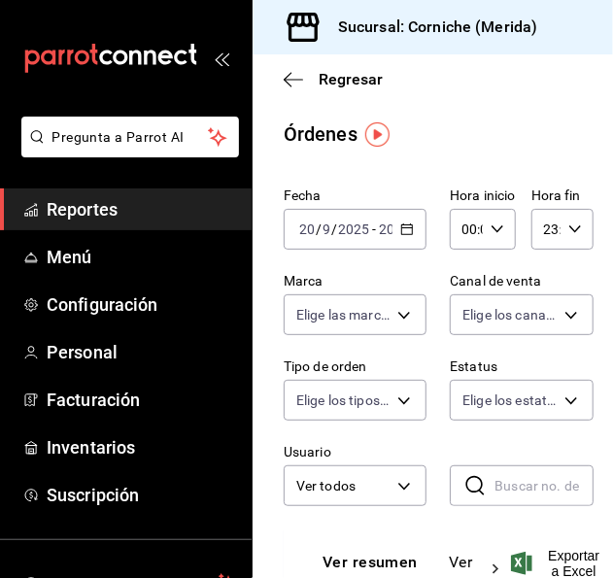
click at [414, 228] on div "[DATE] [DATE] - [DATE] [DATE]" at bounding box center [355, 229] width 143 height 41
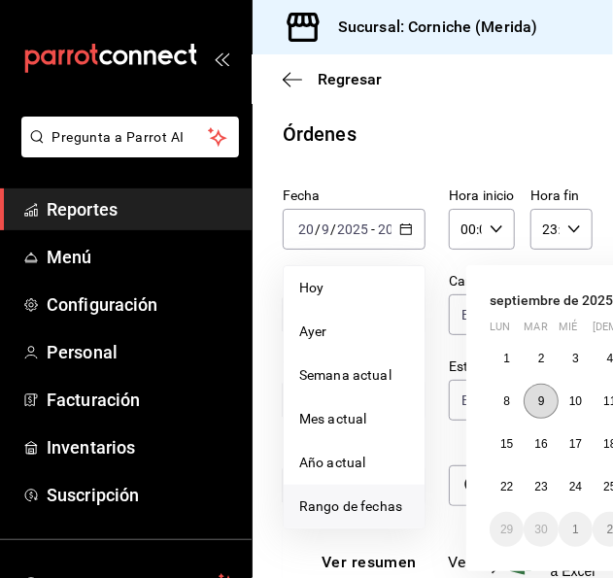
scroll to position [0, 177]
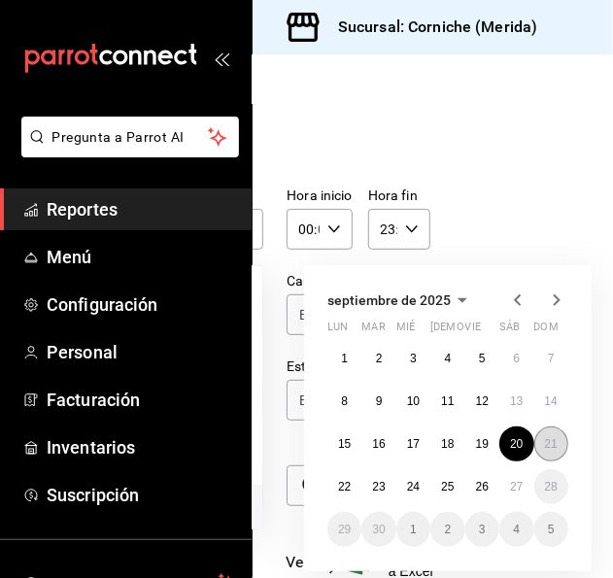
click at [545, 448] on abbr "21" at bounding box center [551, 444] width 13 height 14
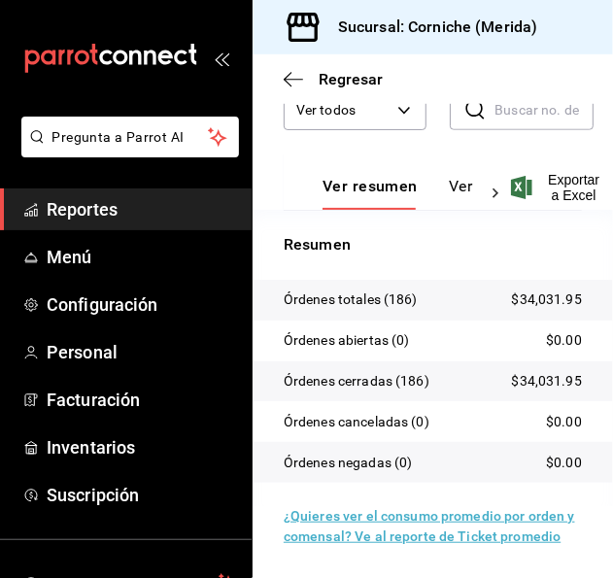
scroll to position [0, 1]
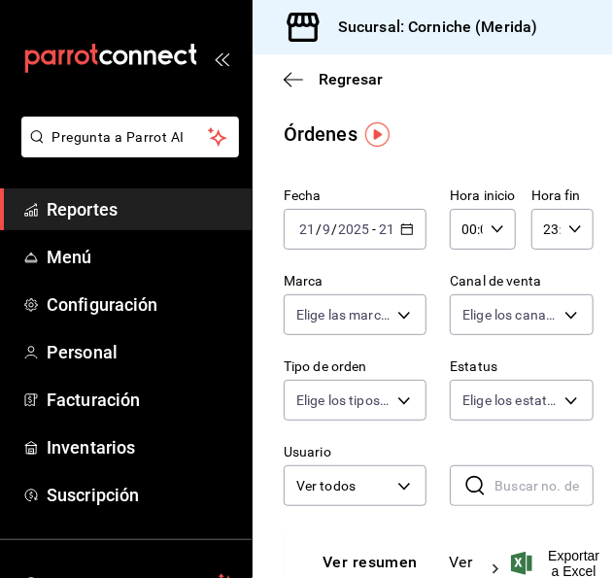
click at [401, 226] on \(Stroke\) "button" at bounding box center [407, 230] width 12 height 11
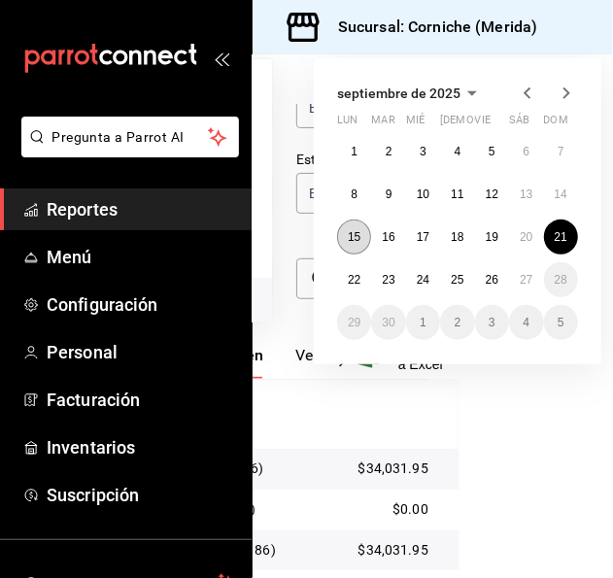
scroll to position [208, 155]
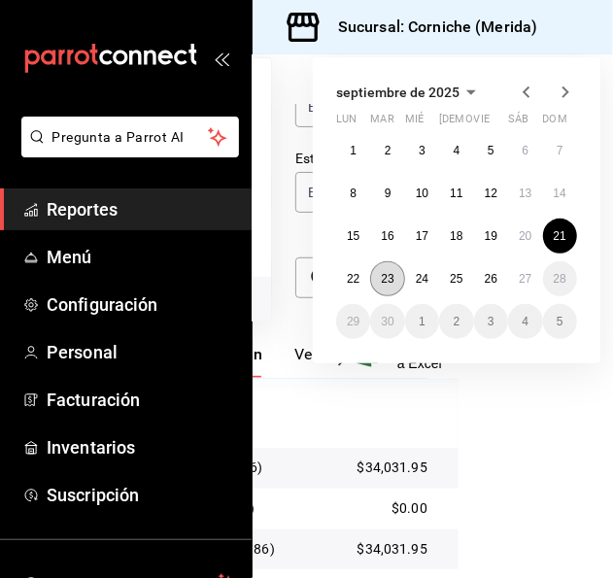
click at [375, 278] on button "23" at bounding box center [387, 278] width 34 height 35
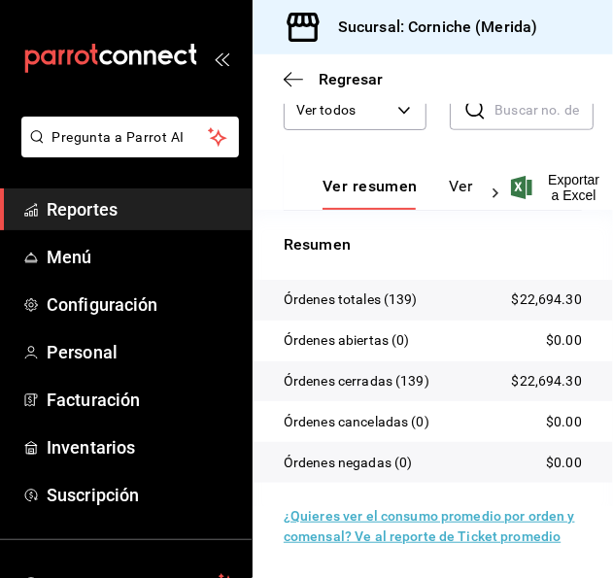
scroll to position [0, 1]
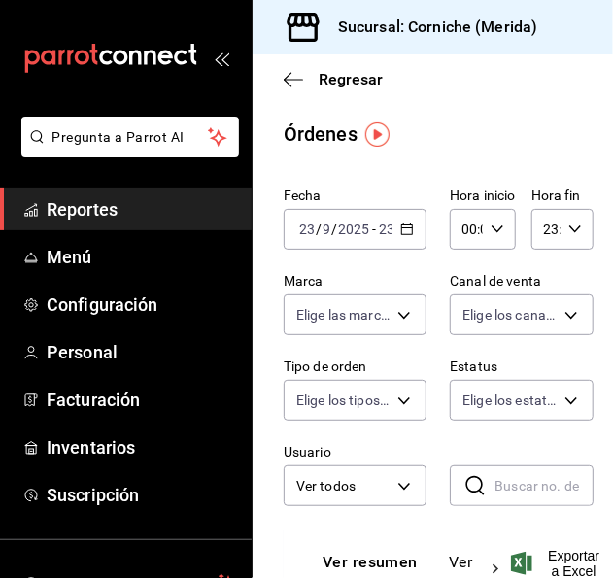
click at [404, 224] on icon "button" at bounding box center [407, 230] width 14 height 14
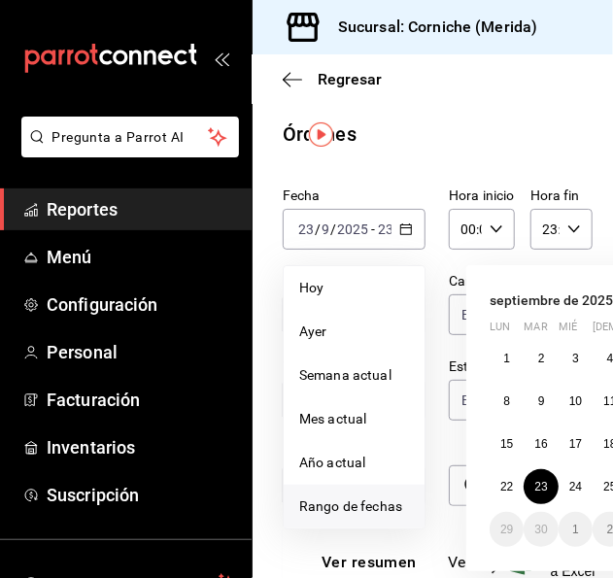
scroll to position [0, 114]
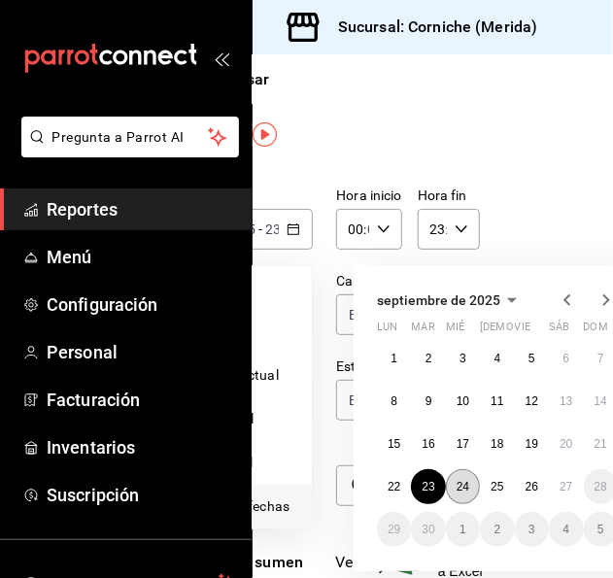
click at [451, 481] on button "24" at bounding box center [463, 486] width 34 height 35
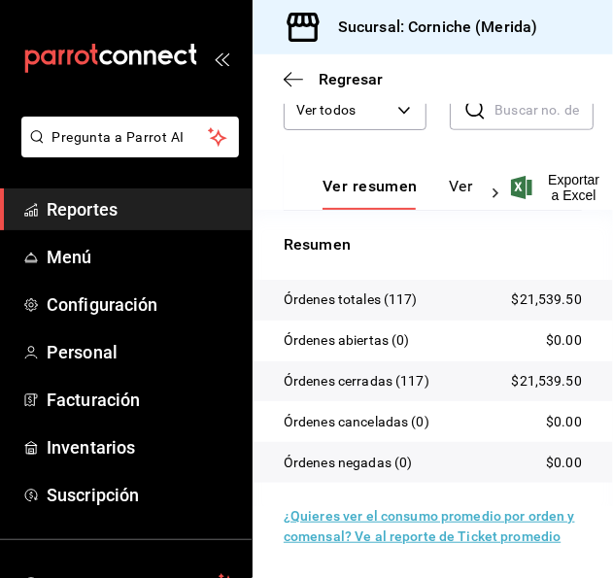
scroll to position [0, 1]
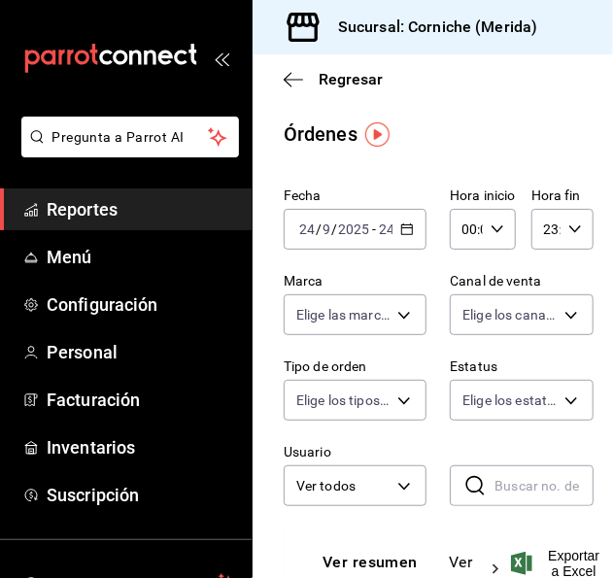
click at [404, 237] on div "[DATE] [DATE] - [DATE] [DATE]" at bounding box center [355, 229] width 143 height 41
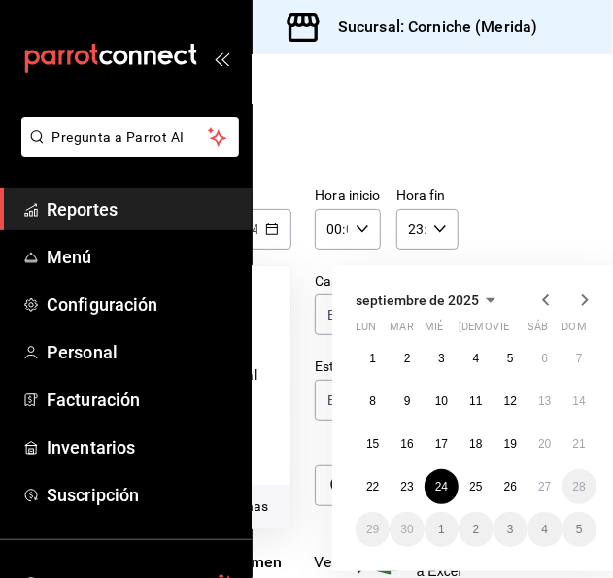
scroll to position [0, 136]
click at [482, 489] on button "25" at bounding box center [475, 486] width 34 height 35
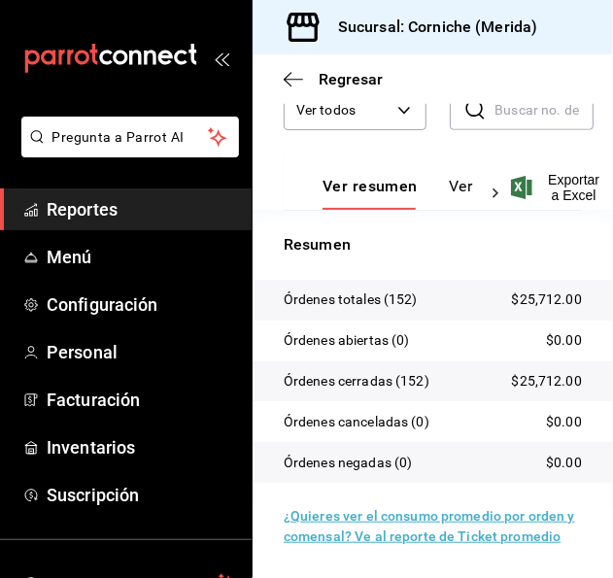
scroll to position [0, 1]
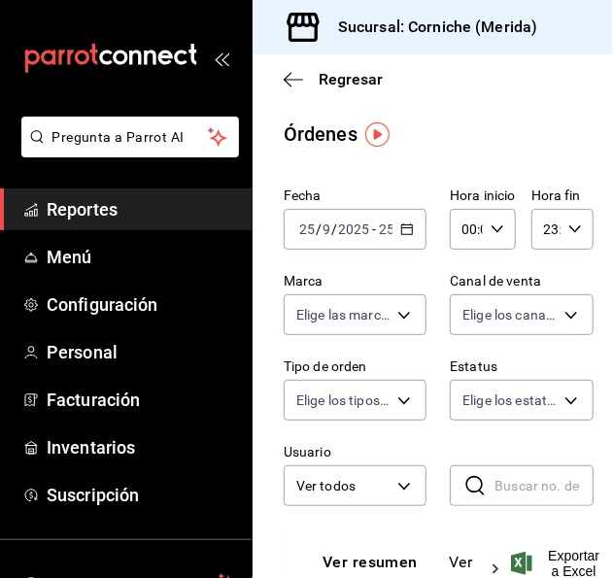
click at [390, 219] on div "[DATE] [DATE] - [DATE] [DATE]" at bounding box center [355, 229] width 143 height 41
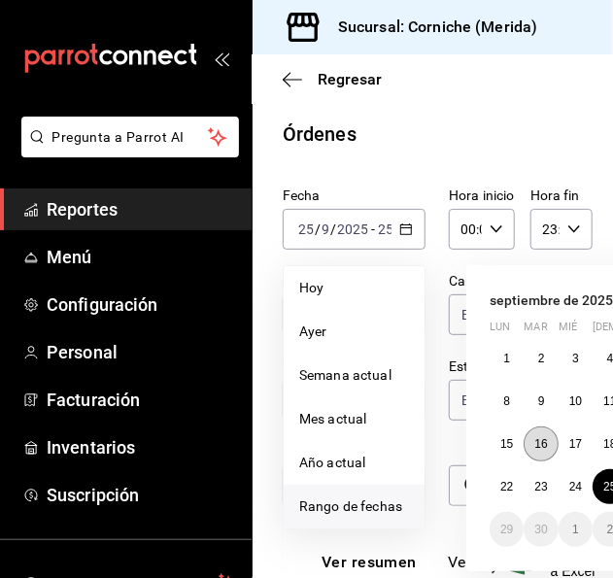
scroll to position [0, 177]
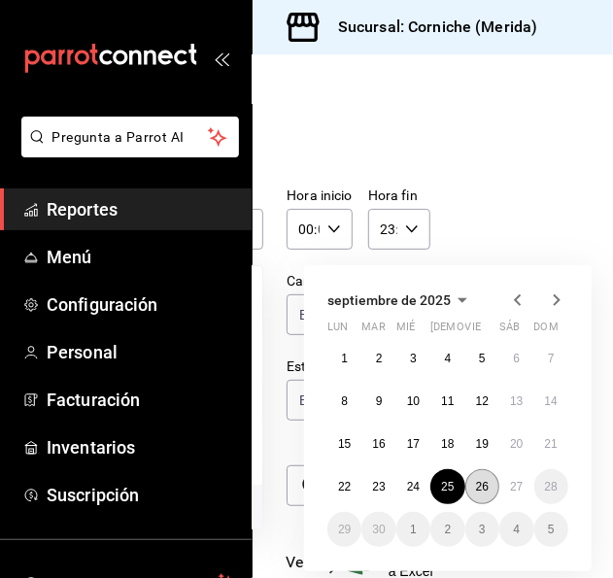
click at [469, 477] on button "26" at bounding box center [483, 486] width 34 height 35
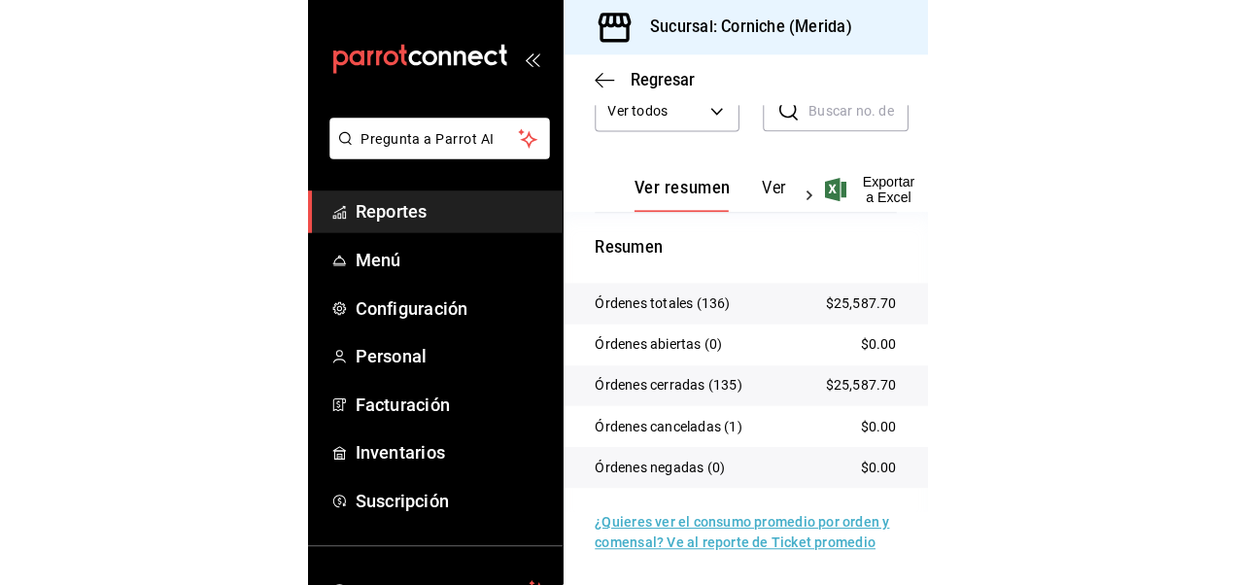
scroll to position [178, 0]
